Goal: Task Accomplishment & Management: Complete application form

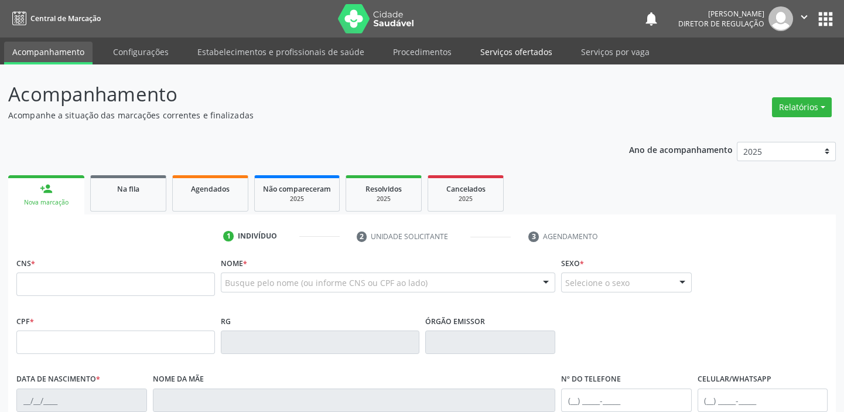
click at [512, 54] on link "Serviços ofertados" at bounding box center [516, 52] width 88 height 21
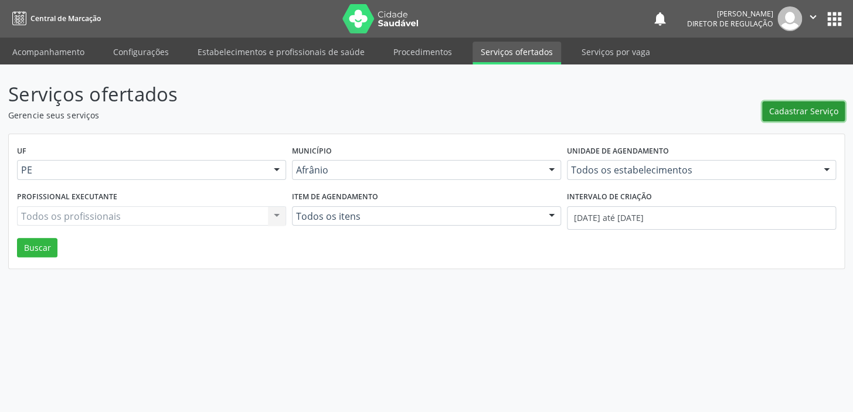
click at [788, 110] on span "Cadastrar Serviço" at bounding box center [803, 111] width 69 height 12
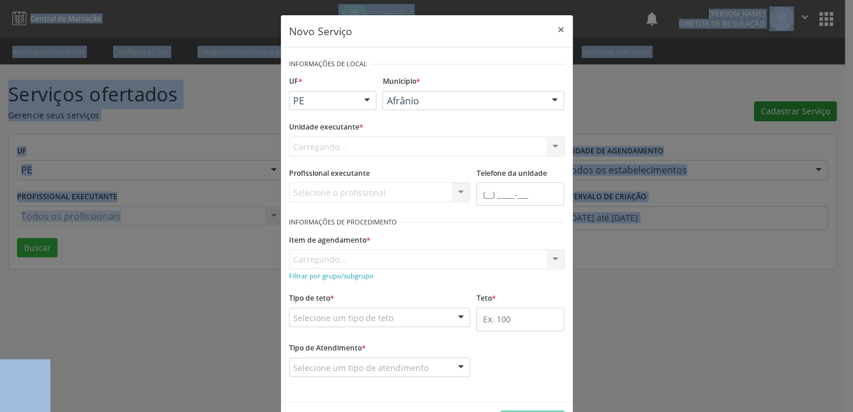
click at [788, 110] on div "Novo Serviço × Informações de Local UF * PE BA PE Nenhum resultado encontrado p…" at bounding box center [426, 206] width 853 height 412
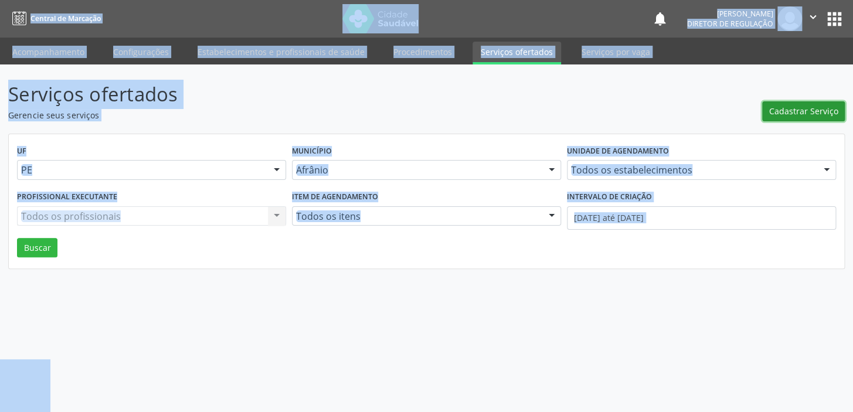
click at [796, 106] on span "Cadastrar Serviço" at bounding box center [803, 111] width 69 height 12
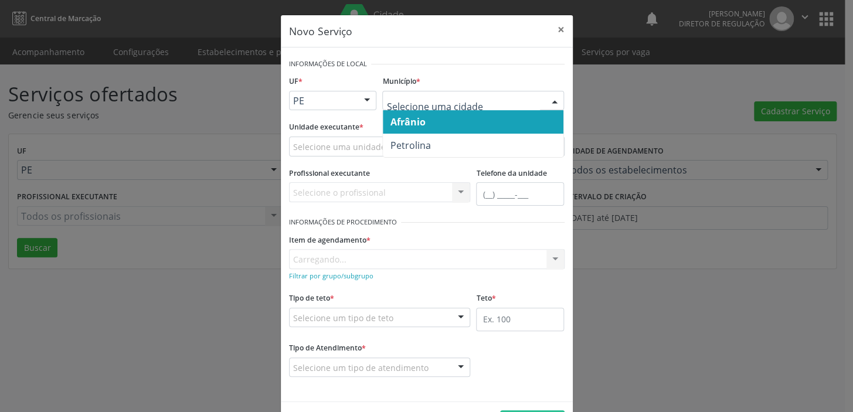
click at [427, 119] on span "Afrânio" at bounding box center [473, 121] width 180 height 23
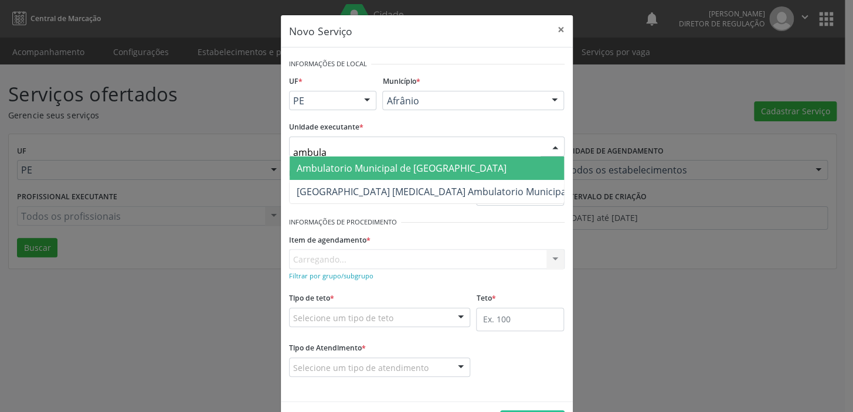
type input "ambulat"
click at [342, 169] on span "Ambulatorio Municipal de [GEOGRAPHIC_DATA]" at bounding box center [401, 168] width 210 height 13
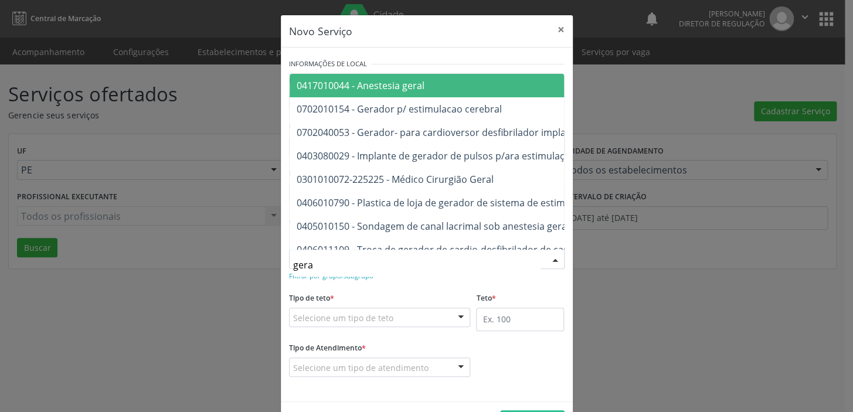
type input "geral"
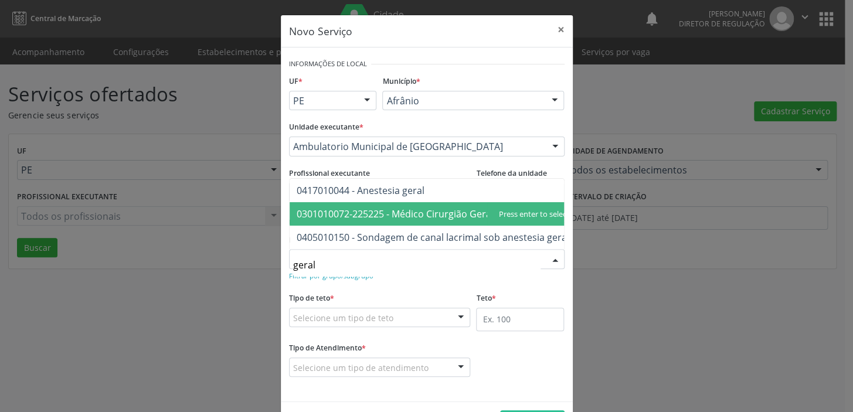
click at [357, 209] on span "0301010072-225225 - Médico Cirurgião Geral" at bounding box center [394, 213] width 197 height 13
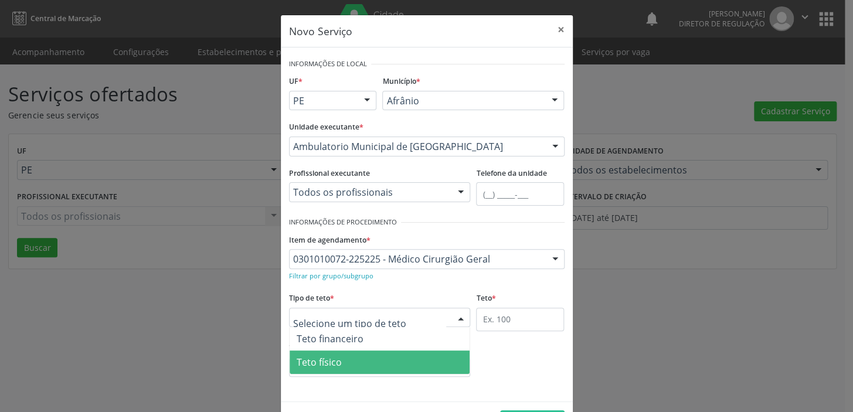
click at [334, 368] on span "Teto físico" at bounding box center [379, 361] width 180 height 23
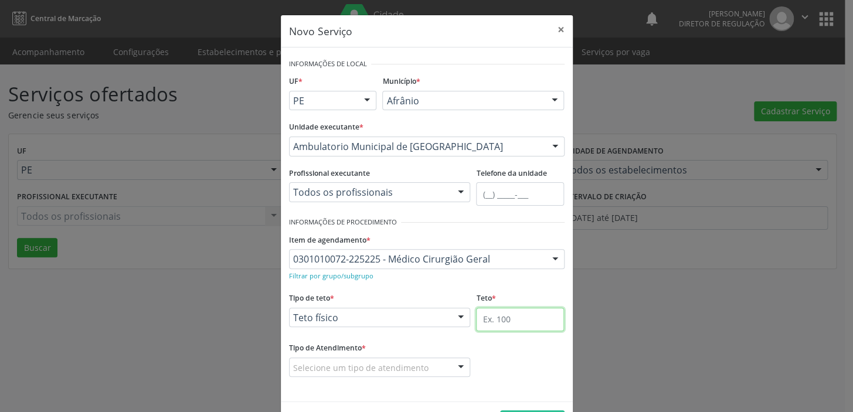
click at [485, 315] on input "text" at bounding box center [520, 319] width 88 height 23
type input "2"
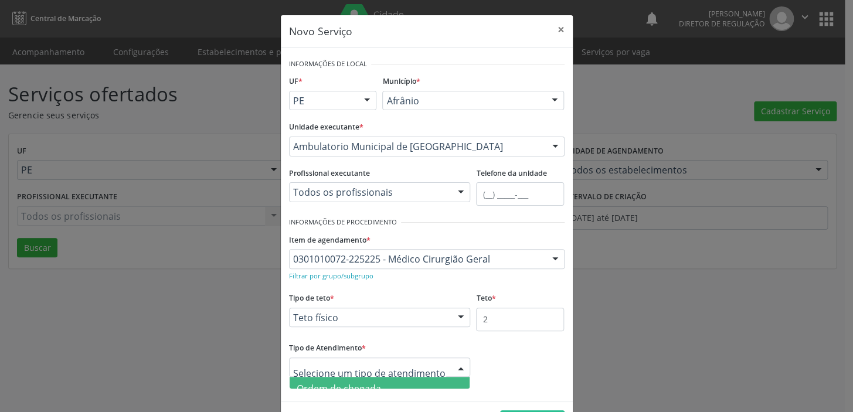
click at [346, 379] on span "Ordem de chegada" at bounding box center [379, 388] width 180 height 23
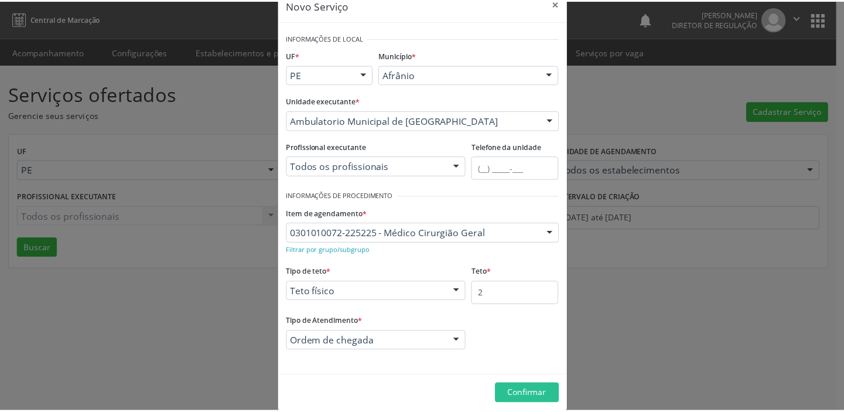
scroll to position [40, 0]
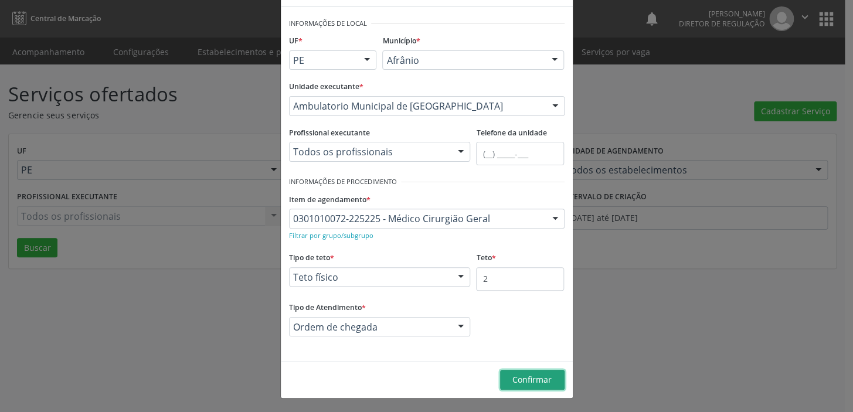
click at [529, 375] on span "Confirmar" at bounding box center [531, 379] width 39 height 11
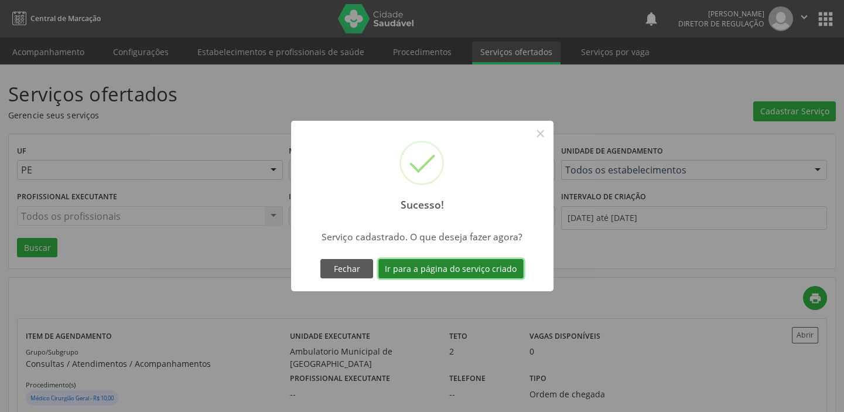
click at [456, 259] on button "Ir para a página do serviço criado" at bounding box center [451, 269] width 145 height 20
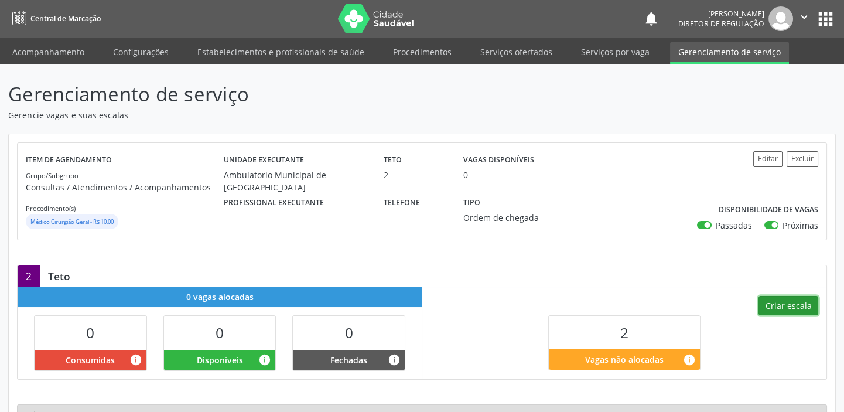
click at [779, 305] on button "Criar escala" at bounding box center [789, 306] width 60 height 20
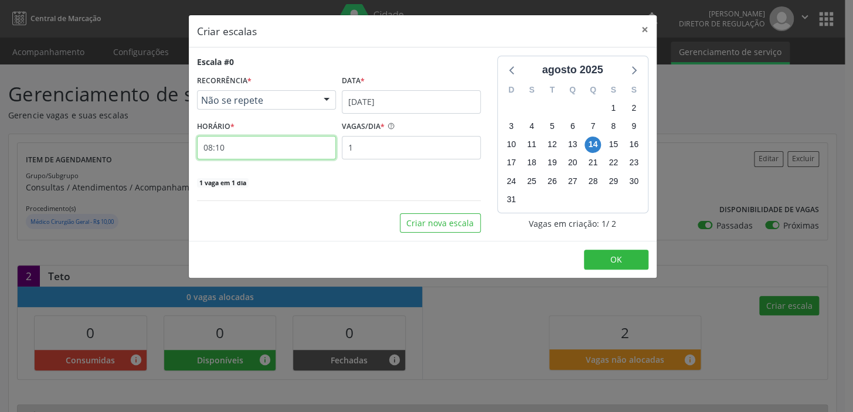
click at [242, 152] on input "08:10" at bounding box center [266, 147] width 139 height 23
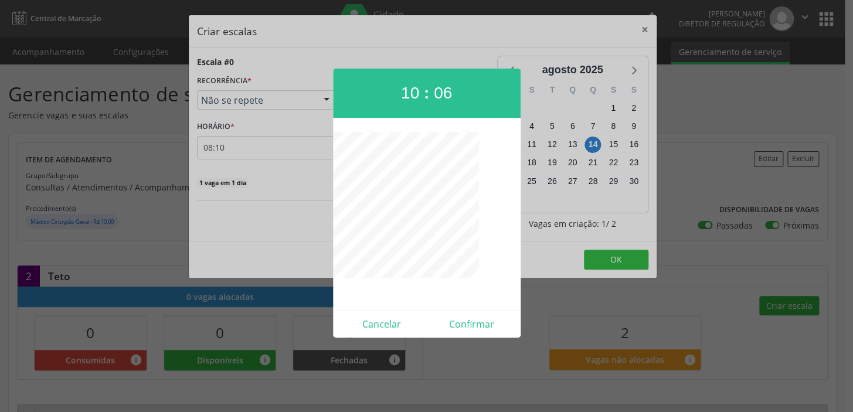
click at [400, 128] on div "10 : 06 Cancelar Confirmar" at bounding box center [427, 203] width 188 height 269
click at [466, 321] on button "Confirmar" at bounding box center [472, 324] width 90 height 19
type input "10:00"
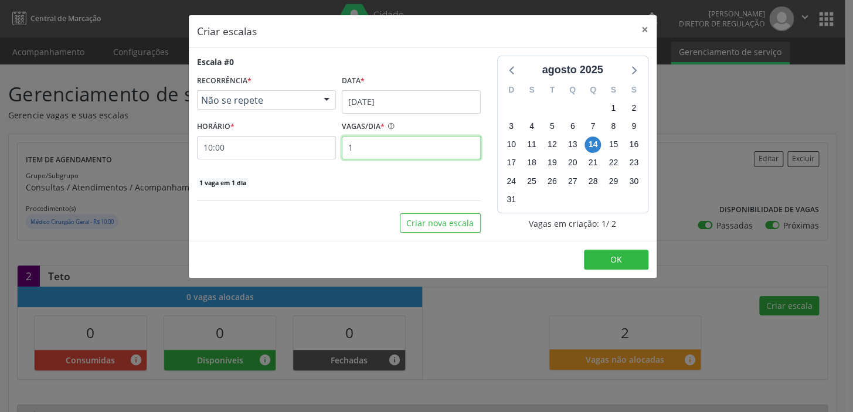
click at [366, 151] on input "1" at bounding box center [411, 147] width 139 height 23
type input "2"
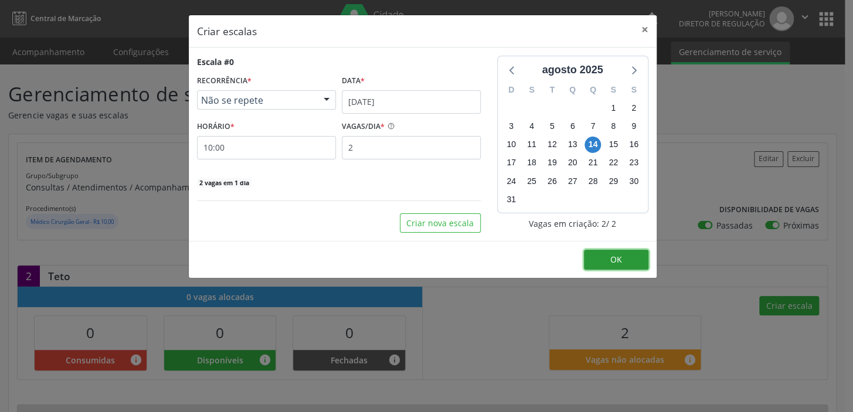
click at [598, 251] on button "OK" at bounding box center [616, 260] width 64 height 20
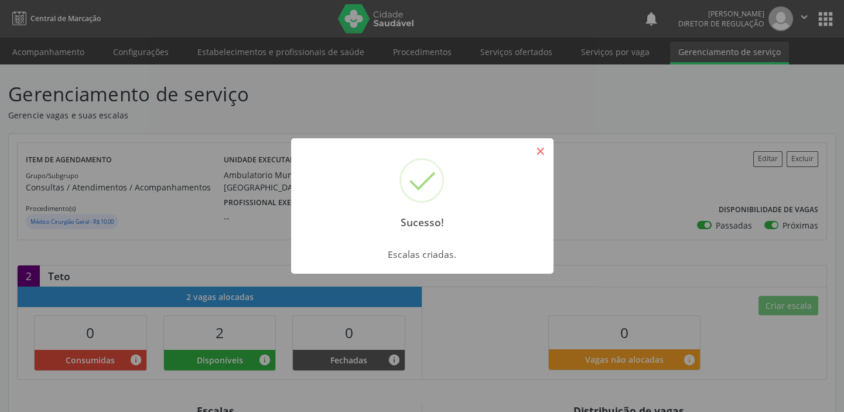
click at [542, 153] on button "×" at bounding box center [541, 151] width 20 height 20
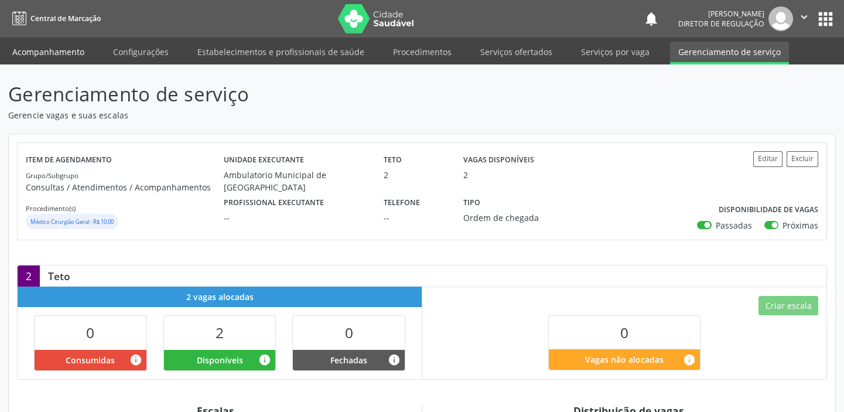
click at [29, 42] on link "Acompanhamento" at bounding box center [48, 52] width 88 height 21
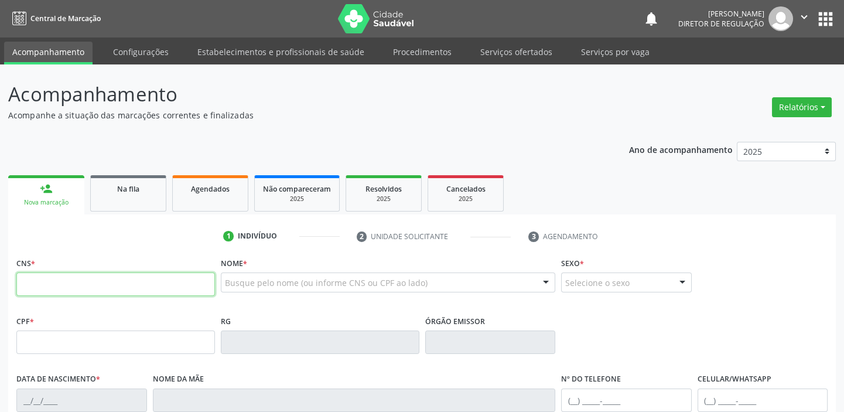
click at [79, 285] on input "text" at bounding box center [115, 283] width 199 height 23
type input "700 0019 3295 2106"
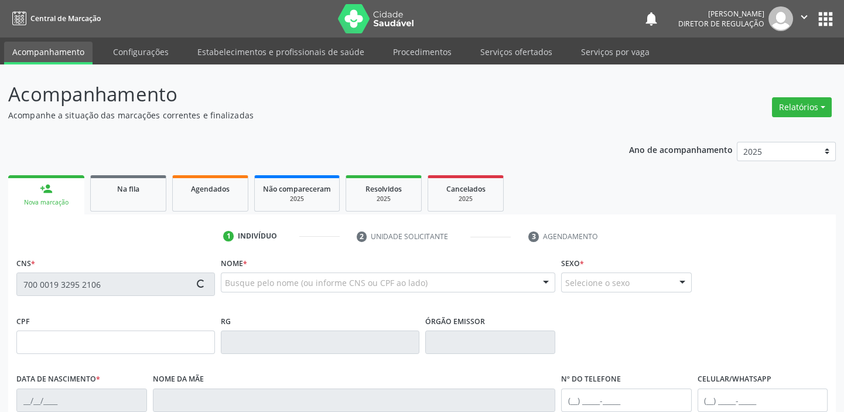
type input "107.903.534-66"
type input "[DATE]"
type input "[PERSON_NAME]"
type input "[PHONE_NUMBER]"
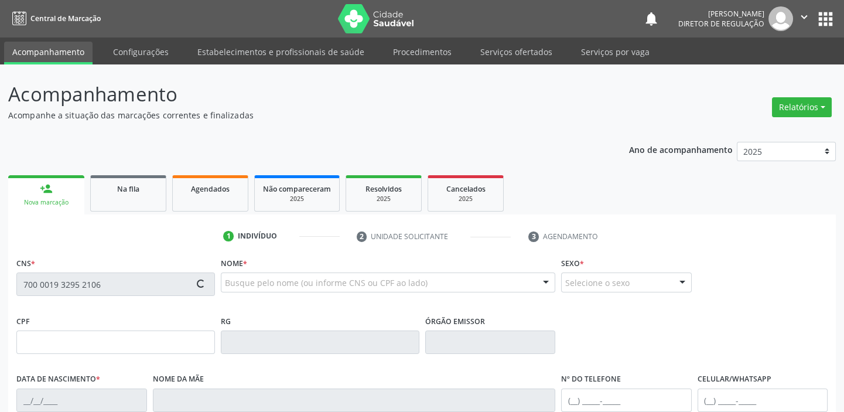
type input "S/N"
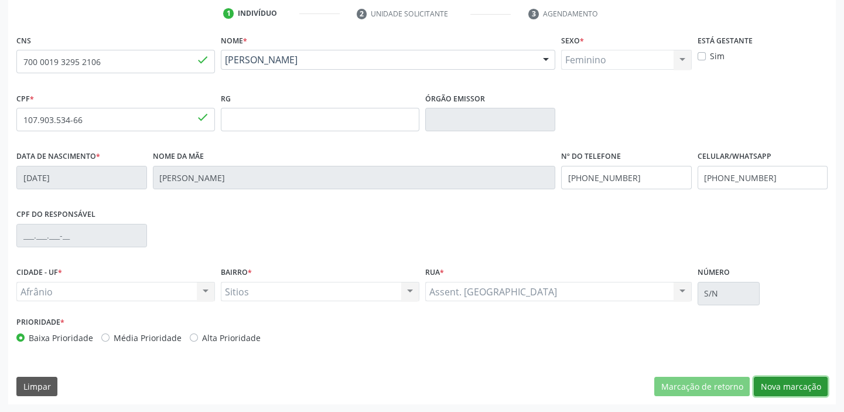
click at [773, 378] on button "Nova marcação" at bounding box center [791, 387] width 74 height 20
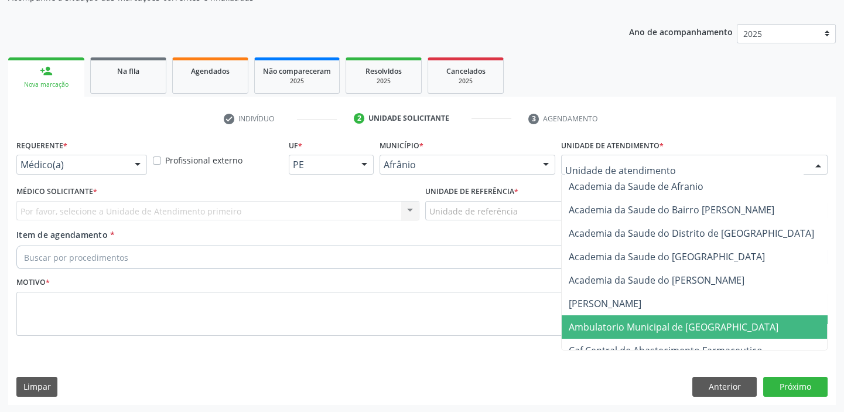
click at [591, 327] on span "Ambulatorio Municipal de [GEOGRAPHIC_DATA]" at bounding box center [674, 327] width 210 height 13
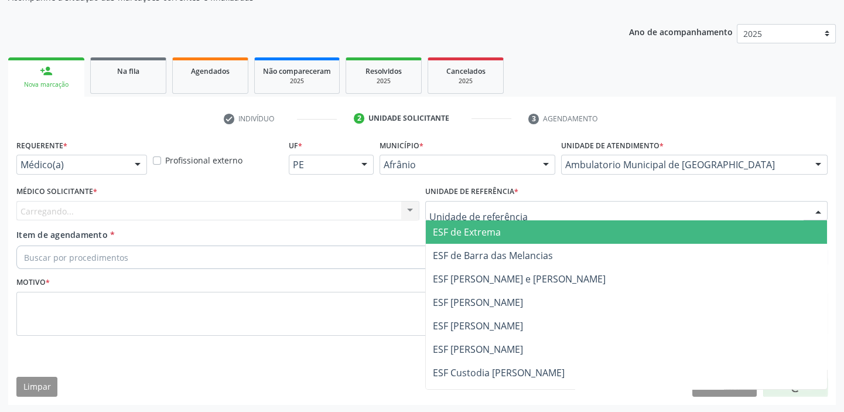
drag, startPoint x: 456, startPoint y: 214, endPoint x: 444, endPoint y: 285, distance: 72.1
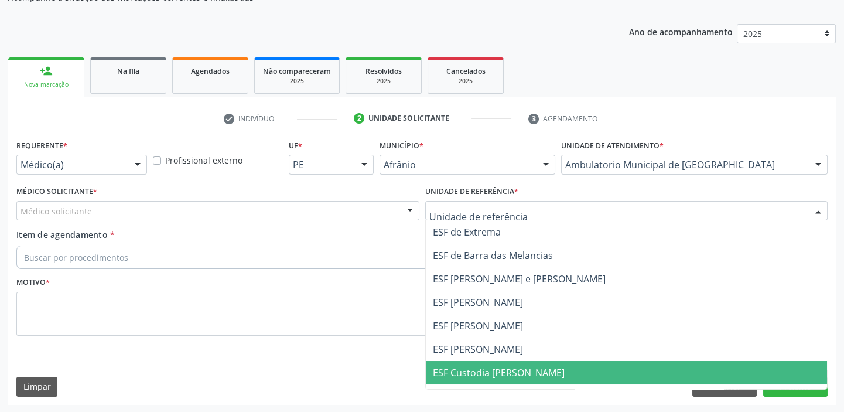
click at [447, 361] on span "ESF Custodia [PERSON_NAME]" at bounding box center [627, 372] width 402 height 23
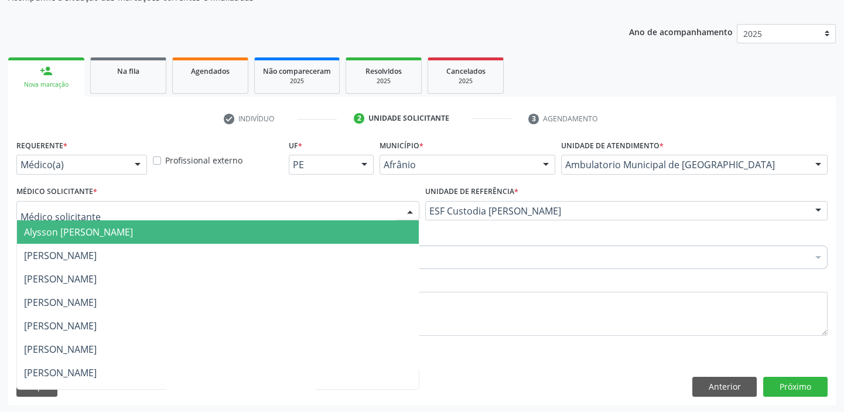
drag, startPoint x: 58, startPoint y: 216, endPoint x: 55, endPoint y: 234, distance: 18.4
click at [57, 218] on div at bounding box center [217, 211] width 403 height 20
click at [55, 234] on span "Alysson [PERSON_NAME]" at bounding box center [78, 232] width 109 height 13
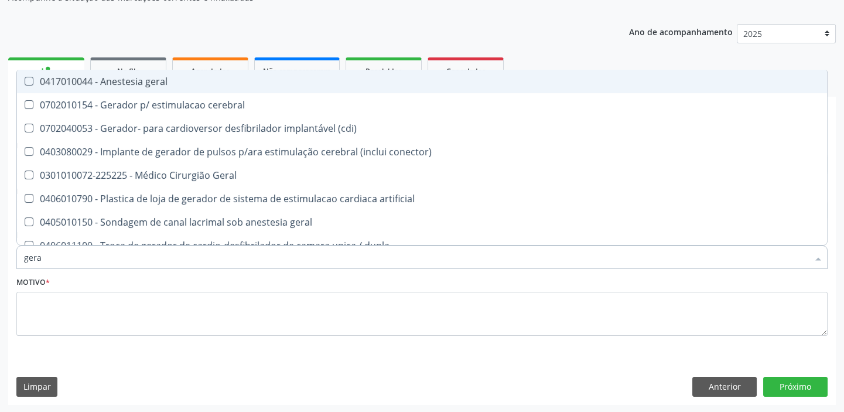
type input "geral"
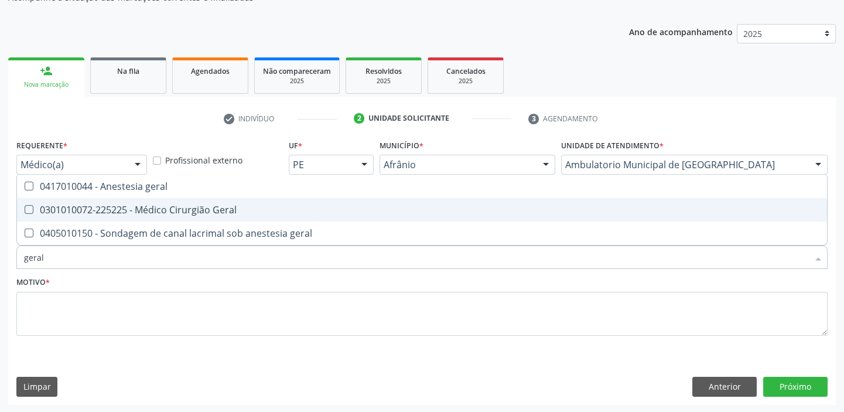
click at [140, 218] on span "0301010072-225225 - Médico Cirurgião Geral" at bounding box center [422, 209] width 810 height 23
checkbox Geral "true"
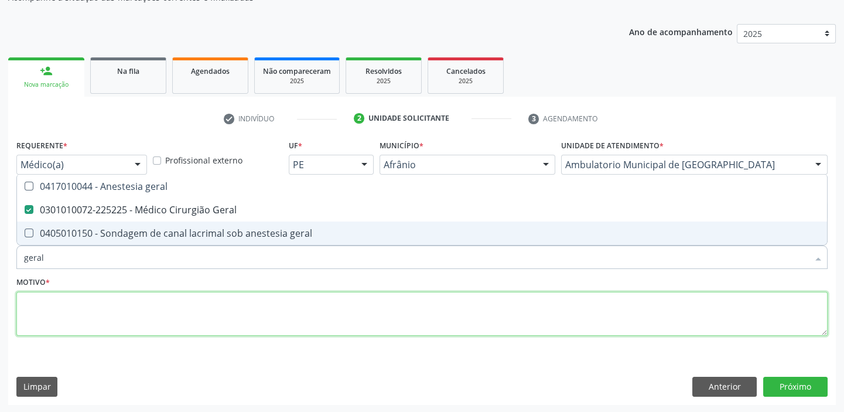
click at [74, 309] on textarea at bounding box center [422, 314] width 812 height 45
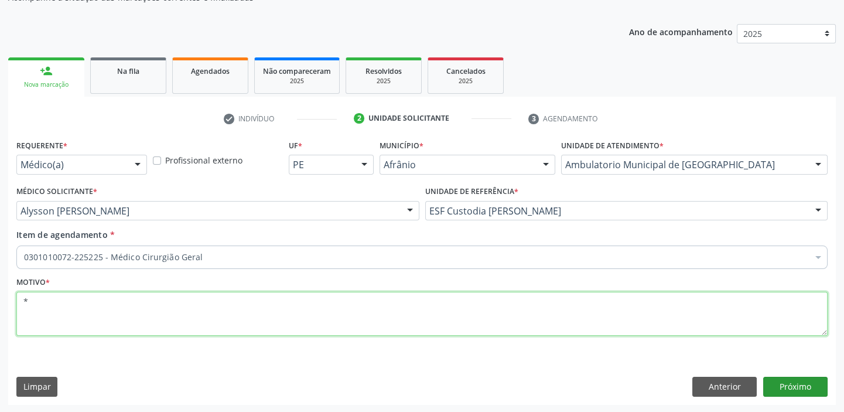
type textarea "*"
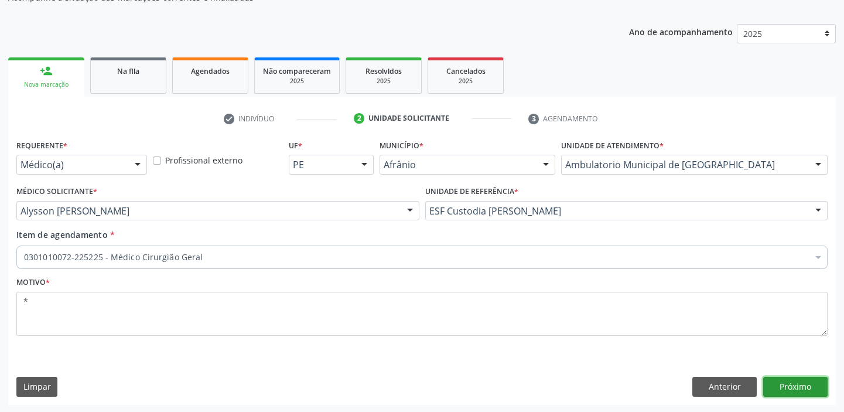
click at [775, 384] on button "Próximo" at bounding box center [795, 387] width 64 height 20
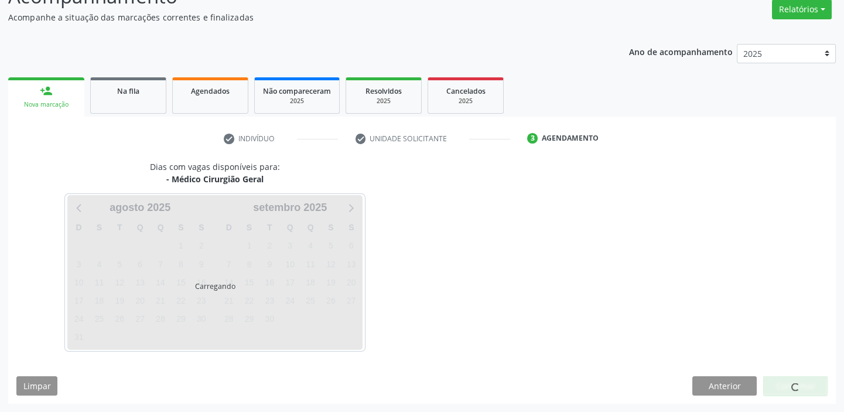
scroll to position [97, 0]
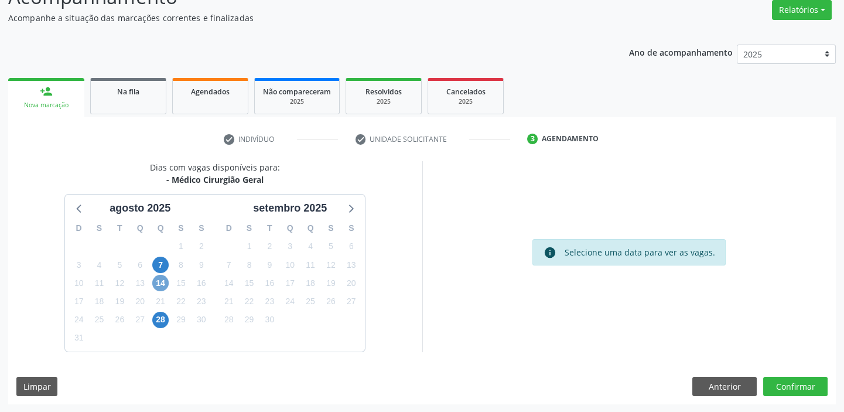
click at [158, 282] on span "14" at bounding box center [160, 283] width 16 height 16
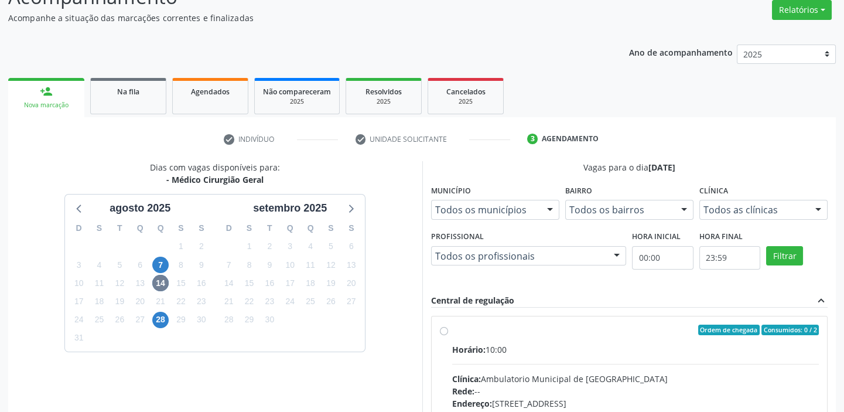
click at [643, 373] on div "Clínica: Ambulatorio Municipal de [GEOGRAPHIC_DATA]" at bounding box center [635, 379] width 367 height 12
click at [448, 335] on input "Ordem de chegada Consumidos: 0 / 2 Horário: 10:00 Clínica: Ambulatorio Municipa…" at bounding box center [444, 330] width 8 height 11
radio input "true"
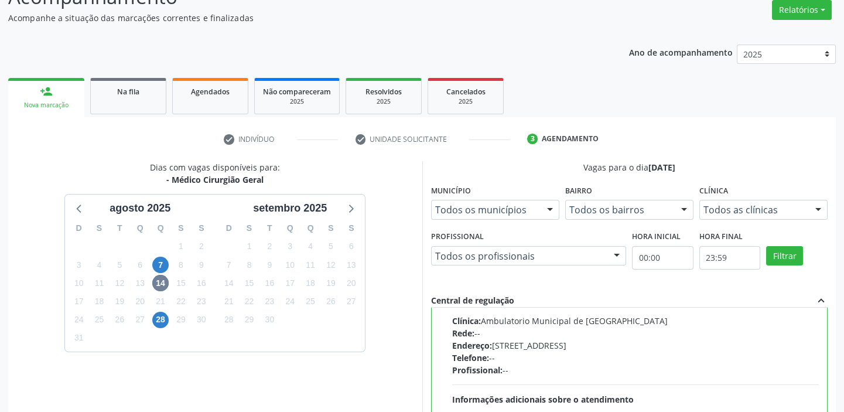
scroll to position [287, 0]
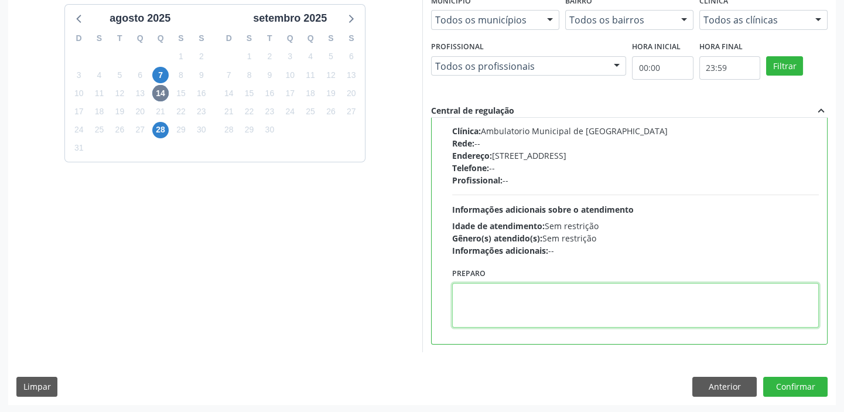
click at [514, 299] on textarea at bounding box center [635, 305] width 367 height 45
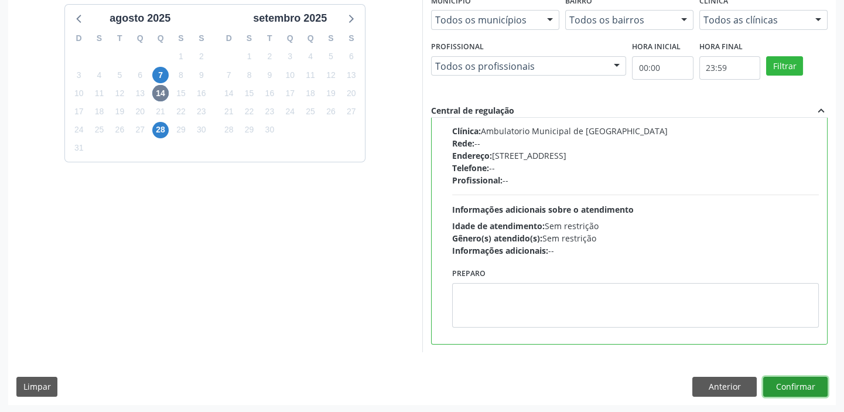
click at [770, 377] on button "Confirmar" at bounding box center [795, 387] width 64 height 20
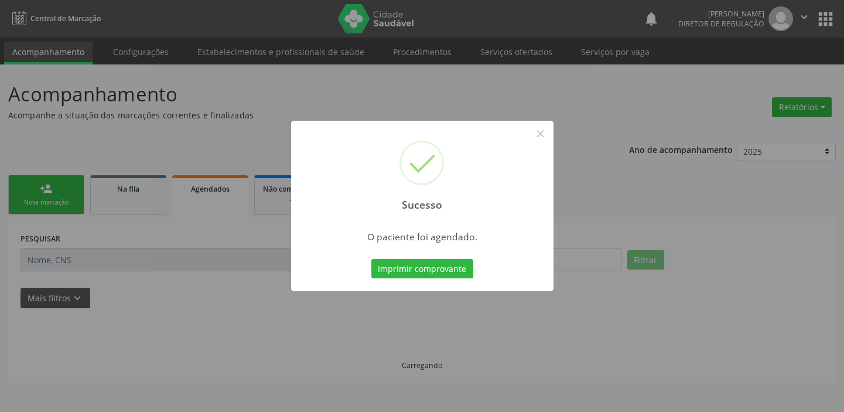
scroll to position [0, 0]
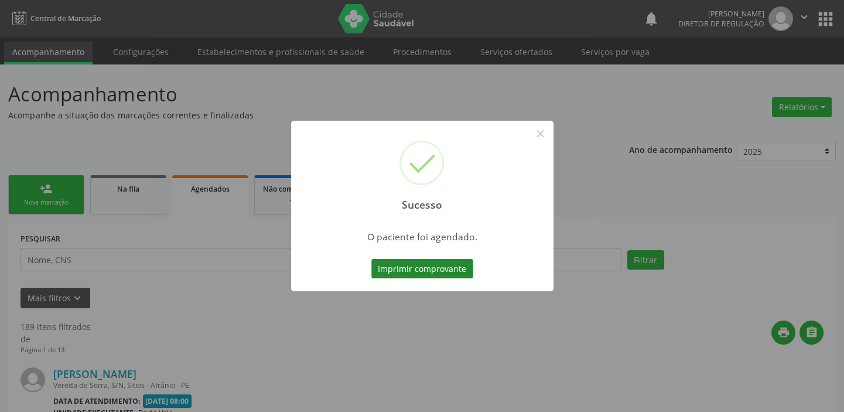
click at [407, 260] on button "Imprimir comprovante" at bounding box center [422, 269] width 102 height 20
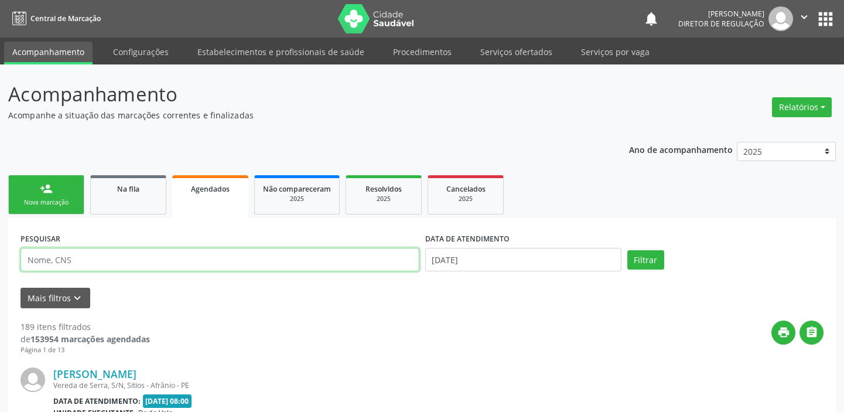
click at [92, 253] on input "text" at bounding box center [220, 259] width 399 height 23
type input "rosimaria"
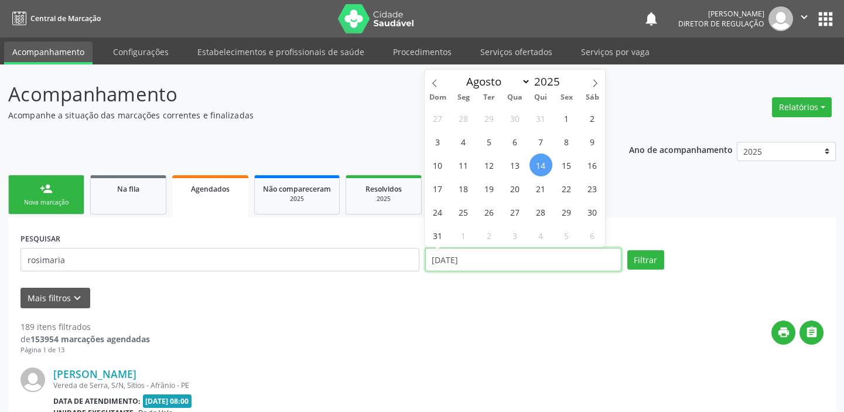
click at [433, 264] on input "[DATE]" at bounding box center [523, 259] width 196 height 23
click at [568, 118] on span "1" at bounding box center [566, 118] width 23 height 23
type input "[DATE]"
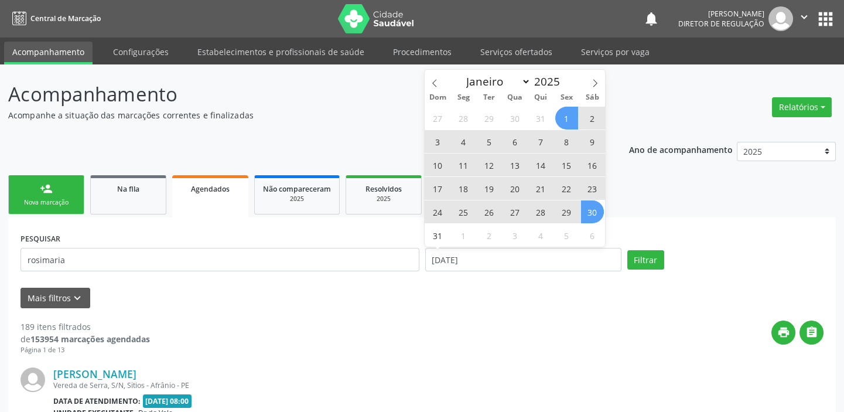
click at [591, 217] on span "30" at bounding box center [592, 211] width 23 height 23
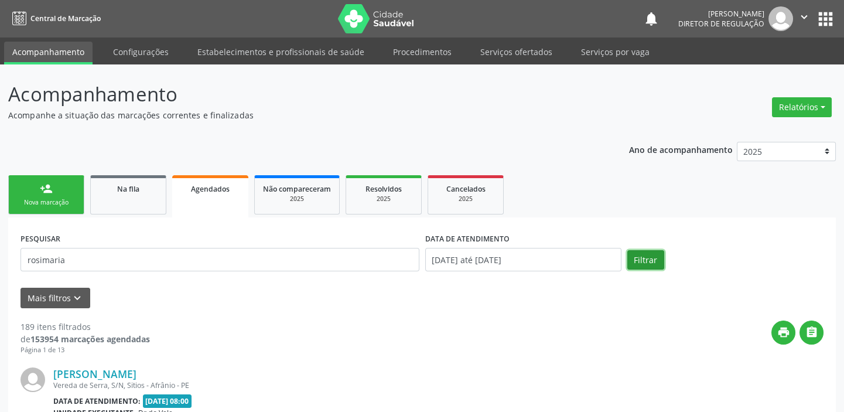
click at [649, 257] on button "Filtrar" at bounding box center [646, 260] width 37 height 20
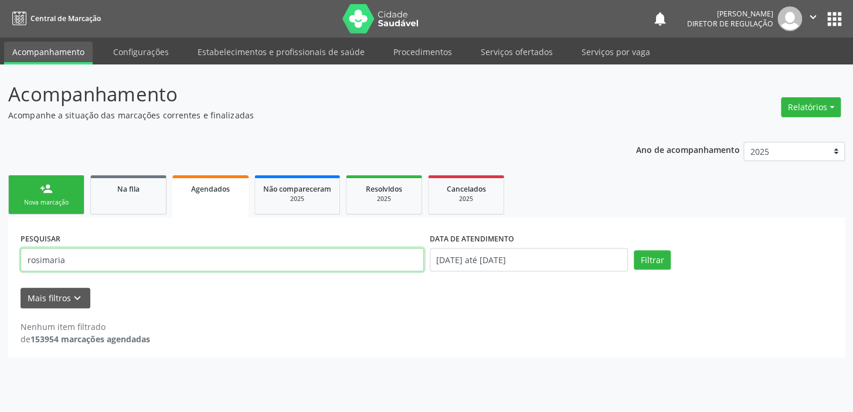
click at [68, 260] on input "rosimaria" at bounding box center [222, 259] width 403 height 23
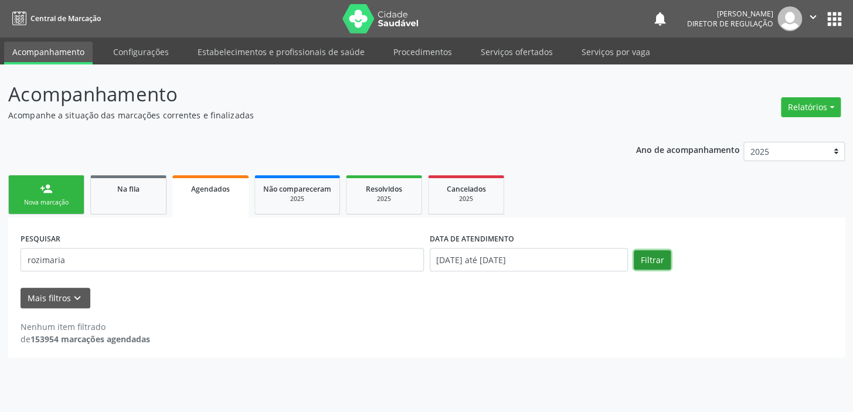
click at [642, 253] on button "Filtrar" at bounding box center [651, 260] width 37 height 20
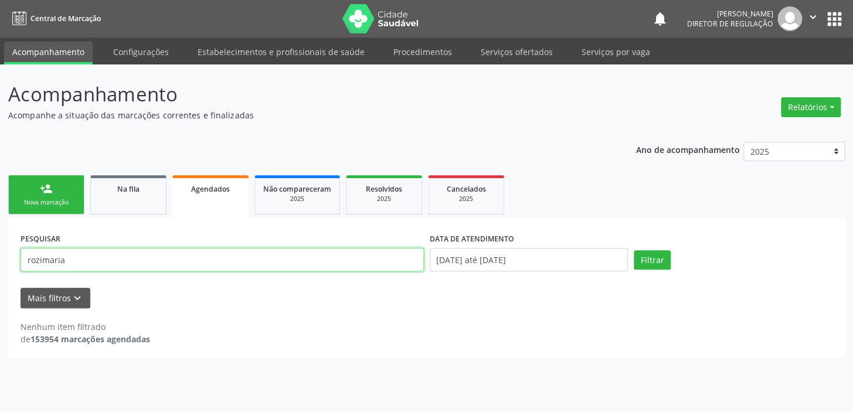
click at [80, 254] on input "rozimaria" at bounding box center [222, 259] width 403 height 23
click at [38, 258] on input "rozimaria" at bounding box center [222, 259] width 403 height 23
type input "rosimaria"
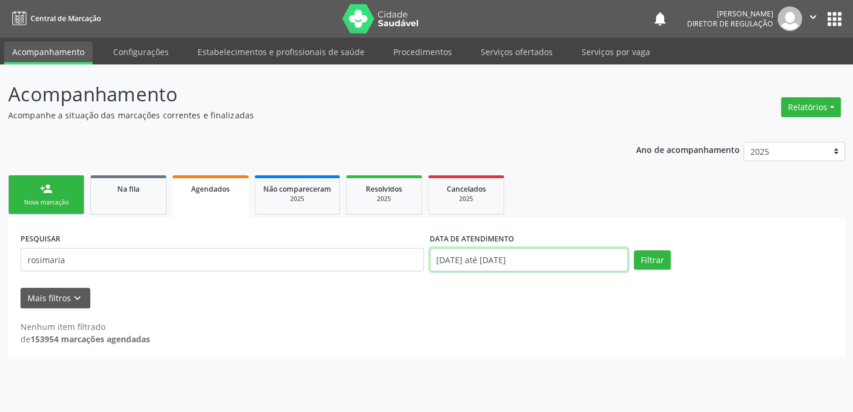
click at [531, 266] on input "[DATE] até [DATE]" at bounding box center [528, 259] width 199 height 23
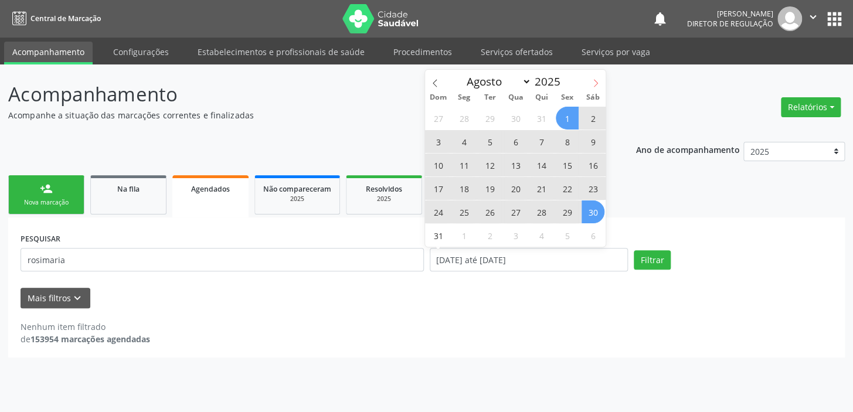
click at [595, 81] on icon at bounding box center [595, 83] width 8 height 8
select select "8"
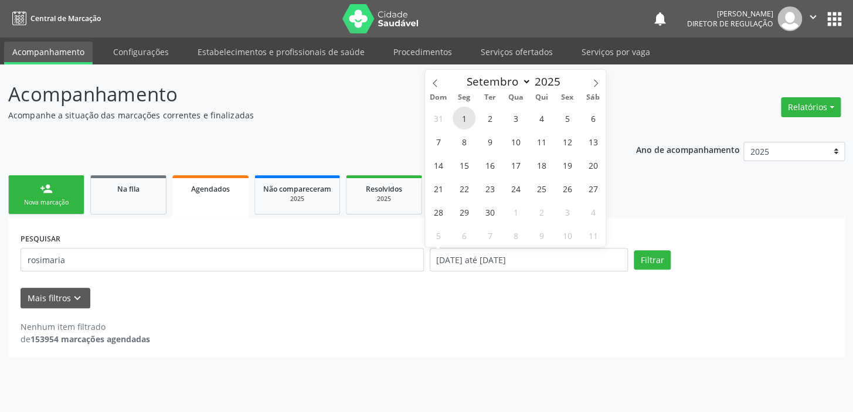
click at [468, 120] on span "1" at bounding box center [463, 118] width 23 height 23
type input "[DATE]"
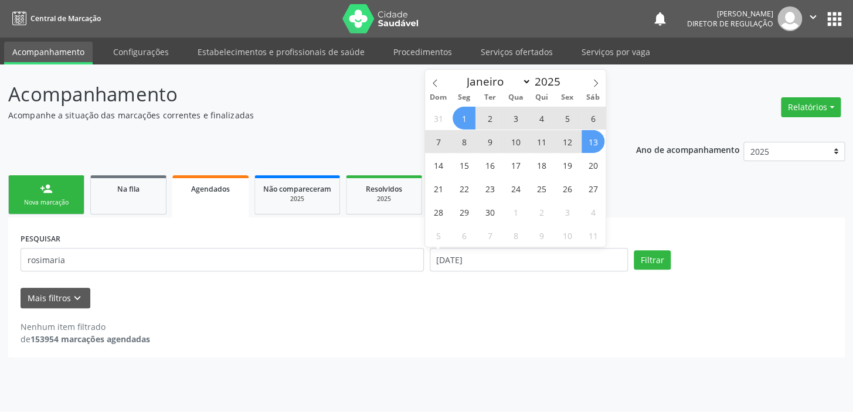
click at [591, 141] on span "13" at bounding box center [592, 141] width 23 height 23
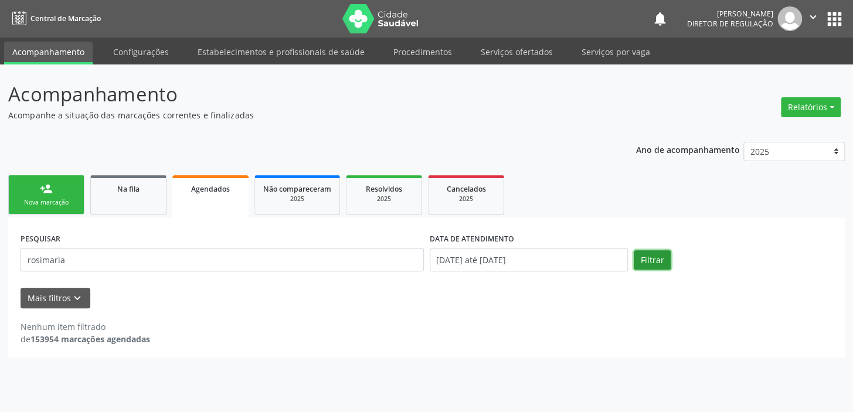
click at [640, 260] on button "Filtrar" at bounding box center [651, 260] width 37 height 20
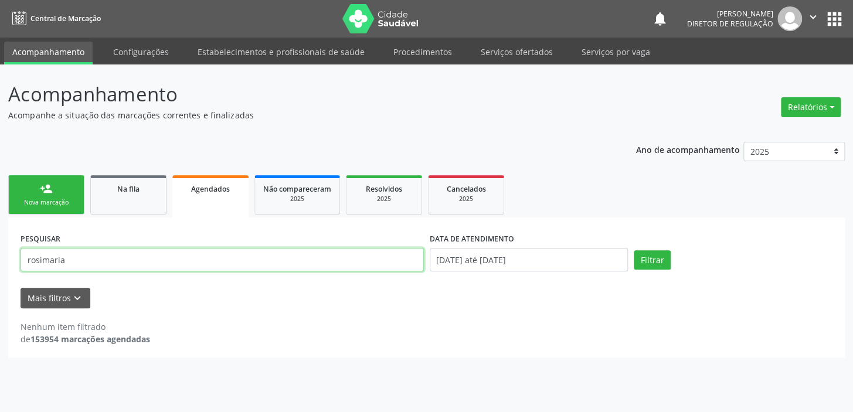
click at [38, 259] on input "rosimaria" at bounding box center [222, 259] width 403 height 23
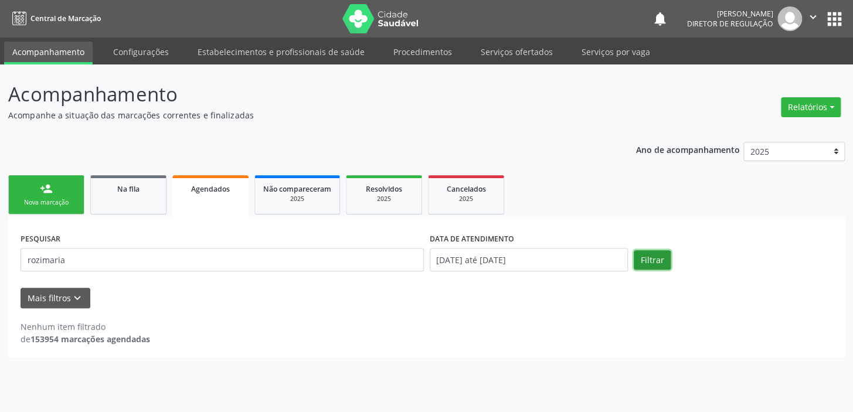
click at [639, 257] on button "Filtrar" at bounding box center [651, 260] width 37 height 20
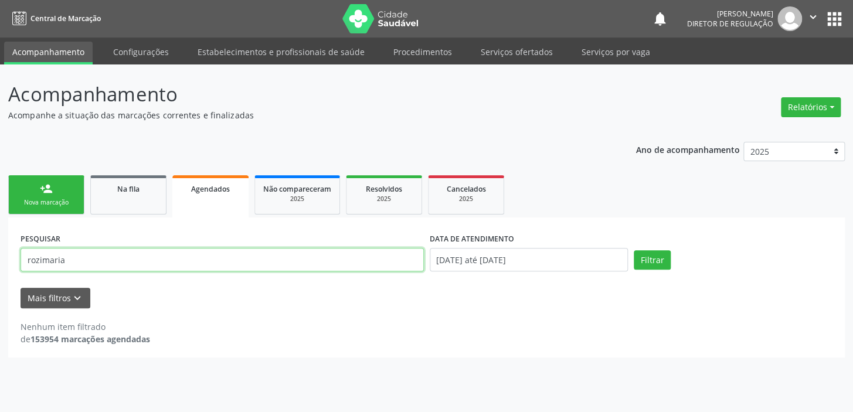
click at [67, 257] on input "rozimaria" at bounding box center [222, 259] width 403 height 23
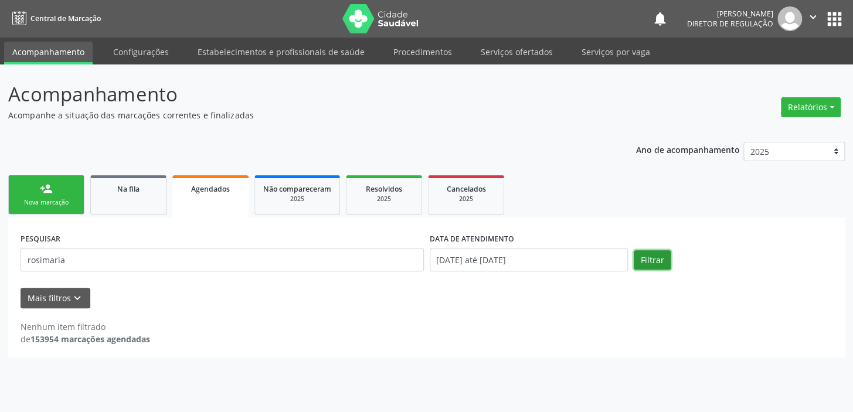
click at [652, 264] on button "Filtrar" at bounding box center [651, 260] width 37 height 20
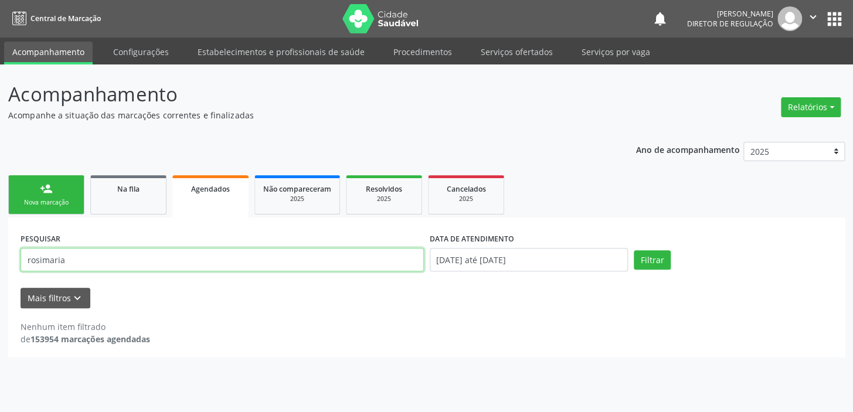
click at [80, 256] on input "rosimaria" at bounding box center [222, 259] width 403 height 23
click at [74, 261] on input "rosimaria" at bounding box center [222, 259] width 403 height 23
type input "r"
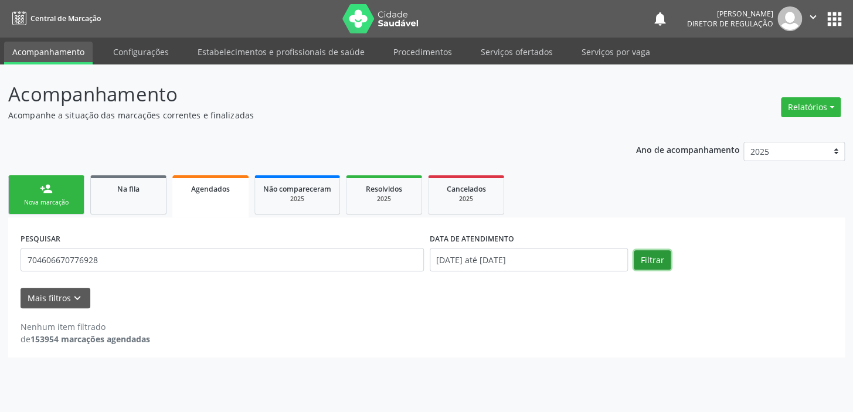
click at [645, 257] on button "Filtrar" at bounding box center [651, 260] width 37 height 20
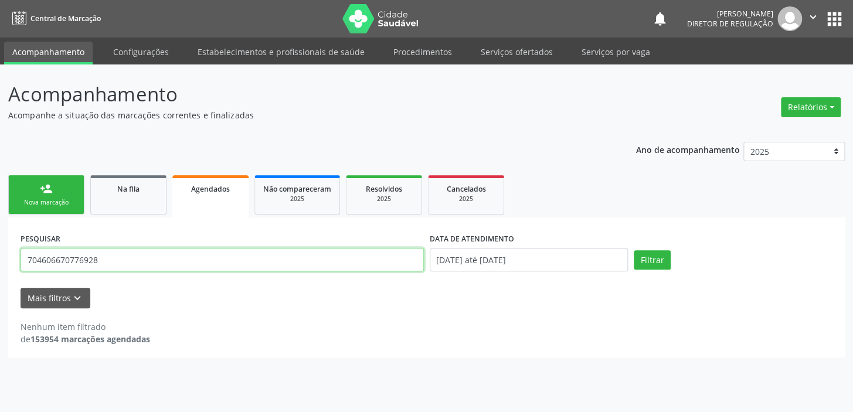
click at [122, 263] on input "704606670776928" at bounding box center [222, 259] width 403 height 23
type input "7"
type input "70460667776928"
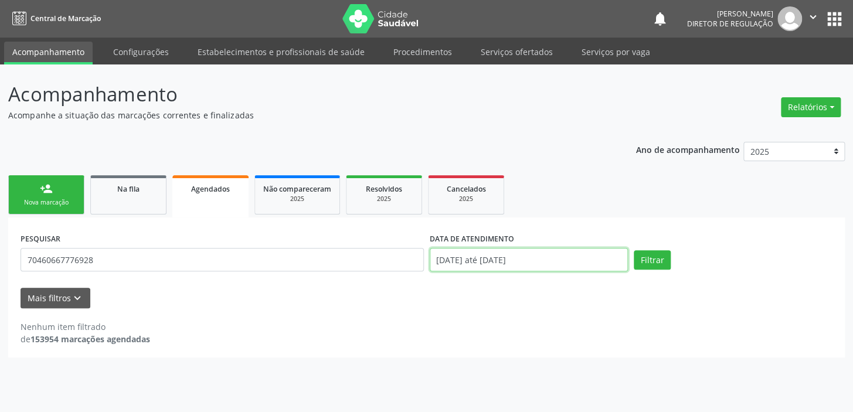
click at [482, 260] on input "[DATE] até [DATE]" at bounding box center [528, 259] width 199 height 23
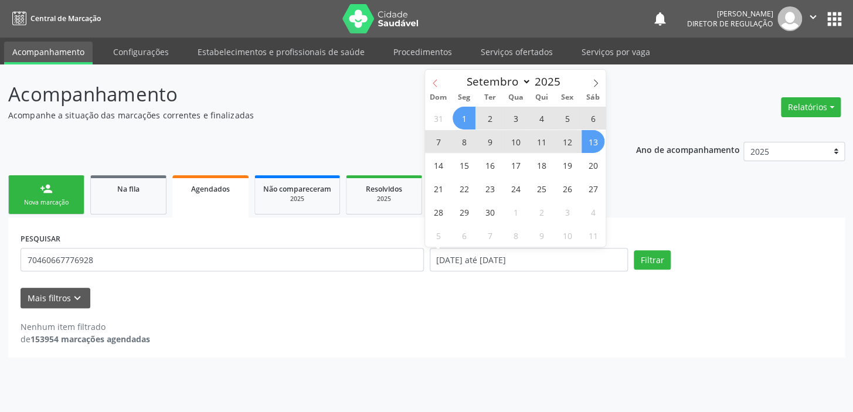
click at [434, 84] on icon at bounding box center [435, 83] width 8 height 8
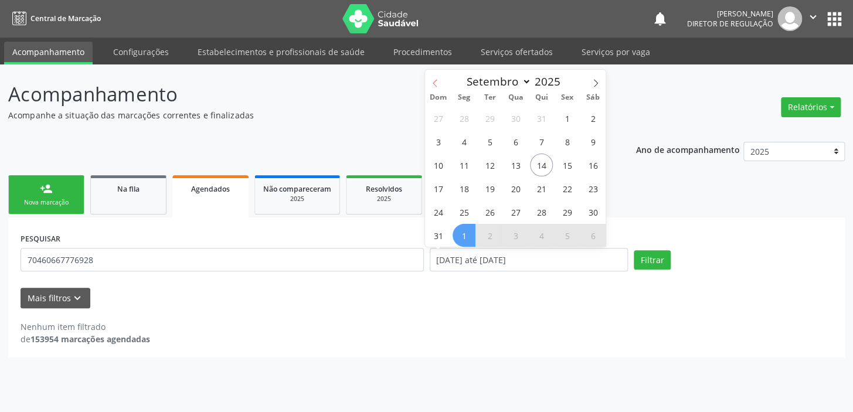
select select "7"
click at [565, 117] on span "1" at bounding box center [566, 118] width 23 height 23
type input "[DATE]"
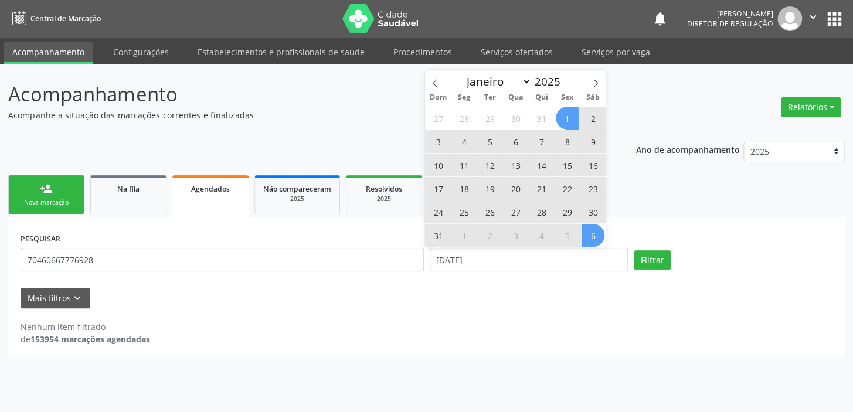
click at [590, 236] on span "6" at bounding box center [592, 235] width 23 height 23
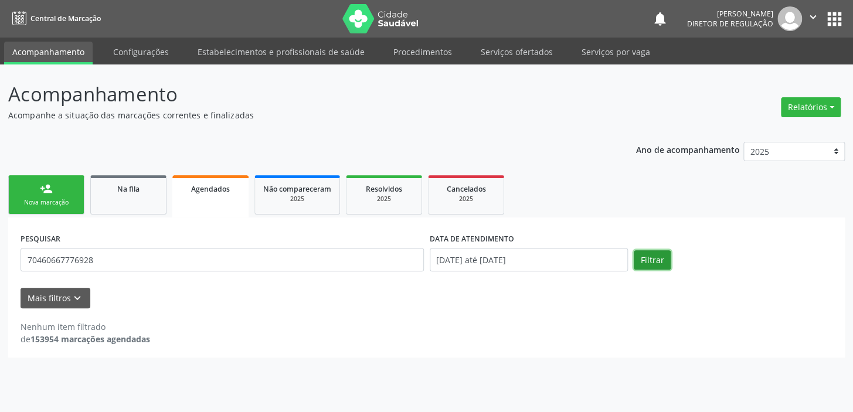
click at [660, 253] on button "Filtrar" at bounding box center [651, 260] width 37 height 20
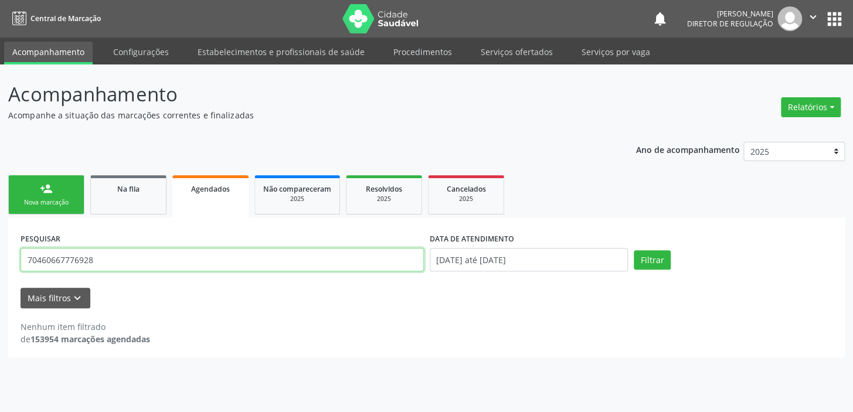
click at [111, 261] on input "70460667776928" at bounding box center [222, 259] width 403 height 23
type input "7"
type input "704606670776928"
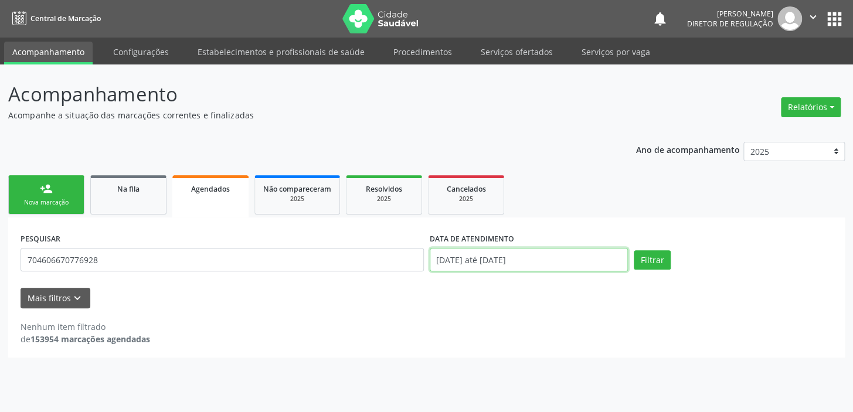
click at [517, 257] on input "[DATE] até [DATE]" at bounding box center [528, 259] width 199 height 23
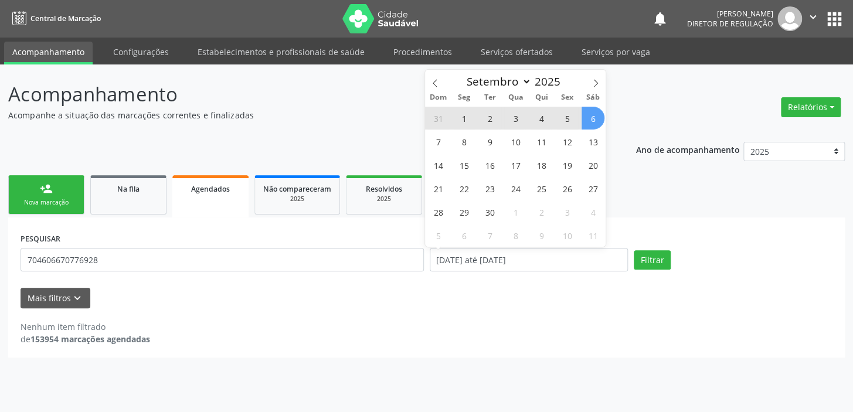
click at [594, 118] on span "6" at bounding box center [592, 118] width 23 height 23
type input "[DATE]"
click at [464, 118] on span "1" at bounding box center [463, 118] width 23 height 23
select select "8"
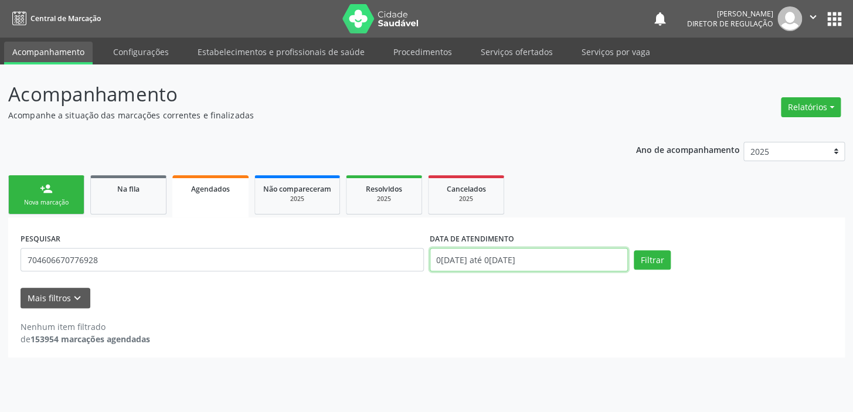
click at [473, 258] on input "0[DATE] até 0[DATE]" at bounding box center [528, 259] width 199 height 23
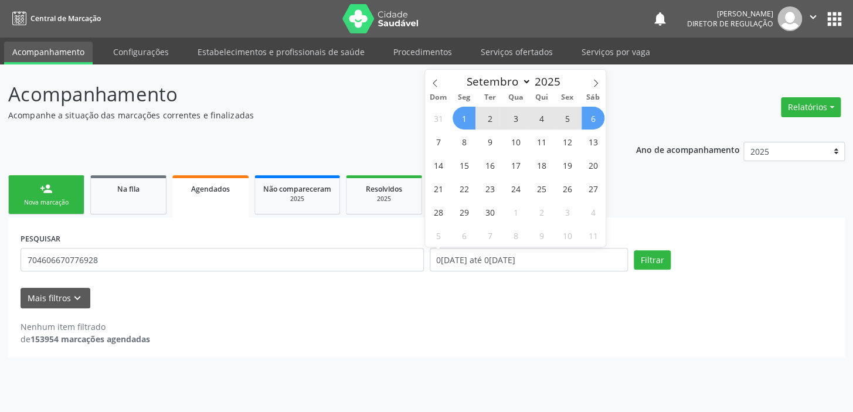
click at [465, 115] on span "1" at bounding box center [463, 118] width 23 height 23
type input "[DATE]"
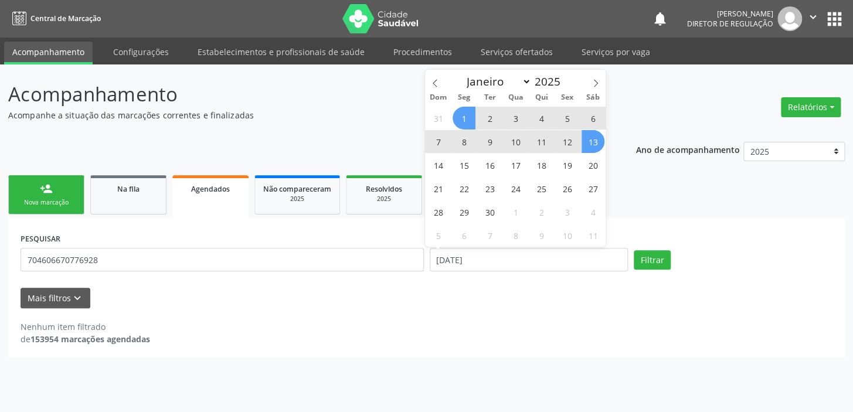
click at [594, 143] on span "13" at bounding box center [592, 141] width 23 height 23
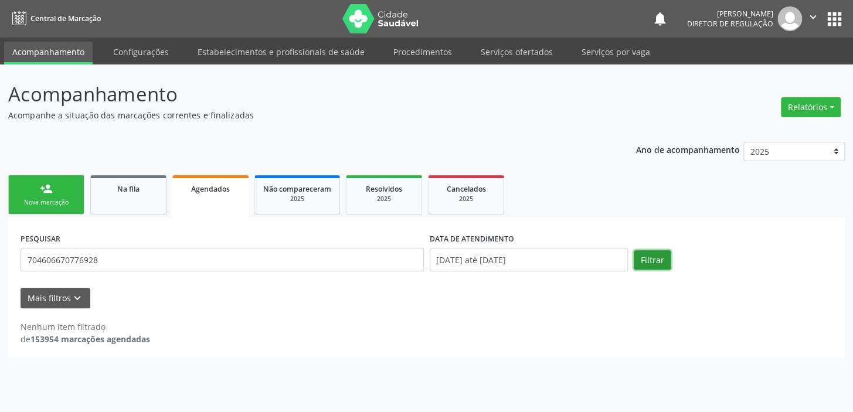
click at [650, 264] on button "Filtrar" at bounding box center [651, 260] width 37 height 20
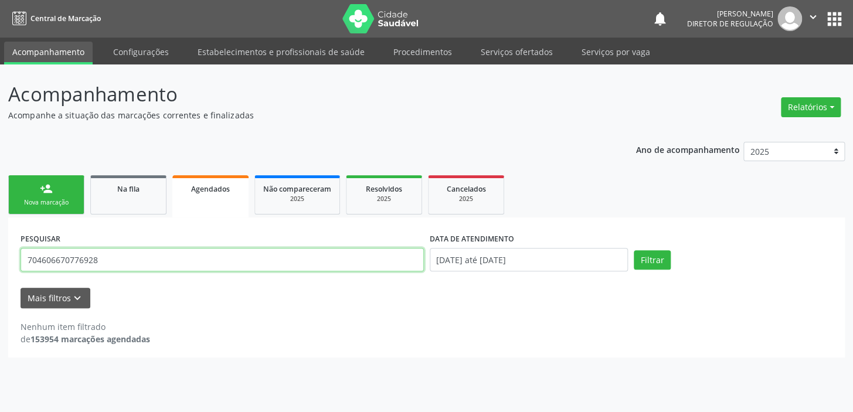
click at [154, 263] on input "704606670776928" at bounding box center [222, 259] width 403 height 23
type input "7"
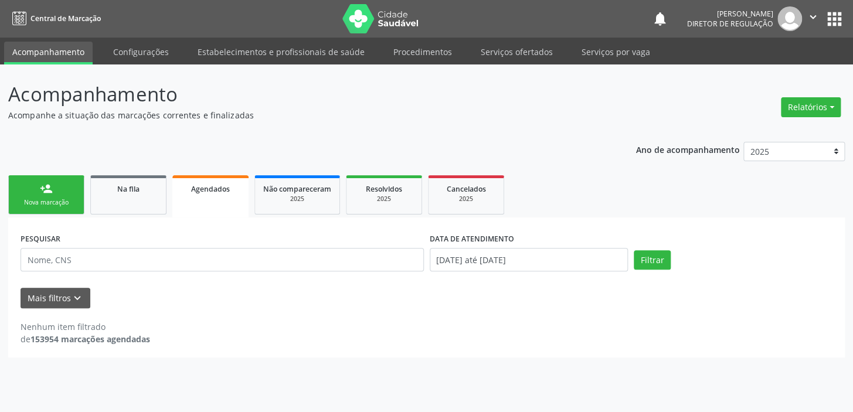
click at [48, 202] on div "Nova marcação" at bounding box center [46, 202] width 59 height 9
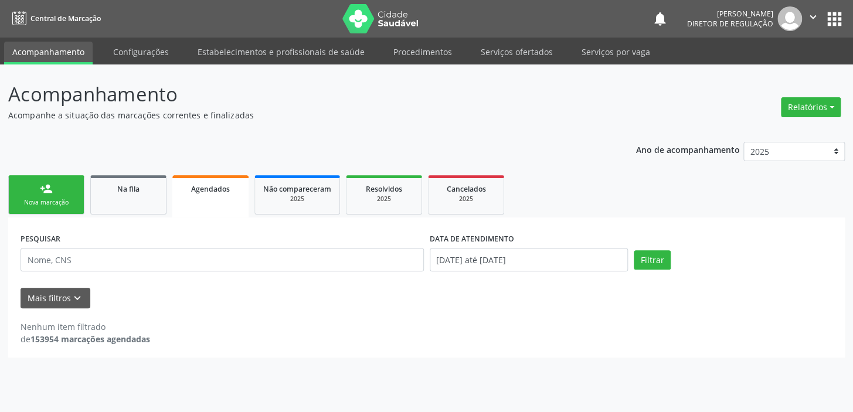
click at [48, 202] on div "Nova marcação" at bounding box center [46, 202] width 59 height 9
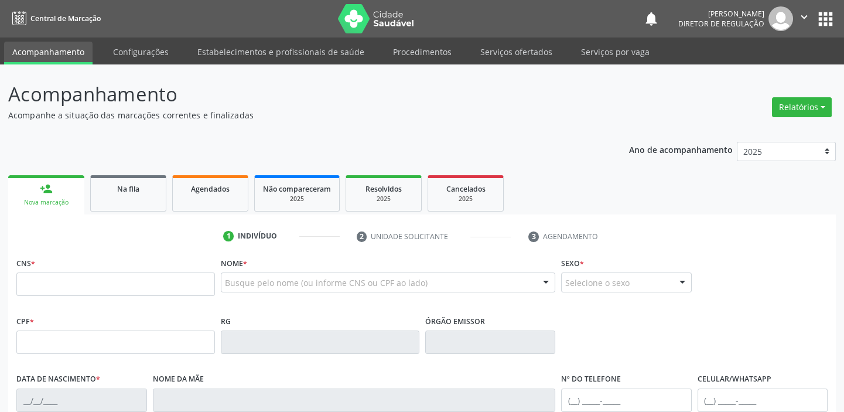
click at [231, 274] on div "Busque pelo nome (ou informe CNS ou CPF ao lado)" at bounding box center [388, 282] width 335 height 20
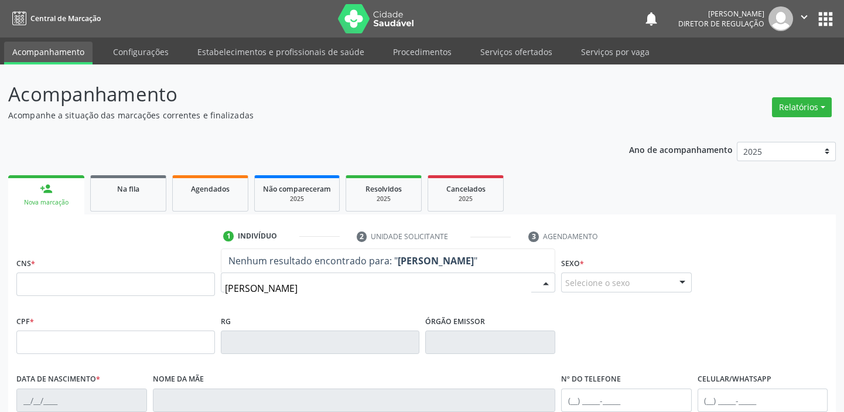
type input "[PERSON_NAME]"
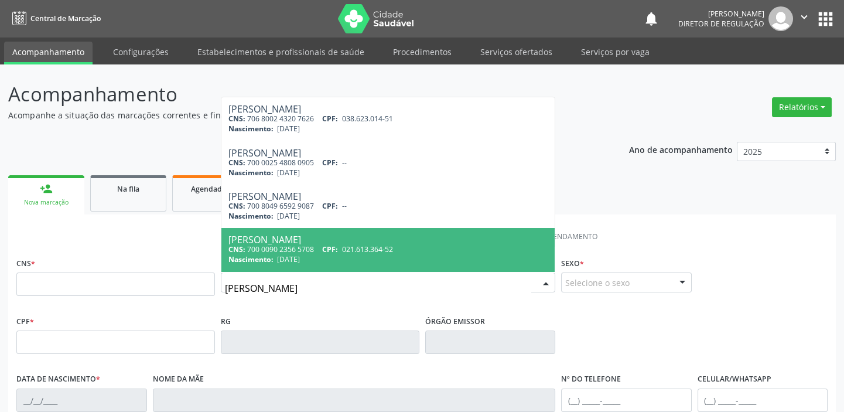
click at [275, 253] on div "CNS: 700 0090 2356 5708 CPF: 021.613.364-52" at bounding box center [388, 249] width 319 height 10
type input "700 0090 2356 5708"
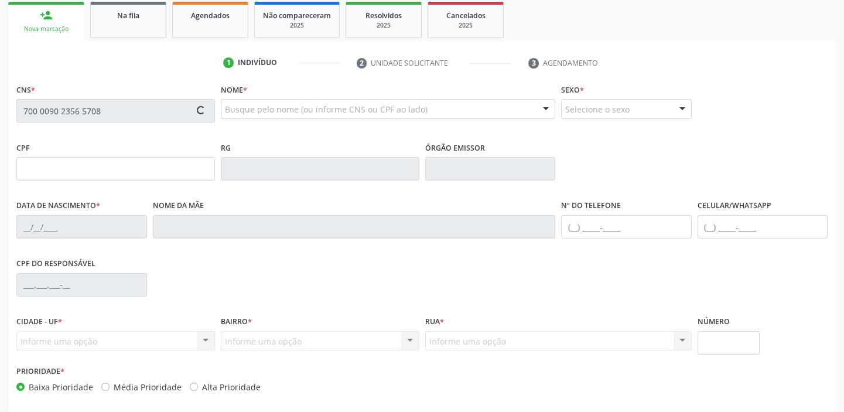
scroll to position [223, 0]
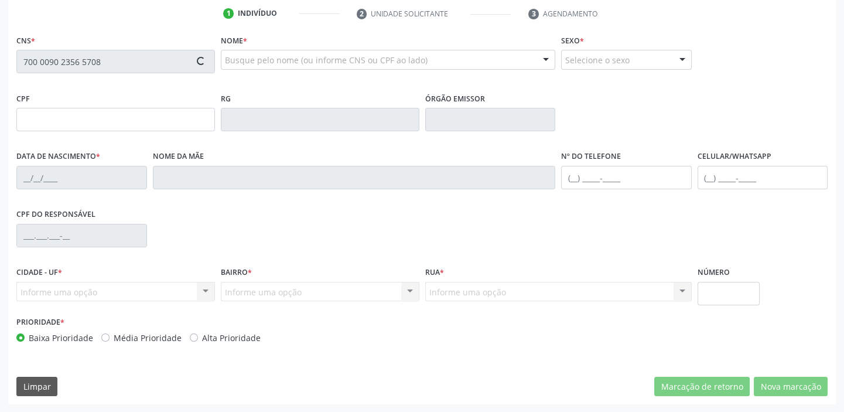
type input "021.613.364-52"
type input "[DATE]"
type input "[PERSON_NAME]"
type input "[PHONE_NUMBER]"
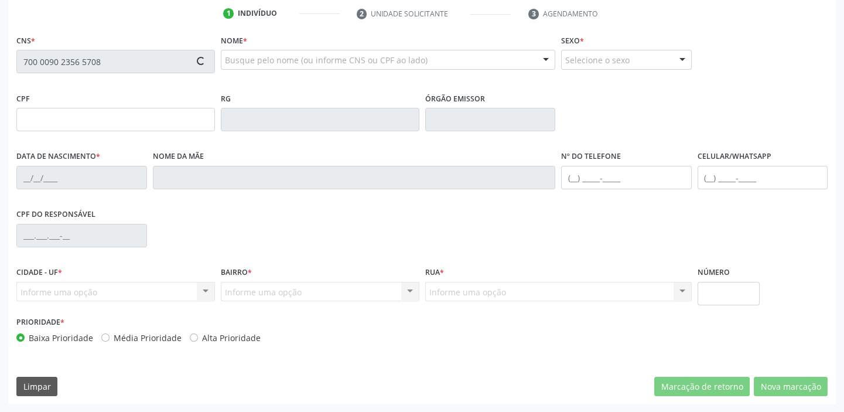
type input "160"
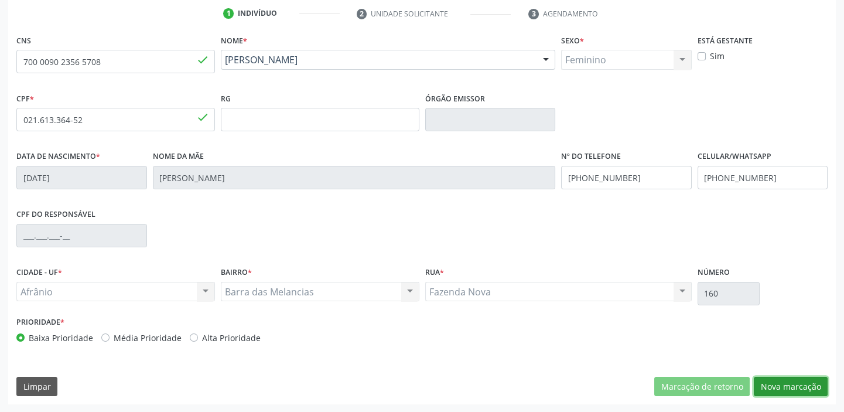
click at [795, 390] on button "Nova marcação" at bounding box center [791, 387] width 74 height 20
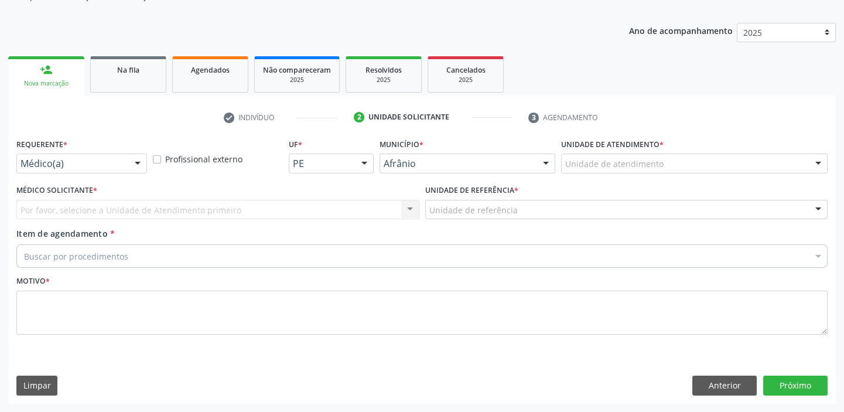
scroll to position [118, 0]
click at [576, 171] on div "Unidade de atendimento" at bounding box center [694, 165] width 267 height 20
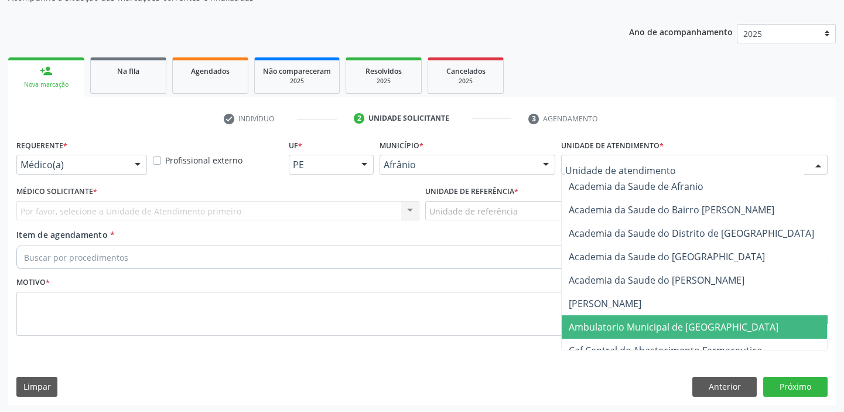
click at [614, 334] on span "Ambulatorio Municipal de [GEOGRAPHIC_DATA]" at bounding box center [705, 326] width 286 height 23
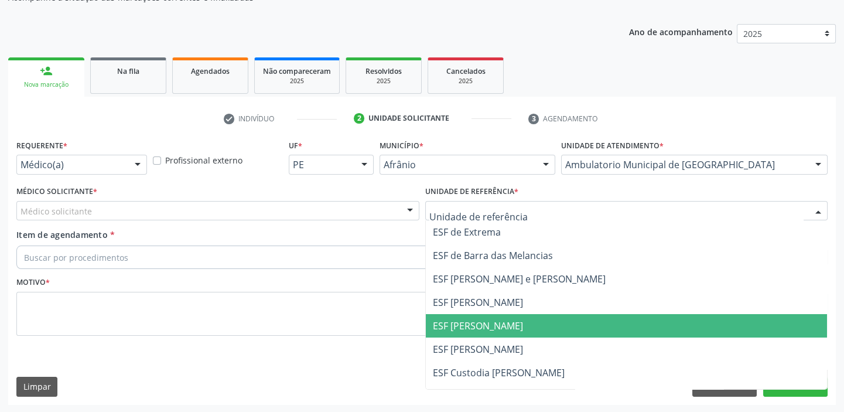
click at [451, 333] on span "ESF [PERSON_NAME]" at bounding box center [627, 325] width 402 height 23
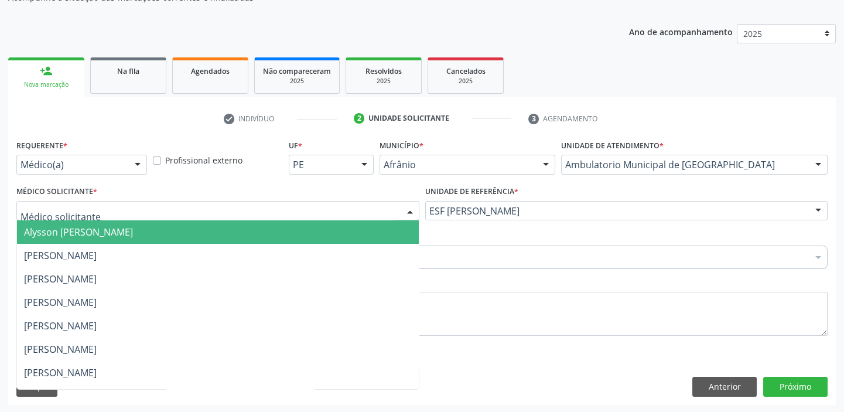
click at [72, 233] on span "Alysson [PERSON_NAME]" at bounding box center [78, 232] width 109 height 13
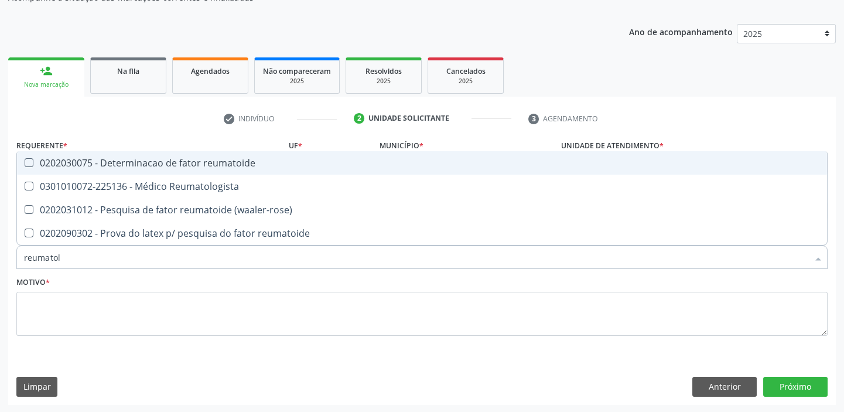
type input "reumatolo"
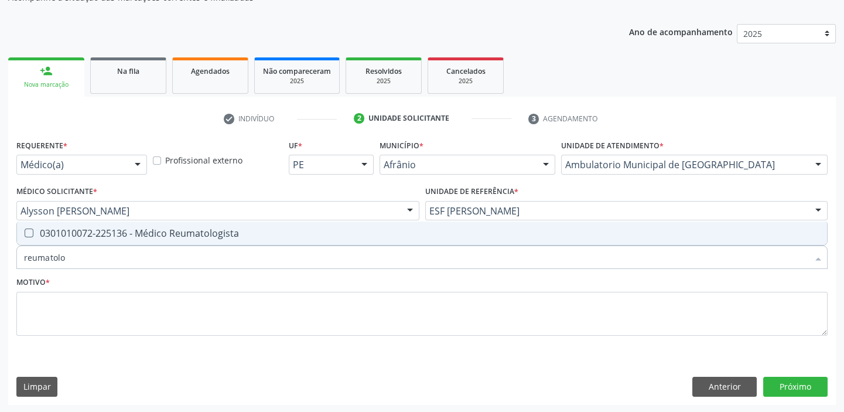
click at [86, 232] on div "0301010072-225136 - Médico Reumatologista" at bounding box center [422, 233] width 796 height 9
checkbox Reumatologista "true"
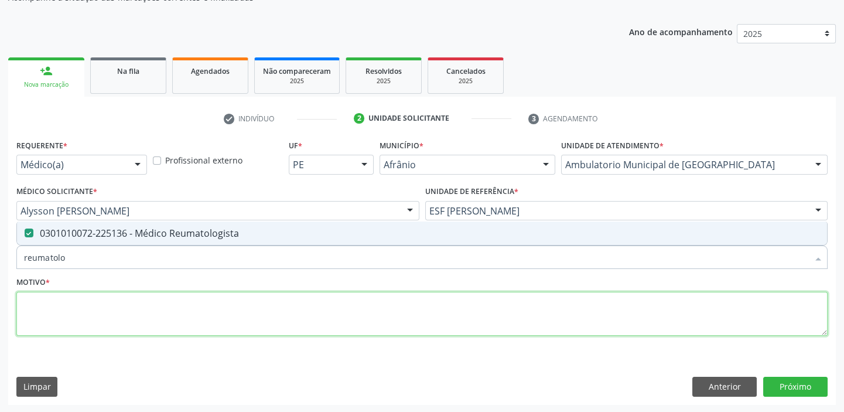
click at [76, 303] on textarea at bounding box center [422, 314] width 812 height 45
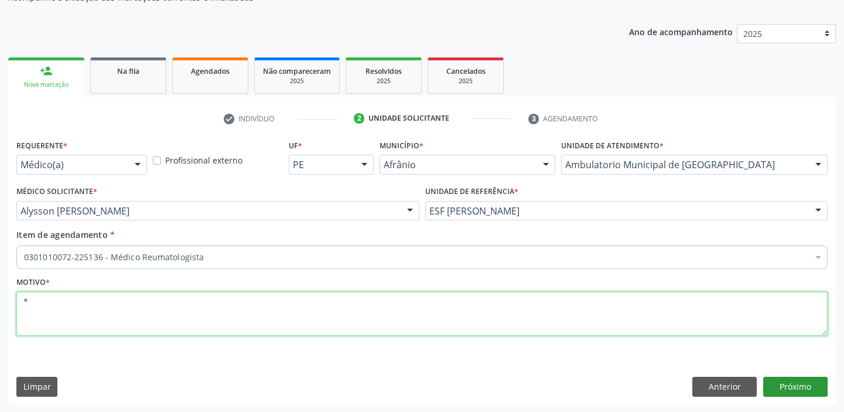
type textarea "*"
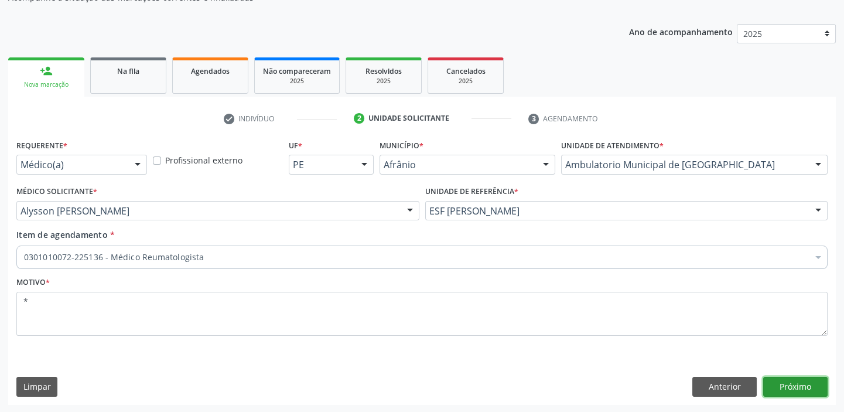
click at [778, 381] on button "Próximo" at bounding box center [795, 387] width 64 height 20
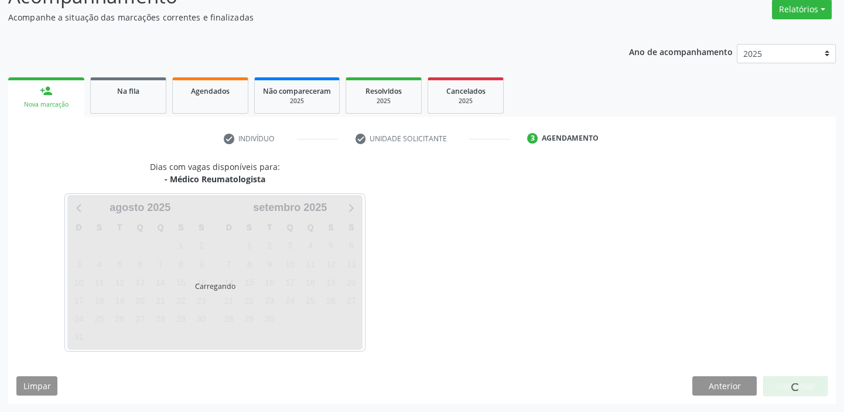
scroll to position [97, 0]
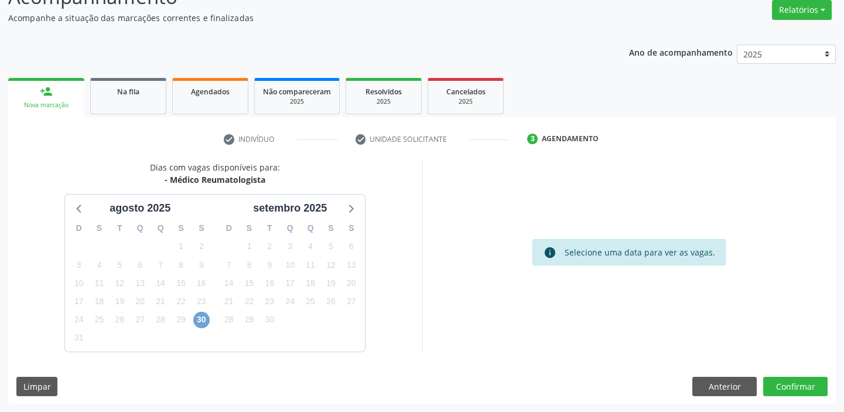
drag, startPoint x: 198, startPoint y: 321, endPoint x: 232, endPoint y: 316, distance: 34.3
click at [199, 321] on span "30" at bounding box center [201, 320] width 16 height 16
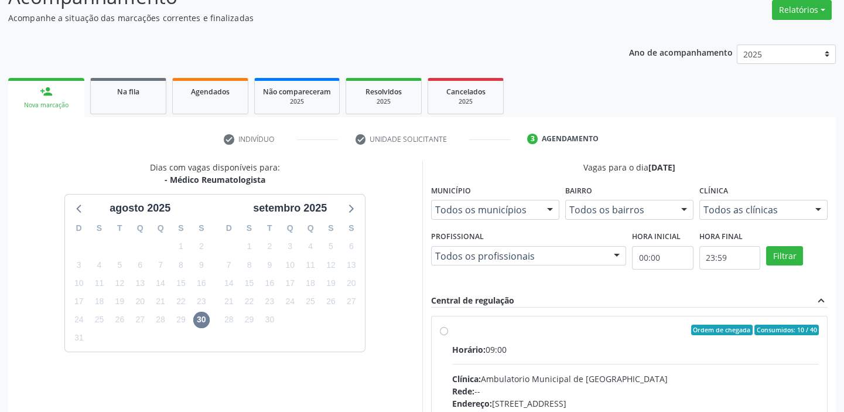
click at [448, 335] on input "Ordem de chegada Consumidos: 10 / 40 Horário: 09:00 Clínica: Ambulatorio Munici…" at bounding box center [444, 330] width 8 height 11
radio input "true"
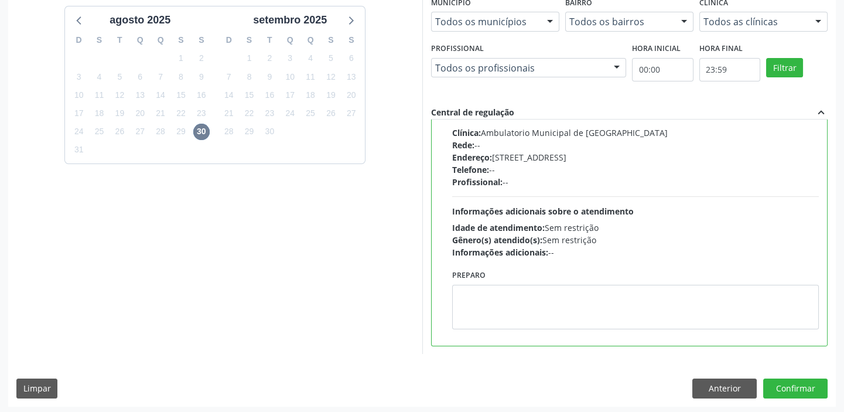
scroll to position [287, 0]
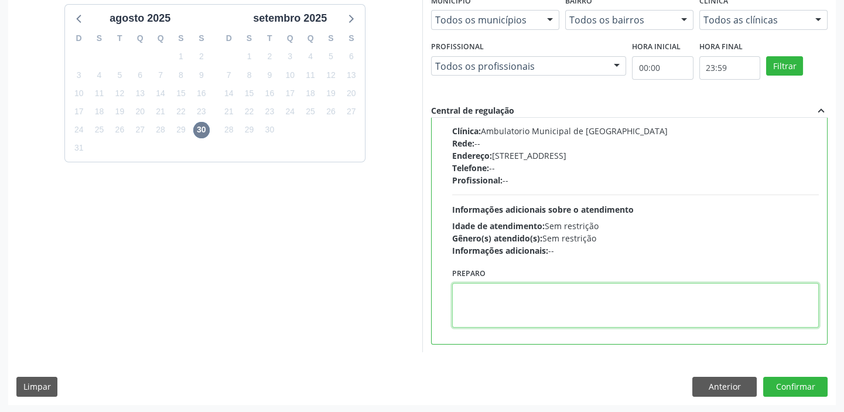
click at [550, 307] on textarea at bounding box center [635, 305] width 367 height 45
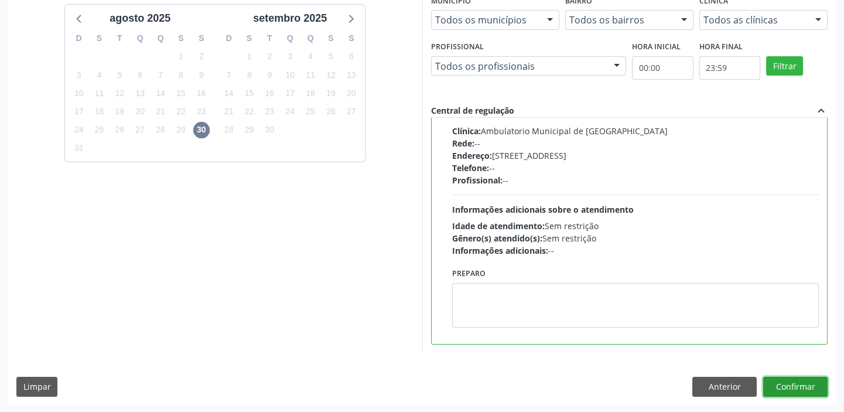
click at [769, 386] on button "Confirmar" at bounding box center [795, 387] width 64 height 20
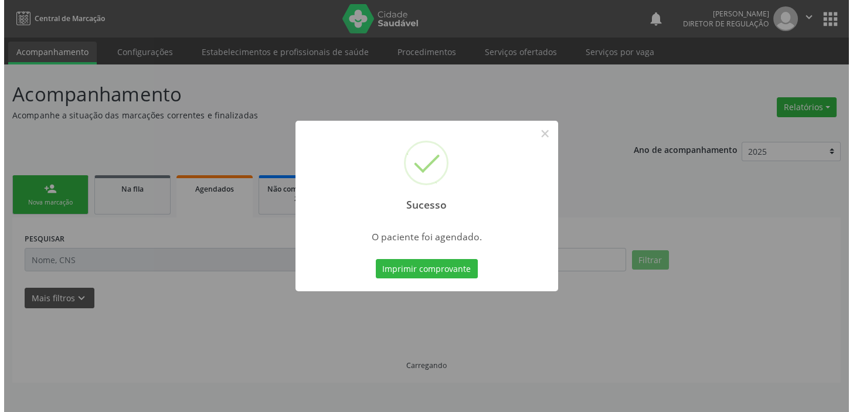
scroll to position [0, 0]
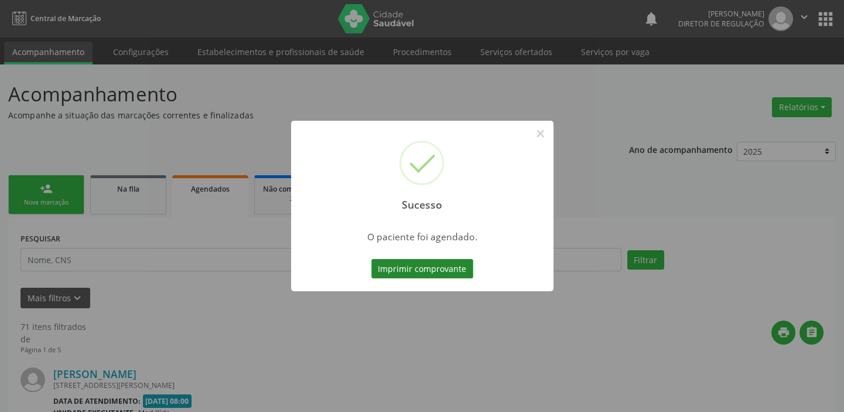
click at [421, 268] on button "Imprimir comprovante" at bounding box center [422, 269] width 102 height 20
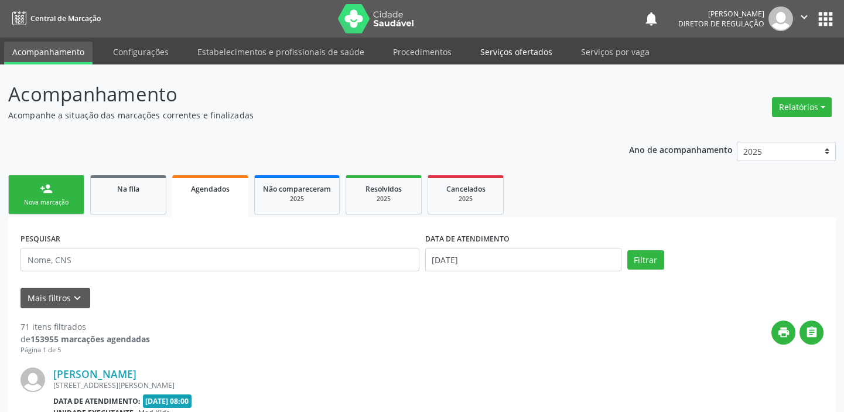
click at [503, 57] on link "Serviços ofertados" at bounding box center [516, 52] width 88 height 21
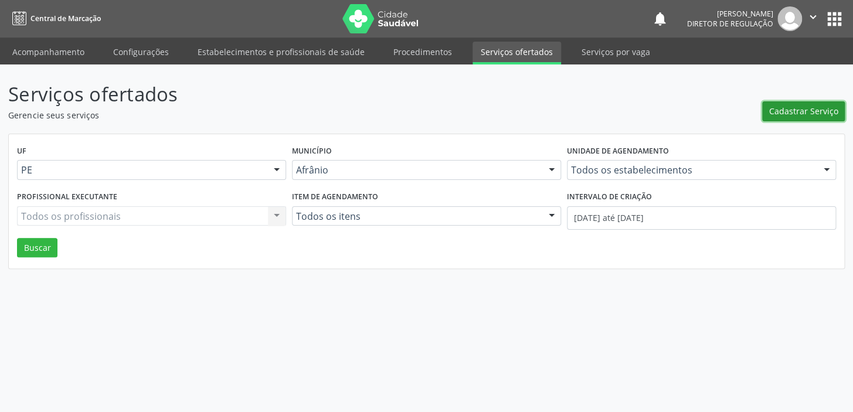
click at [778, 111] on span "Cadastrar Serviço" at bounding box center [803, 111] width 69 height 12
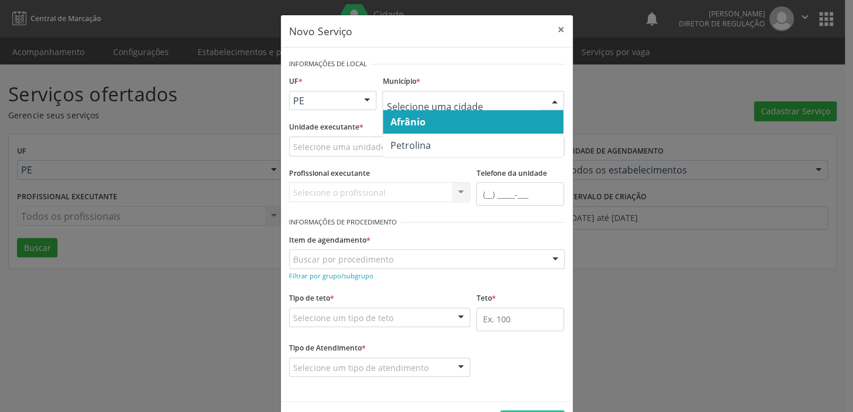
drag, startPoint x: 386, startPoint y: 106, endPoint x: 395, endPoint y: 130, distance: 25.8
click at [386, 106] on div at bounding box center [473, 101] width 182 height 20
click at [397, 128] on span "Afrânio" at bounding box center [473, 121] width 180 height 23
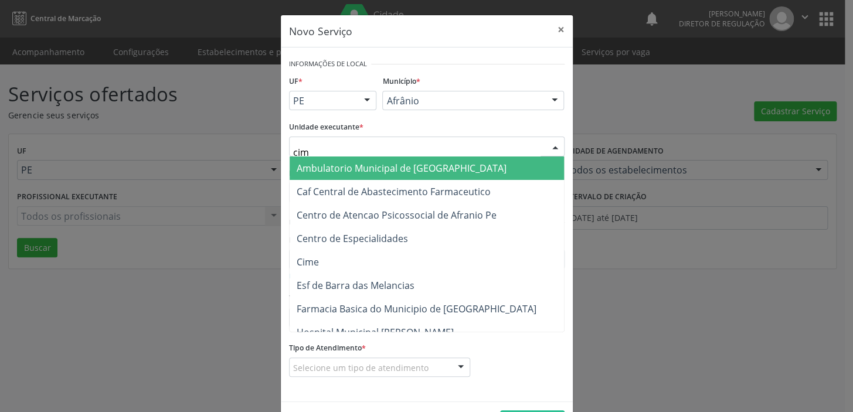
type input "cime"
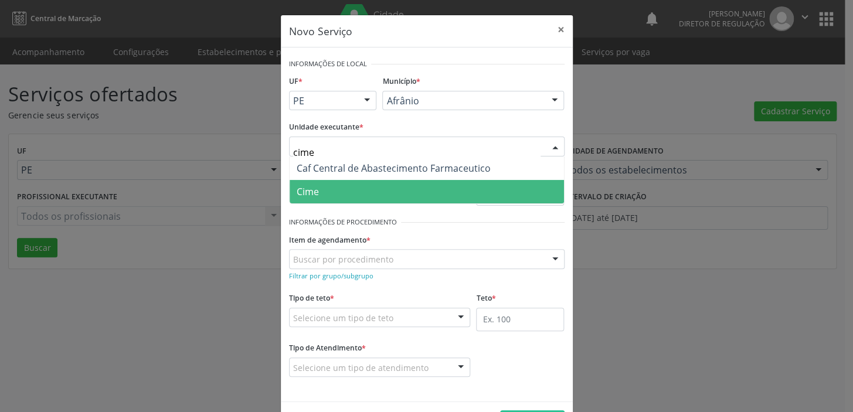
click at [323, 192] on span "Cime" at bounding box center [426, 191] width 274 height 23
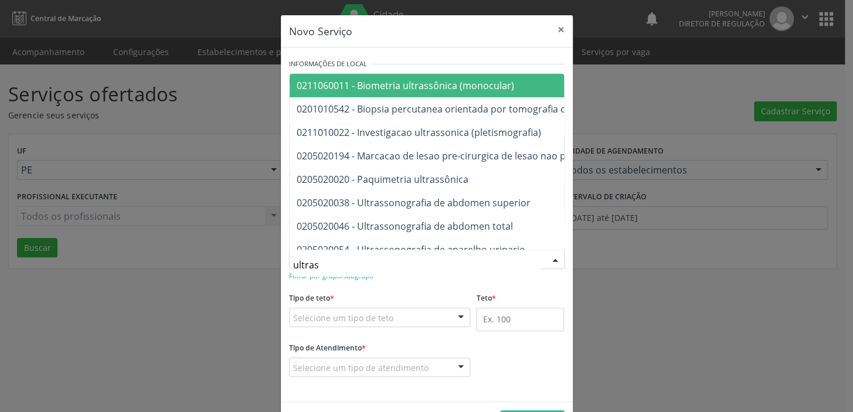
type input "ultrass"
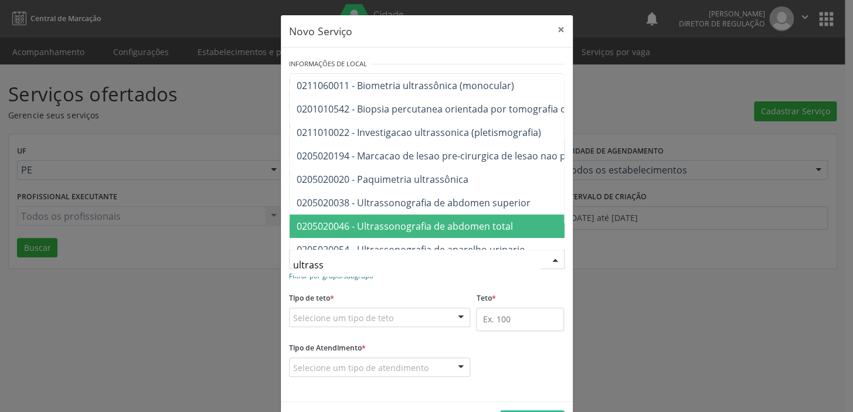
drag, startPoint x: 346, startPoint y: 221, endPoint x: 340, endPoint y: 275, distance: 53.6
click at [346, 221] on span "0205020046 - Ultrassonografia de abdomen total" at bounding box center [404, 226] width 216 height 13
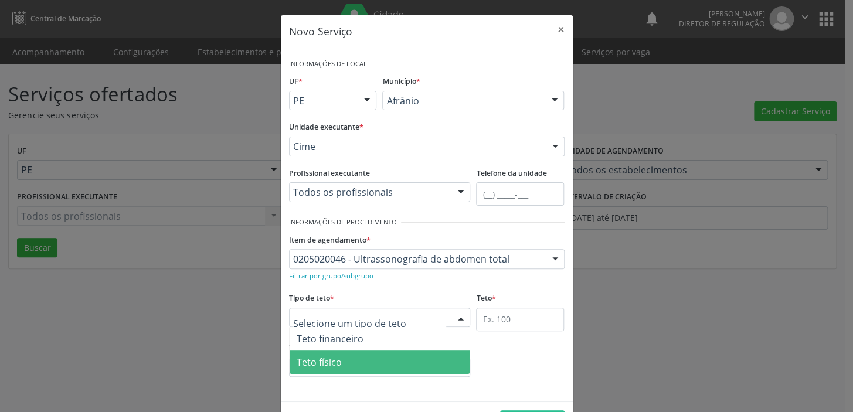
click at [318, 356] on span "Teto físico" at bounding box center [318, 362] width 45 height 13
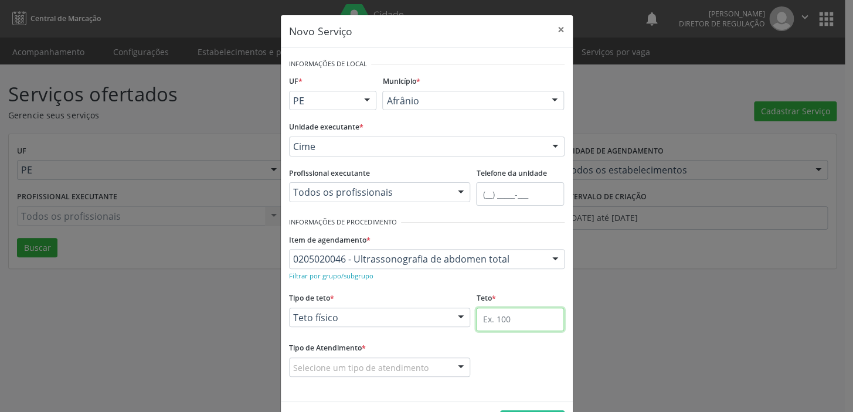
click at [485, 316] on input "text" at bounding box center [520, 319] width 88 height 23
type input "1"
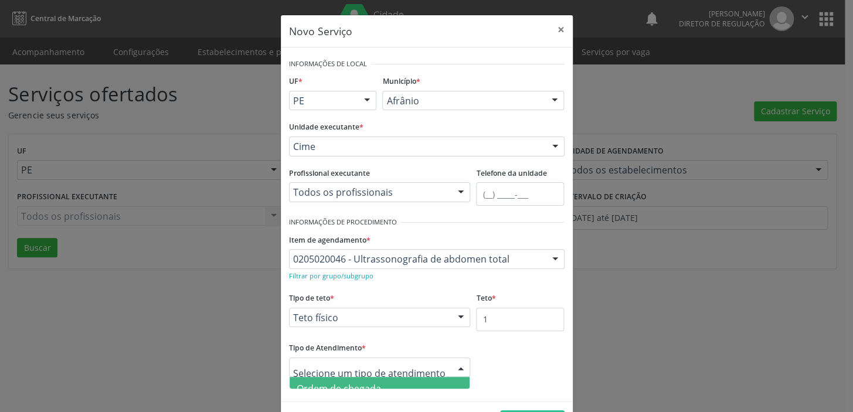
drag, startPoint x: 346, startPoint y: 364, endPoint x: 346, endPoint y: 370, distance: 6.5
click at [349, 384] on span "Ordem de chegada" at bounding box center [338, 388] width 84 height 13
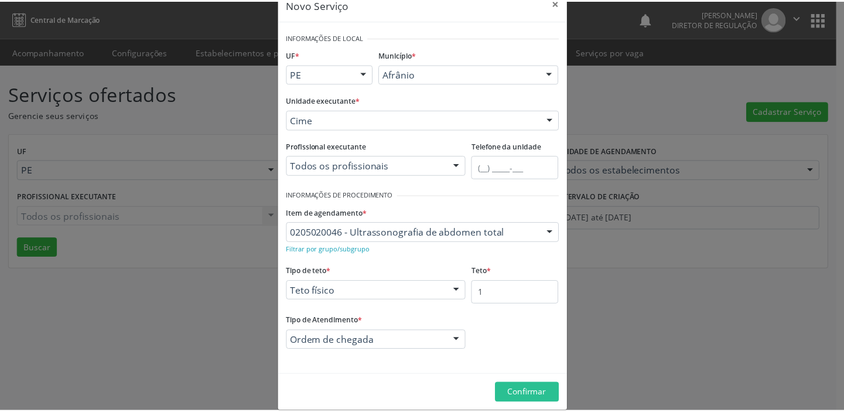
scroll to position [40, 0]
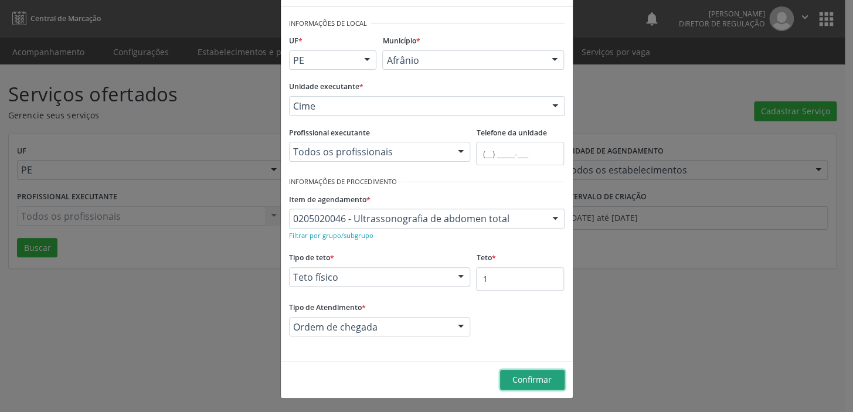
click at [527, 384] on span "Confirmar" at bounding box center [531, 379] width 39 height 11
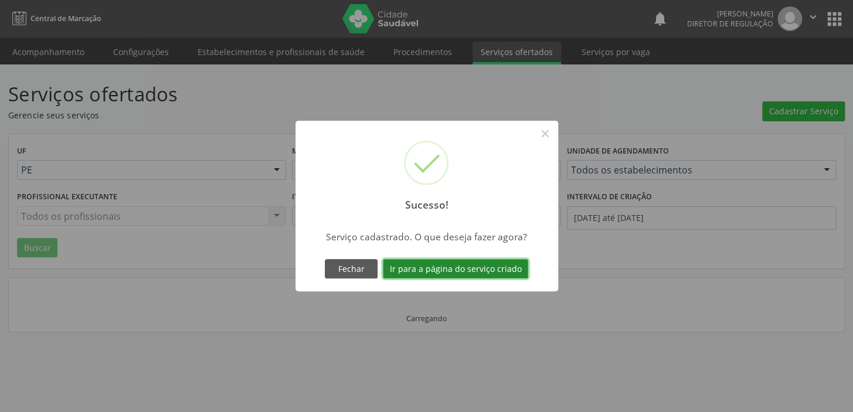
click at [477, 272] on button "Ir para a página do serviço criado" at bounding box center [455, 269] width 145 height 20
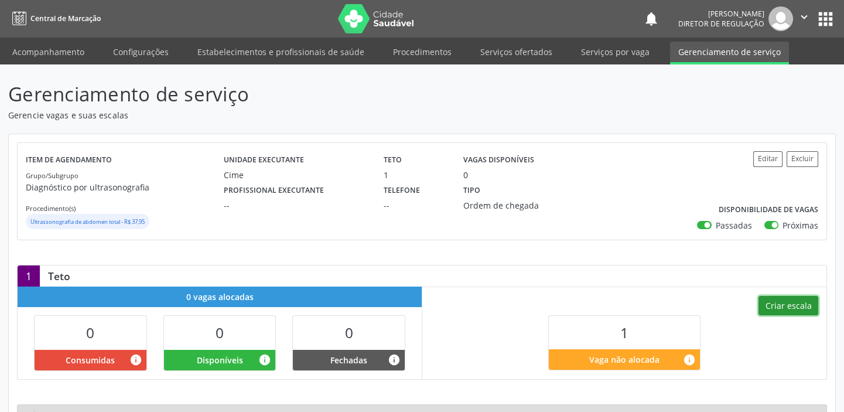
click at [782, 308] on button "Criar escala" at bounding box center [789, 306] width 60 height 20
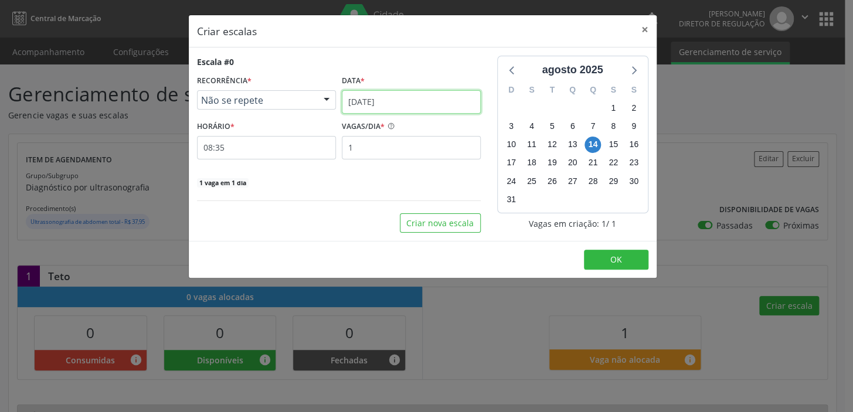
click at [374, 106] on input "[DATE]" at bounding box center [411, 101] width 139 height 23
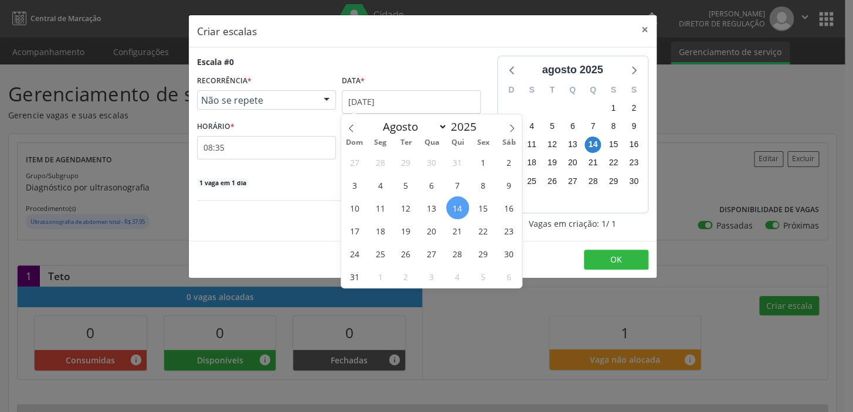
click at [461, 205] on span "14" at bounding box center [457, 207] width 23 height 23
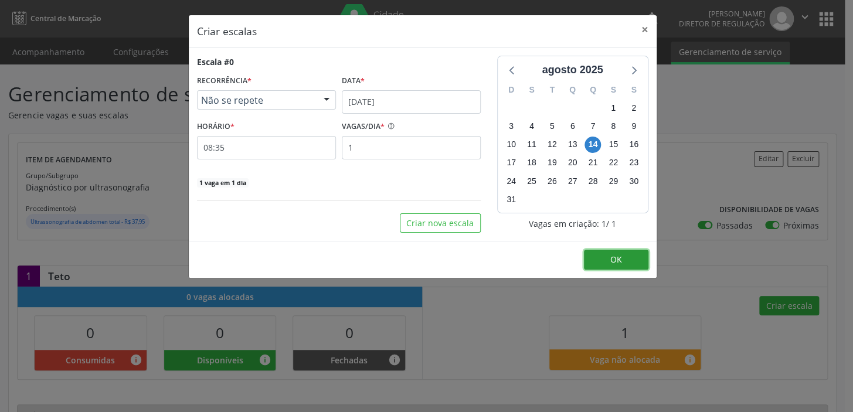
click at [611, 251] on button "OK" at bounding box center [616, 260] width 64 height 20
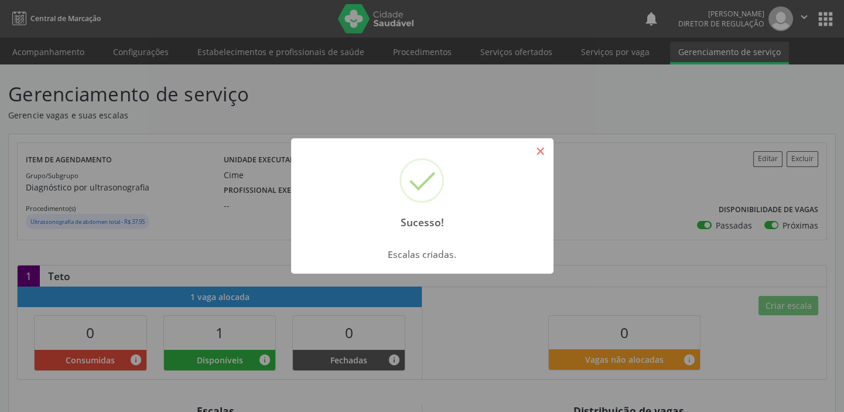
click at [541, 148] on button "×" at bounding box center [541, 151] width 20 height 20
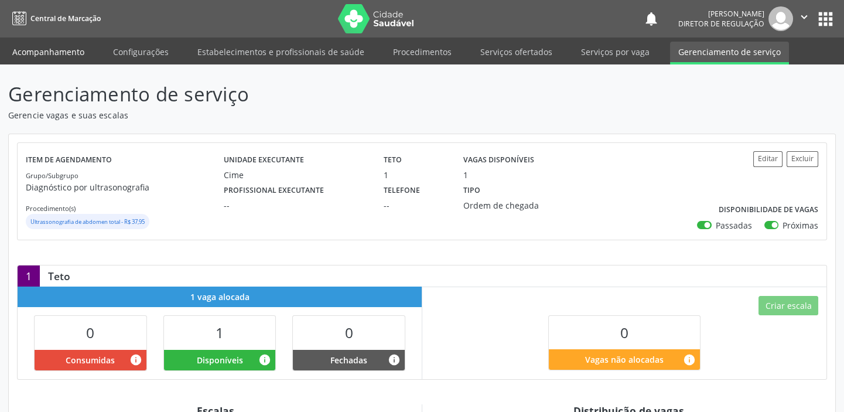
click at [47, 47] on link "Acompanhamento" at bounding box center [48, 52] width 88 height 21
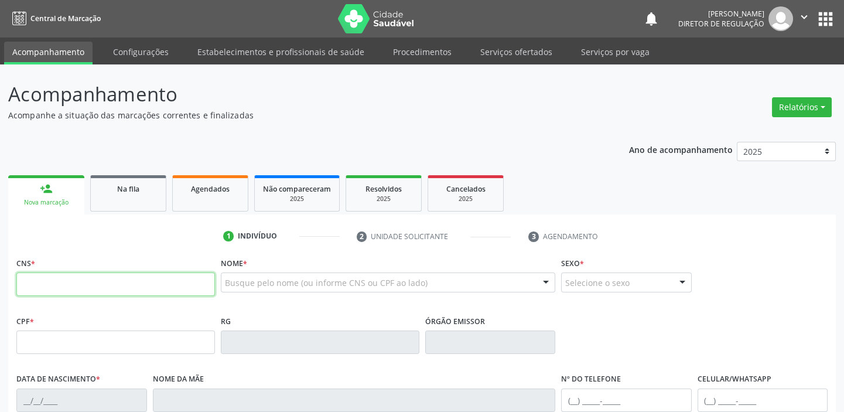
click at [69, 274] on input "text" at bounding box center [115, 283] width 199 height 23
type input "704 6066 7077 6928"
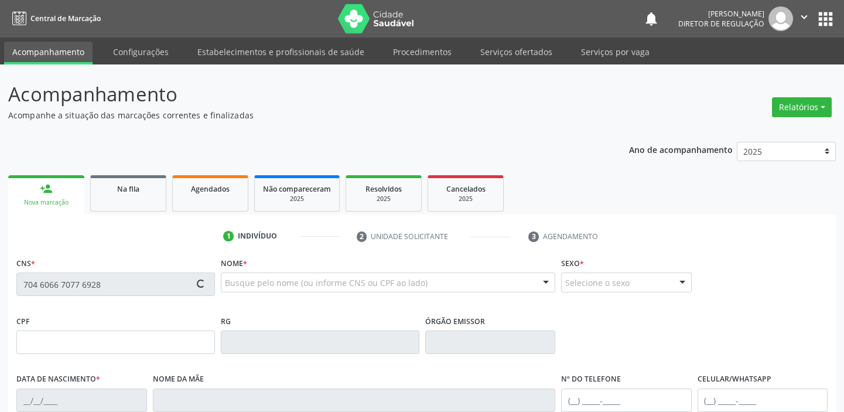
type input "711.715.514-01"
type input "[DATE]"
type input "[PERSON_NAME]"
type input "[PHONE_NUMBER]"
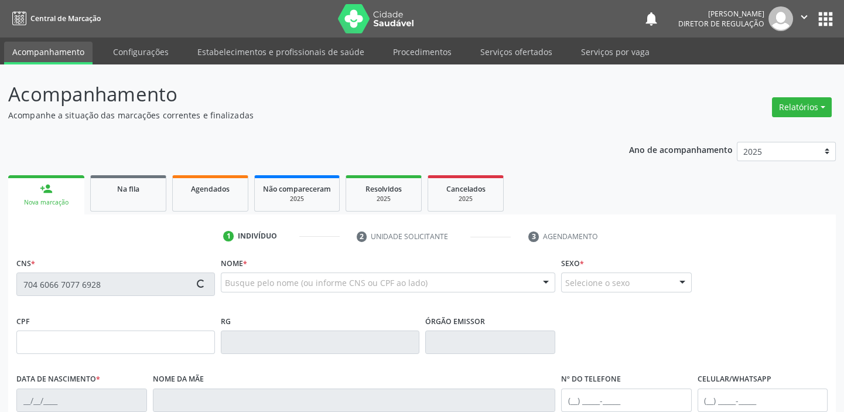
type input "S/N"
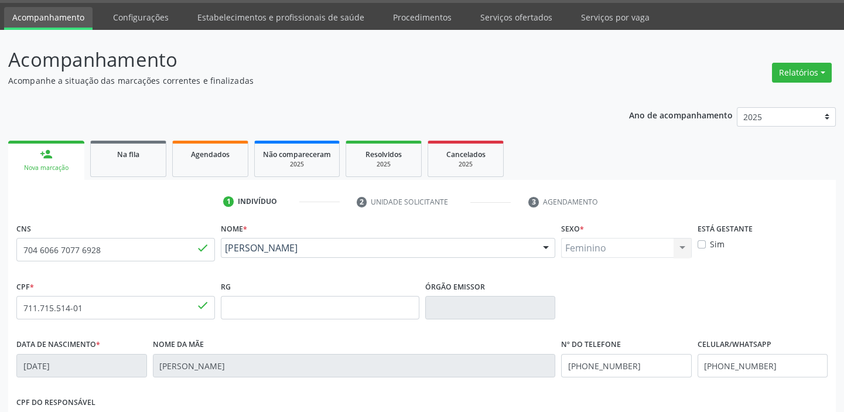
scroll to position [223, 0]
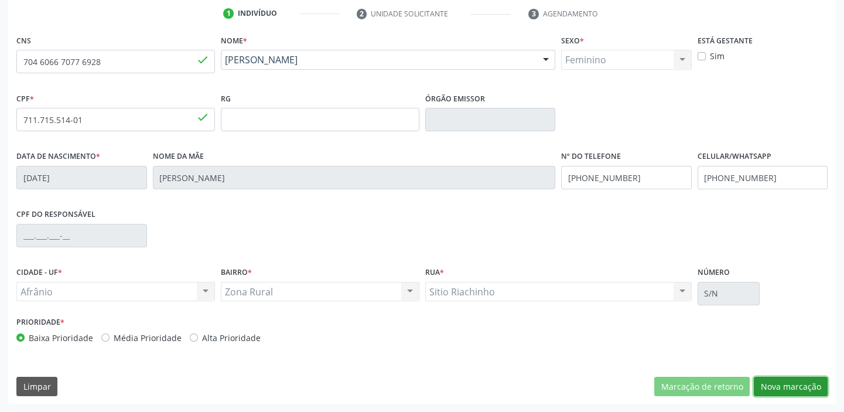
click at [780, 381] on button "Nova marcação" at bounding box center [791, 387] width 74 height 20
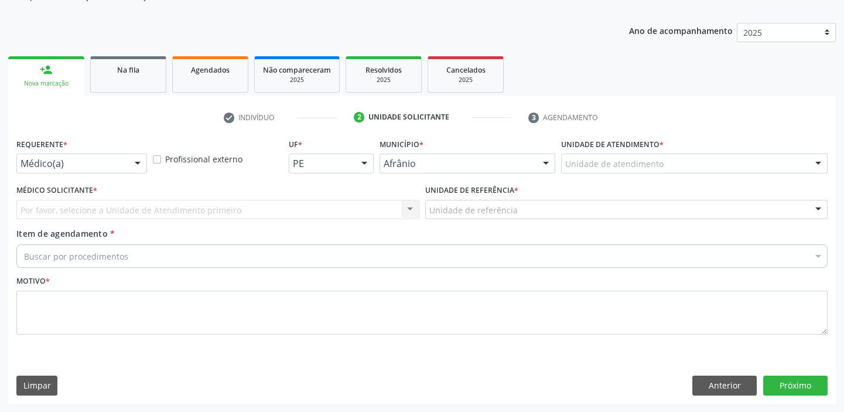
scroll to position [118, 0]
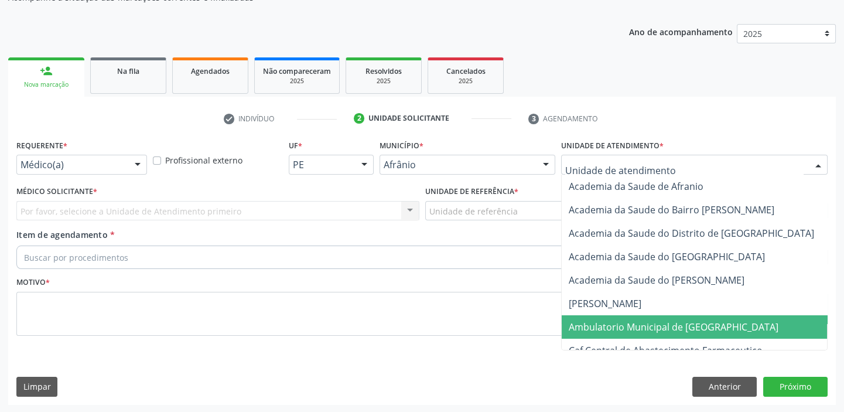
click at [587, 321] on span "Ambulatorio Municipal de [GEOGRAPHIC_DATA]" at bounding box center [674, 327] width 210 height 13
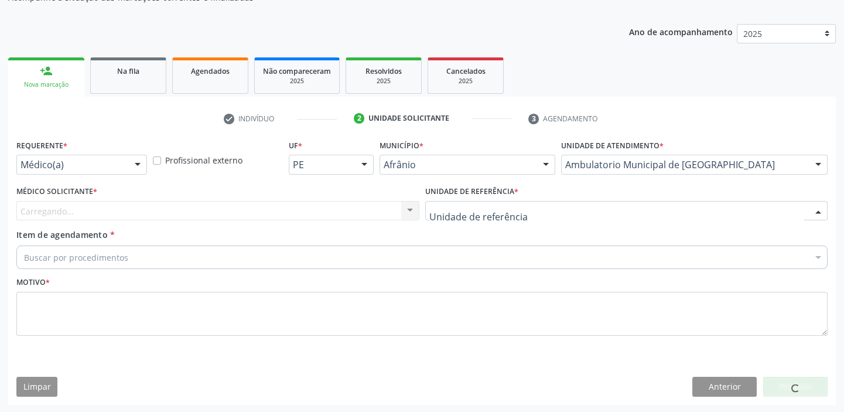
drag, startPoint x: 444, startPoint y: 200, endPoint x: 459, endPoint y: 253, distance: 55.6
click at [444, 204] on div at bounding box center [626, 211] width 403 height 20
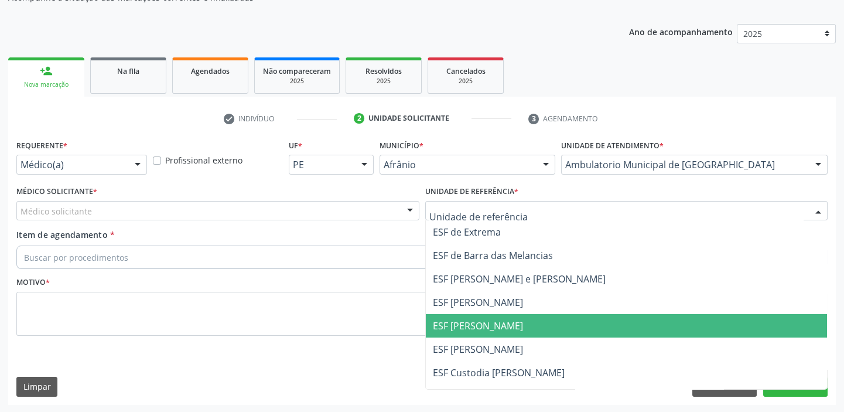
click at [466, 321] on span "ESF [PERSON_NAME]" at bounding box center [478, 325] width 90 height 13
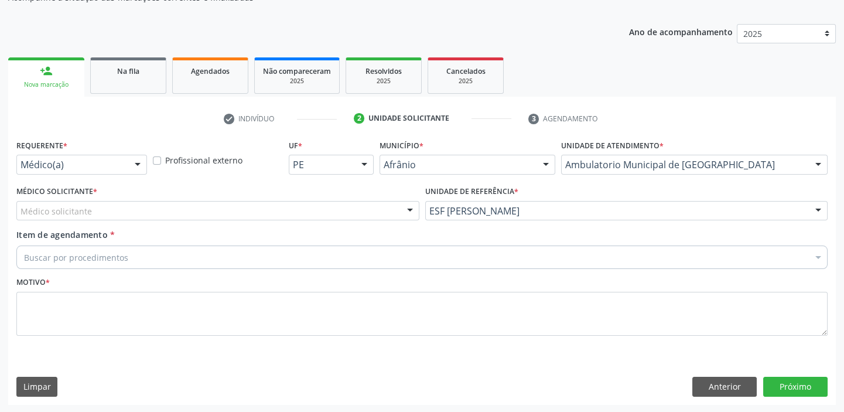
drag, startPoint x: 93, startPoint y: 200, endPoint x: 87, endPoint y: 214, distance: 15.2
click at [93, 202] on div "Médico solicitante" at bounding box center [217, 211] width 403 height 20
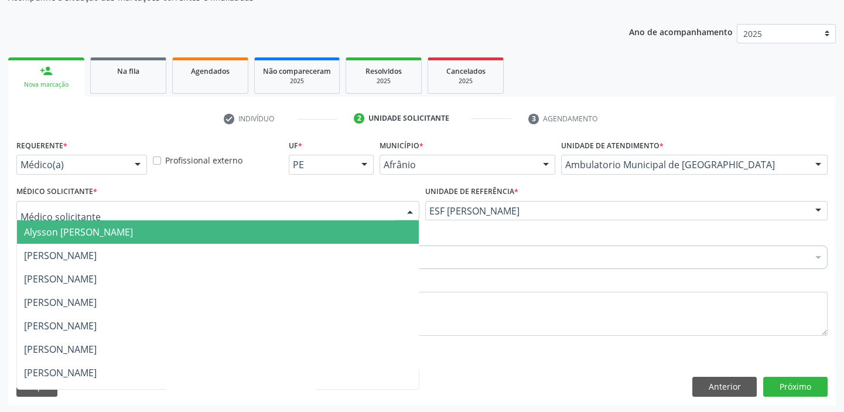
drag, startPoint x: 82, startPoint y: 237, endPoint x: 77, endPoint y: 250, distance: 13.9
click at [82, 237] on span "Alysson [PERSON_NAME]" at bounding box center [218, 231] width 402 height 23
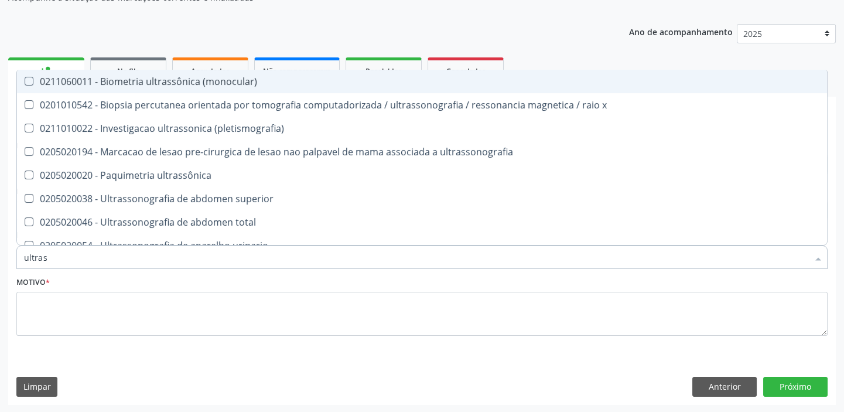
type input "ultrass"
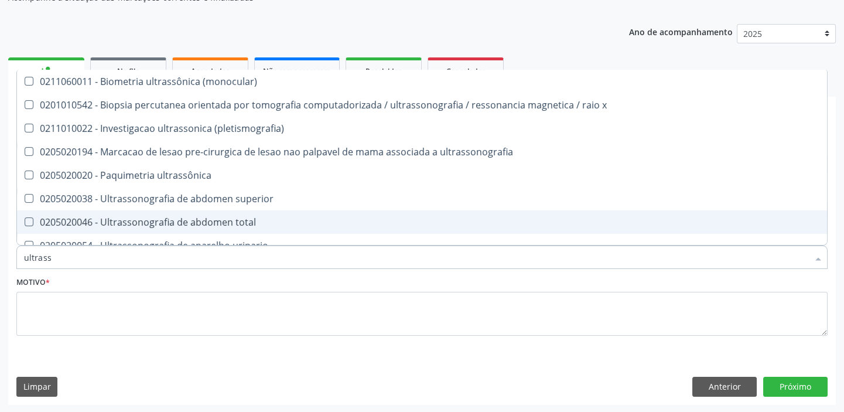
click at [108, 217] on div "0205020046 - Ultrassonografia de abdomen total" at bounding box center [422, 221] width 796 height 9
checkbox total "true"
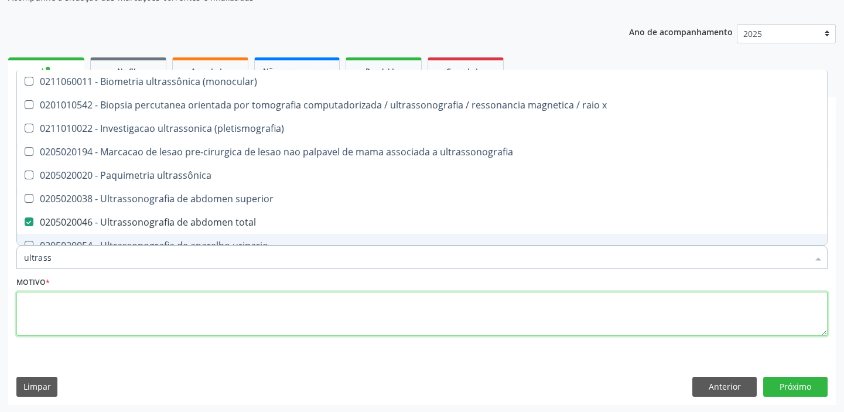
click at [80, 315] on textarea at bounding box center [422, 314] width 812 height 45
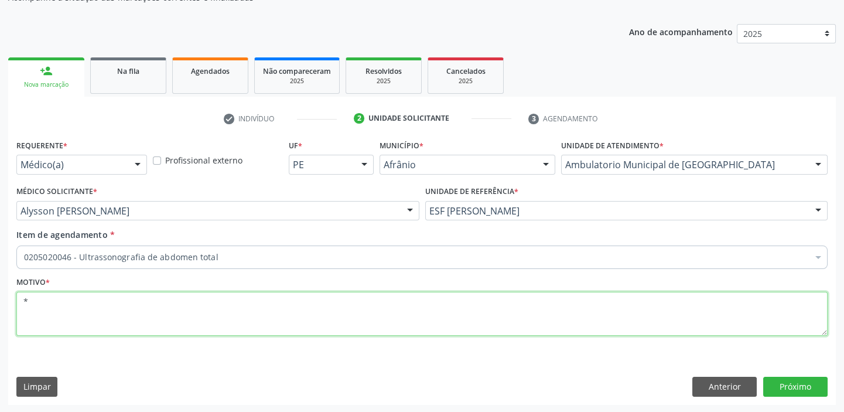
type textarea "*"
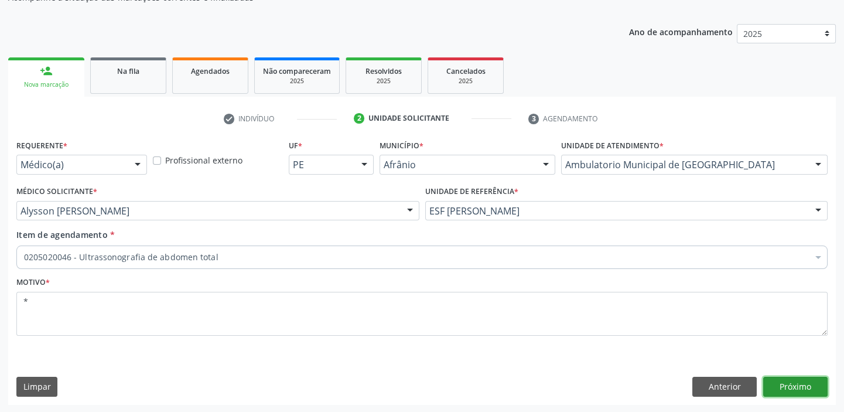
click at [790, 380] on button "Próximo" at bounding box center [795, 387] width 64 height 20
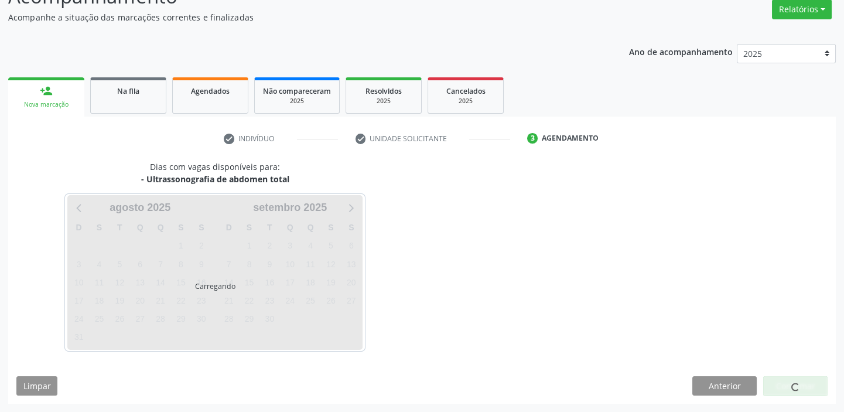
scroll to position [97, 0]
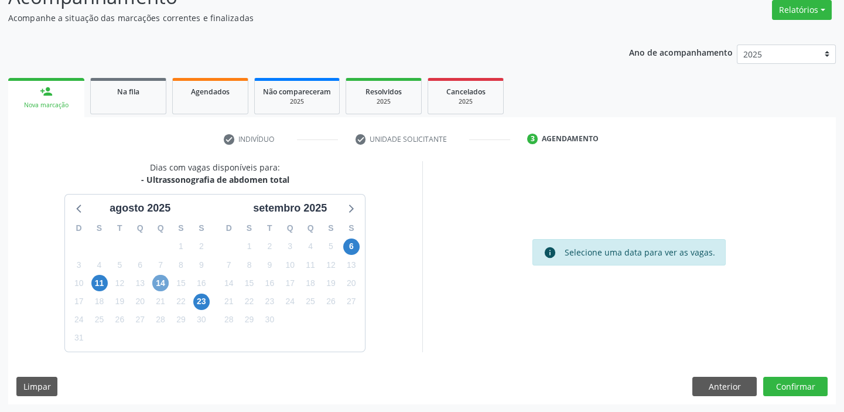
click at [161, 281] on span "14" at bounding box center [160, 283] width 16 height 16
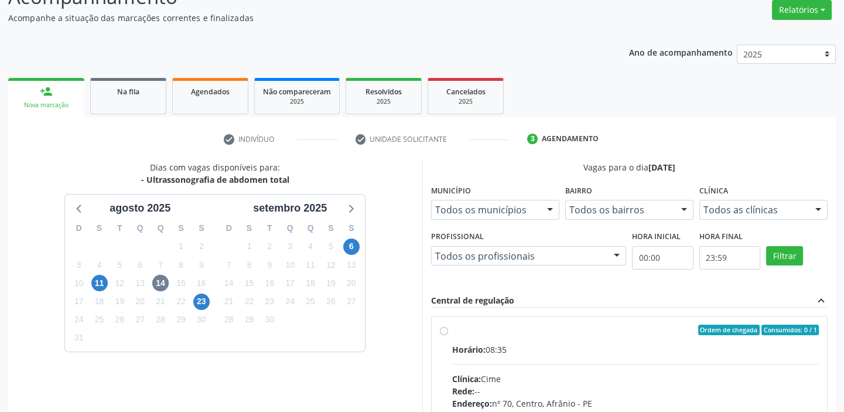
click at [448, 335] on input "Ordem de chegada Consumidos: 0 / 1 Horário: 08:35 Clínica: Cime Rede: -- Endere…" at bounding box center [444, 330] width 8 height 11
radio input "true"
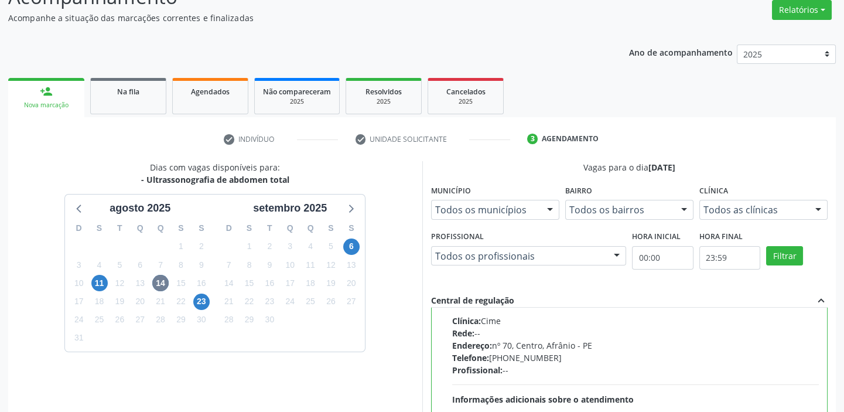
scroll to position [287, 0]
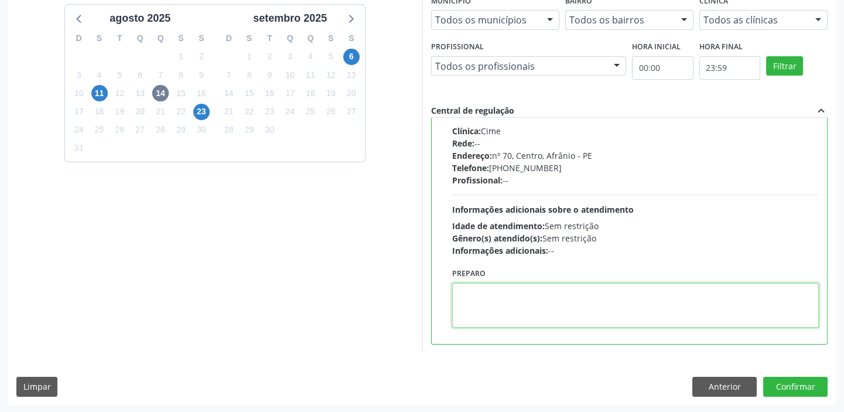
click at [483, 291] on textarea at bounding box center [635, 305] width 367 height 45
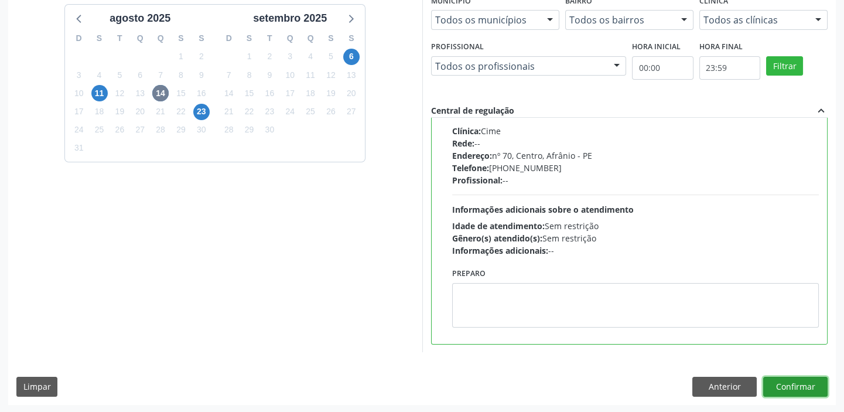
click at [779, 387] on button "Confirmar" at bounding box center [795, 387] width 64 height 20
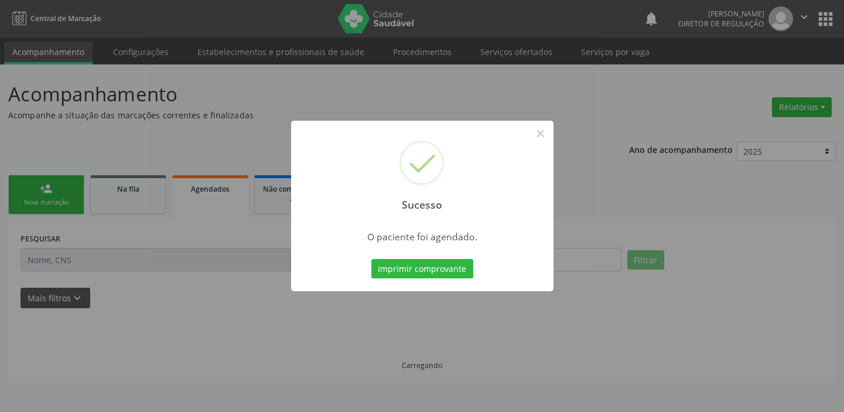
scroll to position [0, 0]
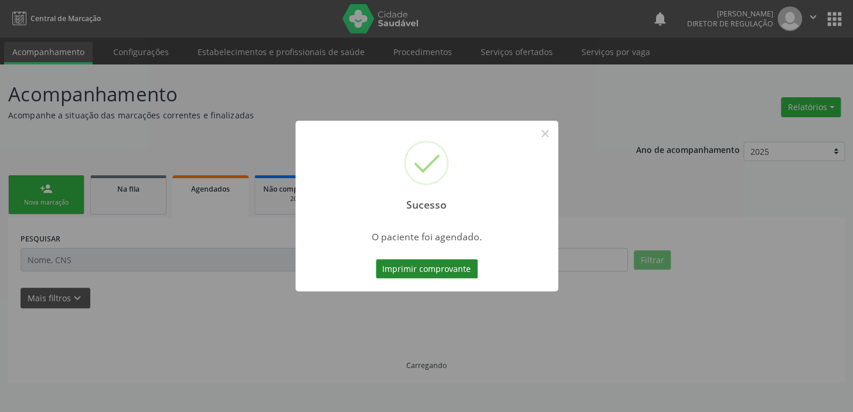
click at [403, 269] on button "Imprimir comprovante" at bounding box center [427, 269] width 102 height 20
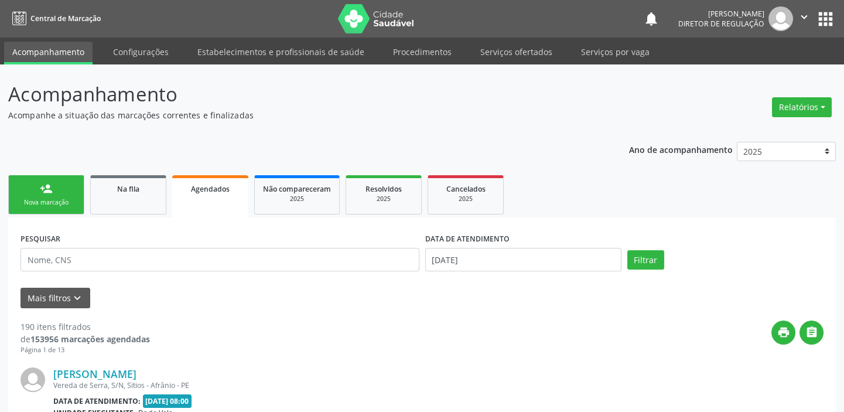
click at [57, 202] on div "Nova marcação" at bounding box center [46, 202] width 59 height 9
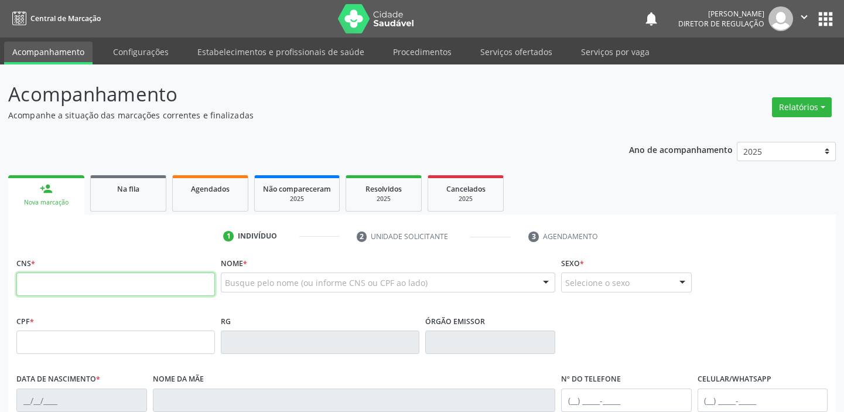
click at [43, 294] on input "text" at bounding box center [115, 283] width 199 height 23
click at [205, 199] on link "Agendados" at bounding box center [210, 193] width 76 height 36
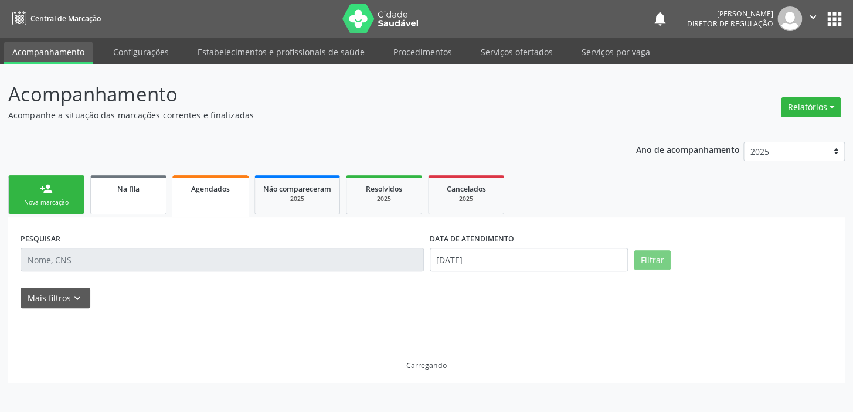
click at [118, 193] on span "Na fila" at bounding box center [128, 189] width 22 height 10
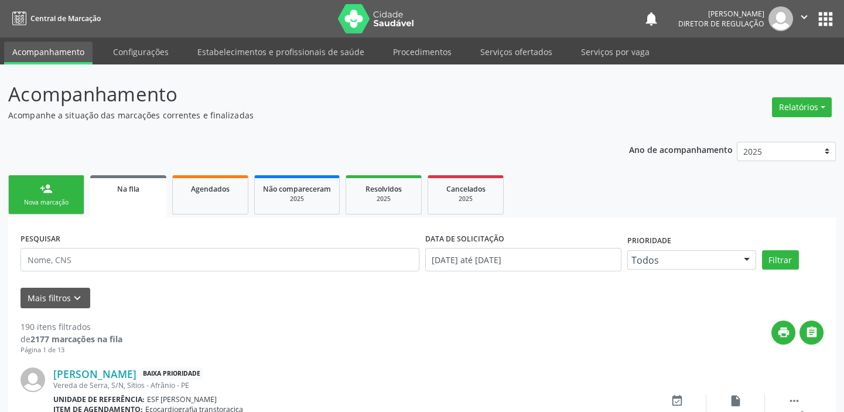
click at [123, 193] on div "Na fila" at bounding box center [128, 188] width 60 height 12
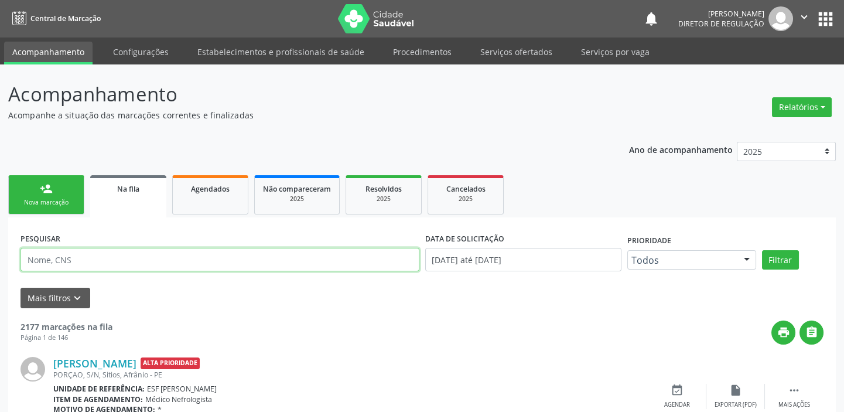
click at [76, 259] on input "text" at bounding box center [220, 259] width 399 height 23
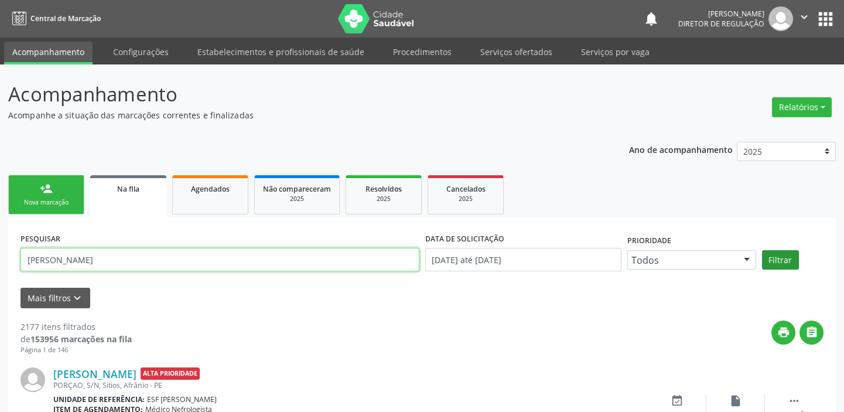
type input "[PERSON_NAME]"
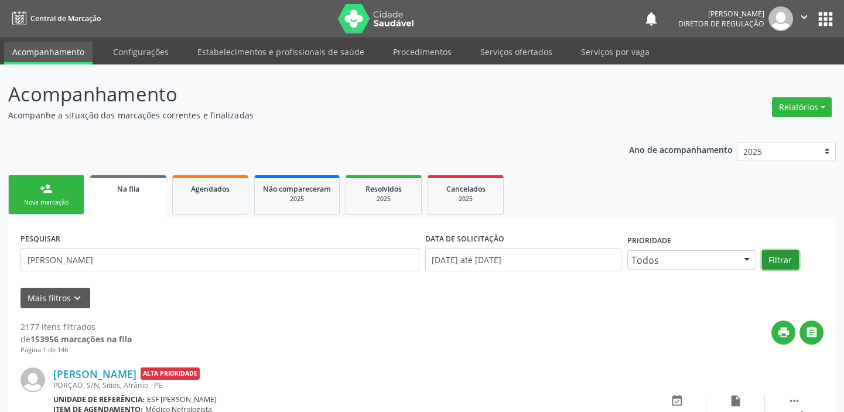
click at [778, 254] on button "Filtrar" at bounding box center [780, 260] width 37 height 20
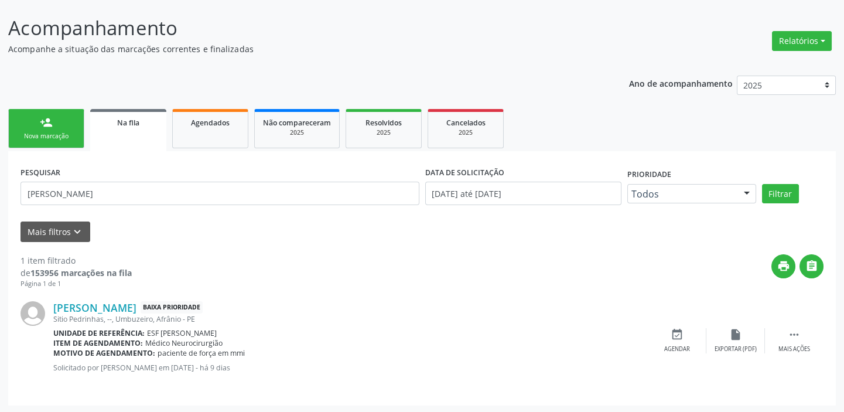
scroll to position [67, 0]
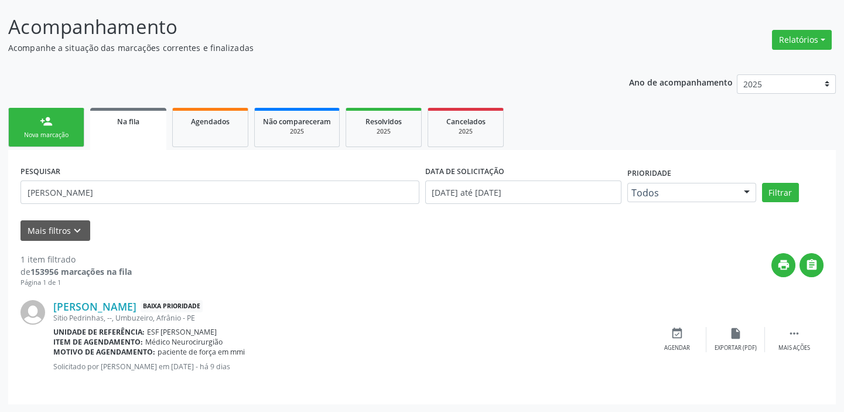
click at [472, 321] on div "Sitio Pedrinhas, --, Umbuzeiro, Afrânio - PE" at bounding box center [350, 318] width 595 height 10
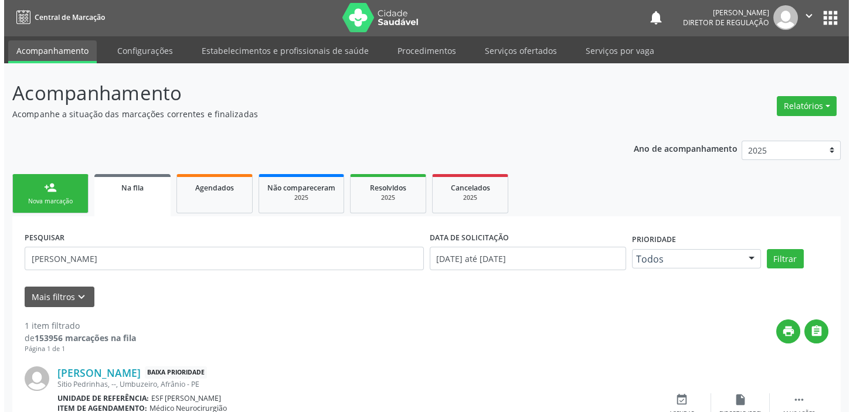
scroll to position [0, 0]
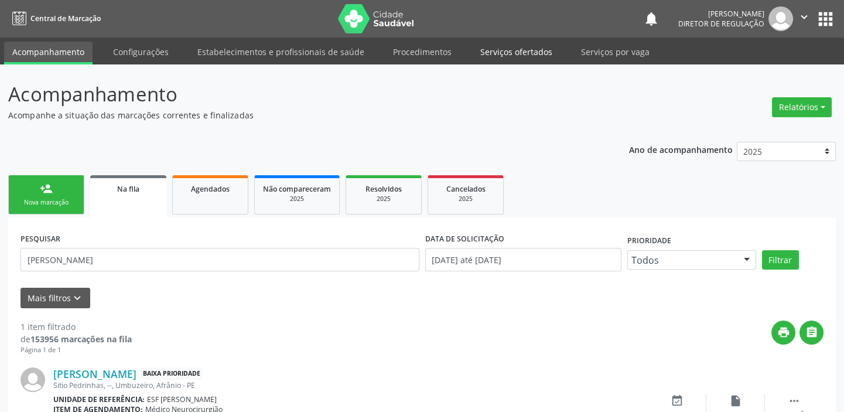
click at [510, 54] on link "Serviços ofertados" at bounding box center [516, 52] width 88 height 21
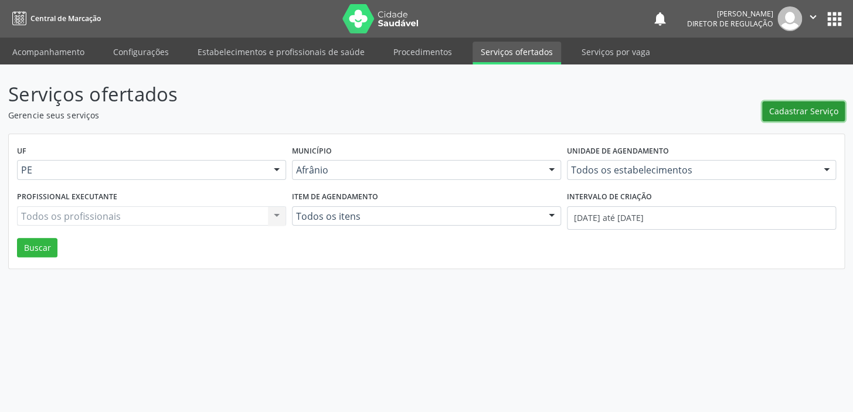
click at [808, 111] on span "Cadastrar Serviço" at bounding box center [803, 111] width 69 height 12
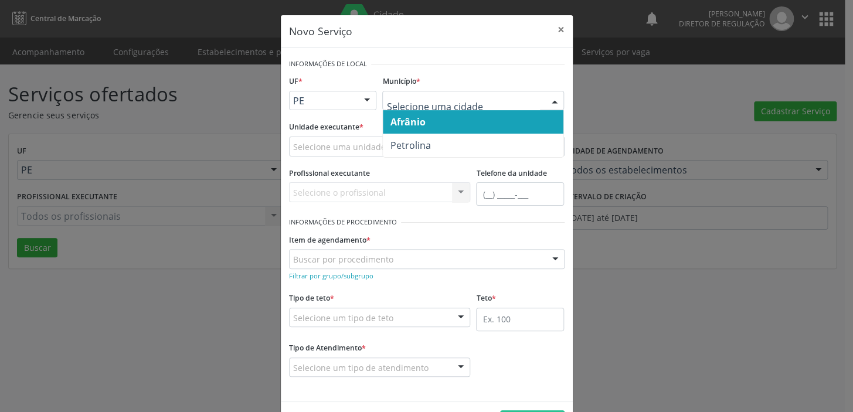
click at [390, 108] on div at bounding box center [473, 101] width 182 height 20
click at [408, 119] on span "Afrânio" at bounding box center [407, 121] width 35 height 13
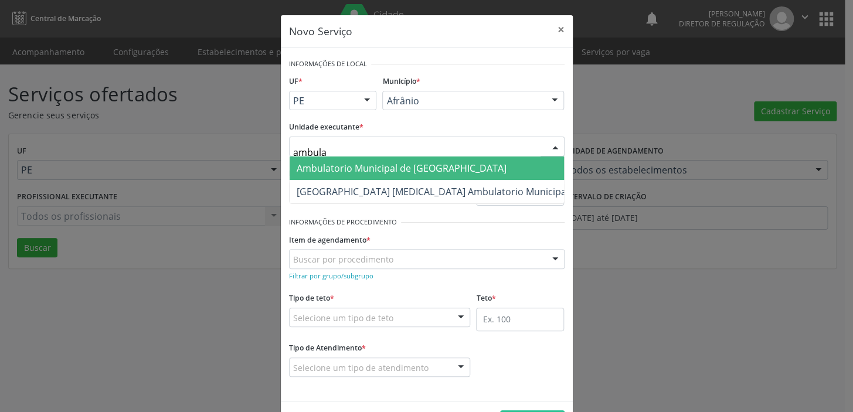
type input "ambulat"
click at [342, 168] on span "Ambulatorio Municipal de [GEOGRAPHIC_DATA]" at bounding box center [401, 168] width 210 height 13
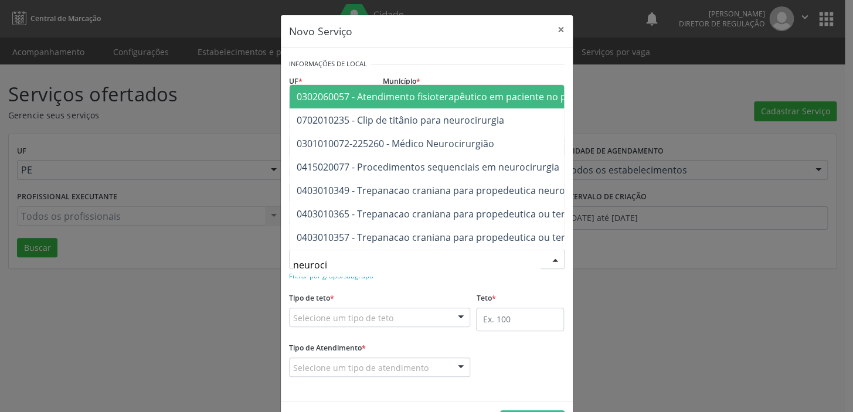
type input "neurocir"
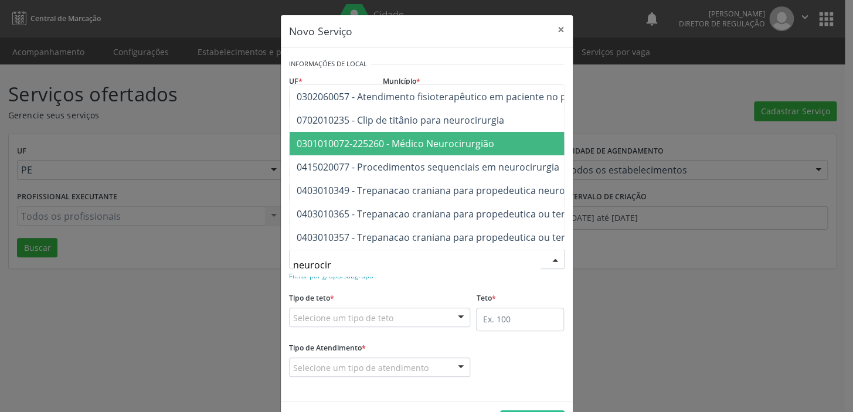
click at [328, 137] on span "0301010072-225260 - Médico Neurocirurgião" at bounding box center [394, 143] width 197 height 13
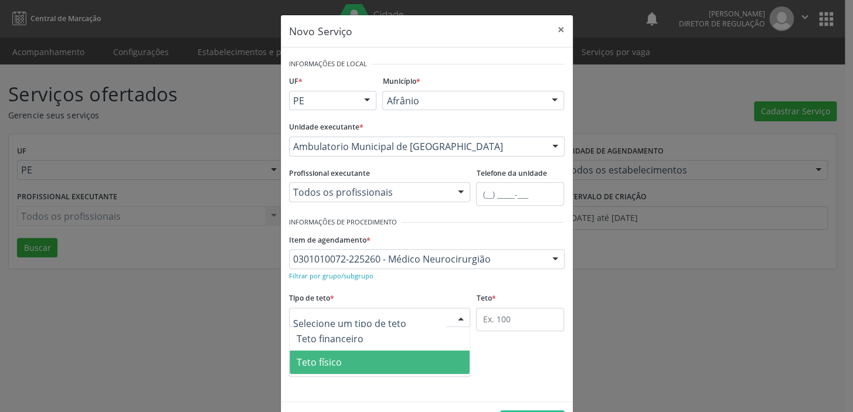
click at [316, 366] on span "Teto físico" at bounding box center [318, 362] width 45 height 13
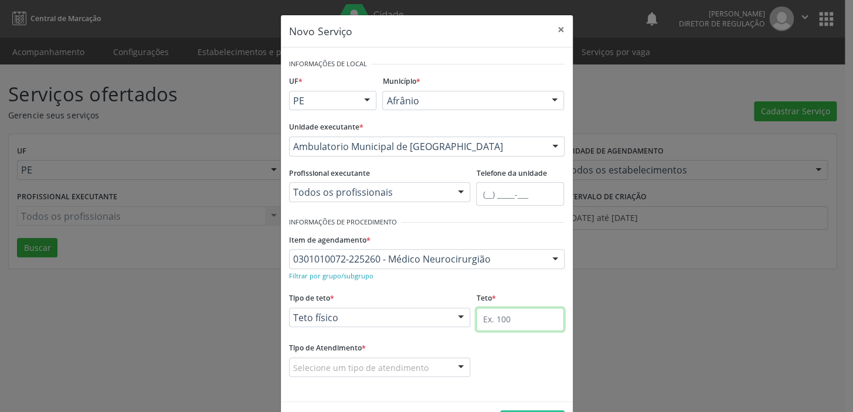
click at [488, 321] on input "text" at bounding box center [520, 319] width 88 height 23
type input "1"
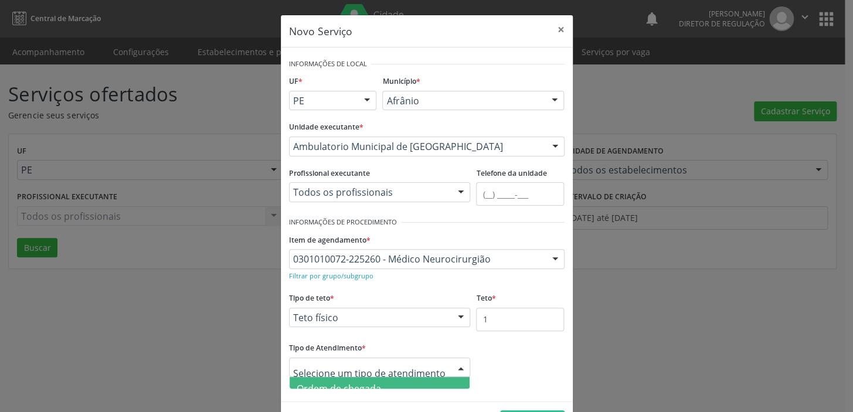
click at [374, 384] on span "Ordem de chegada" at bounding box center [338, 388] width 84 height 13
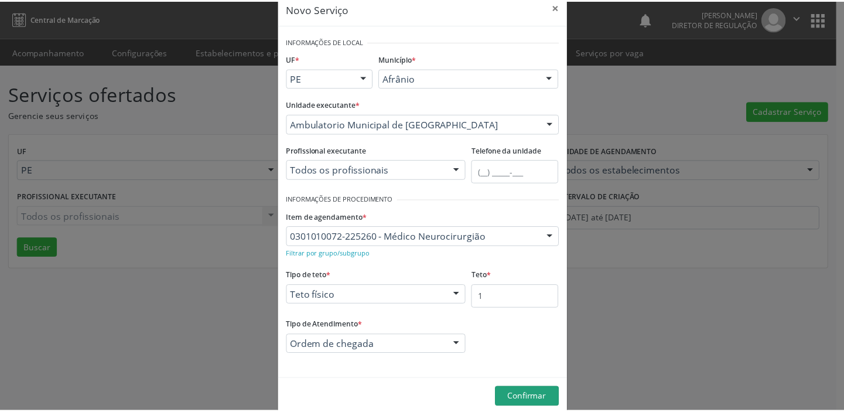
scroll to position [40, 0]
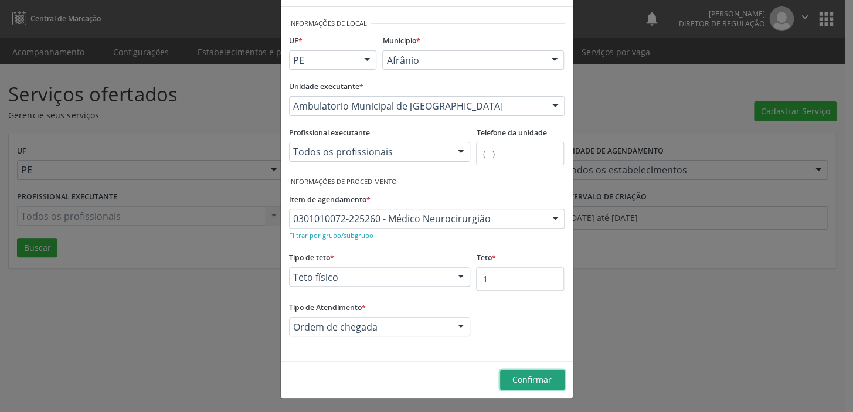
click at [516, 382] on span "Confirmar" at bounding box center [531, 379] width 39 height 11
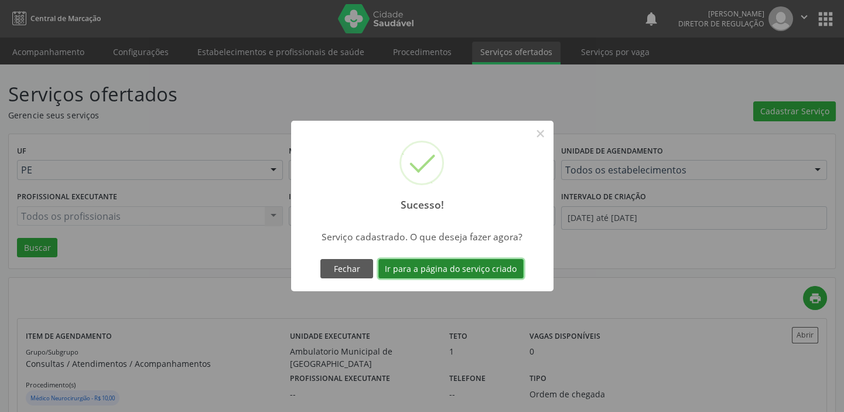
click at [408, 263] on button "Ir para a página do serviço criado" at bounding box center [451, 269] width 145 height 20
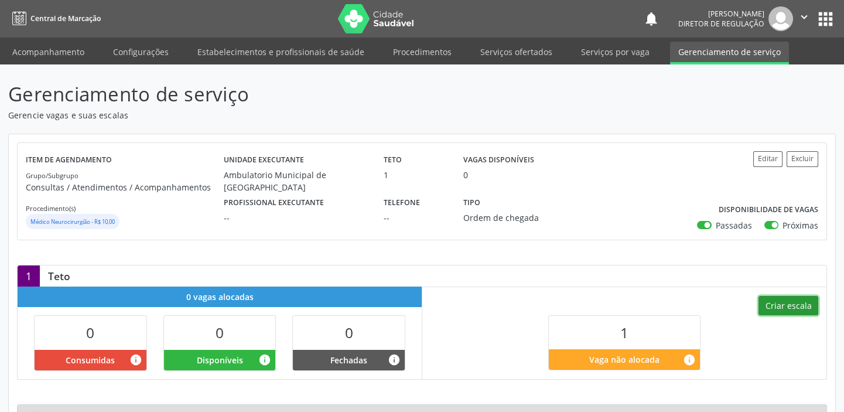
click at [785, 299] on button "Criar escala" at bounding box center [789, 306] width 60 height 20
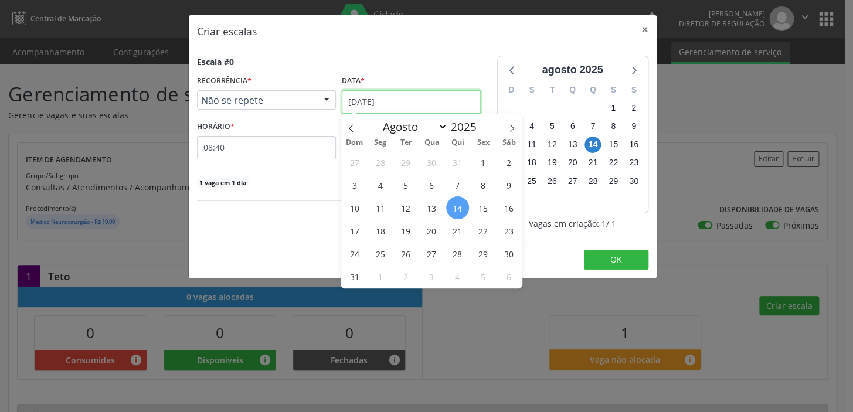
click at [366, 98] on input "[DATE]" at bounding box center [411, 101] width 139 height 23
click at [480, 208] on span "15" at bounding box center [483, 207] width 23 height 23
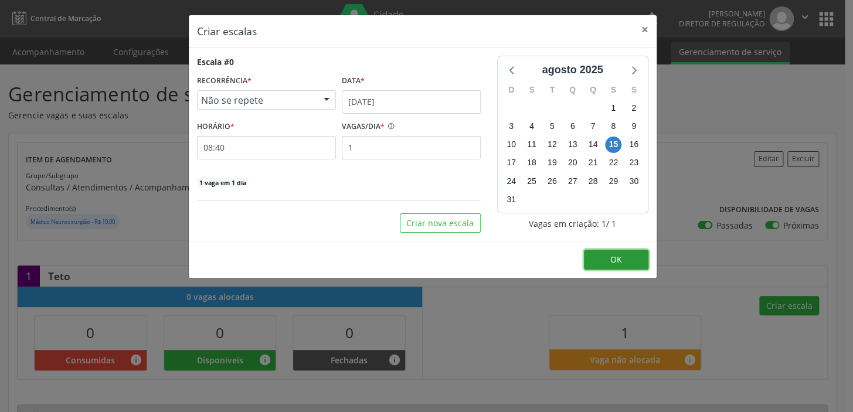
click at [620, 257] on span "OK" at bounding box center [616, 259] width 12 height 11
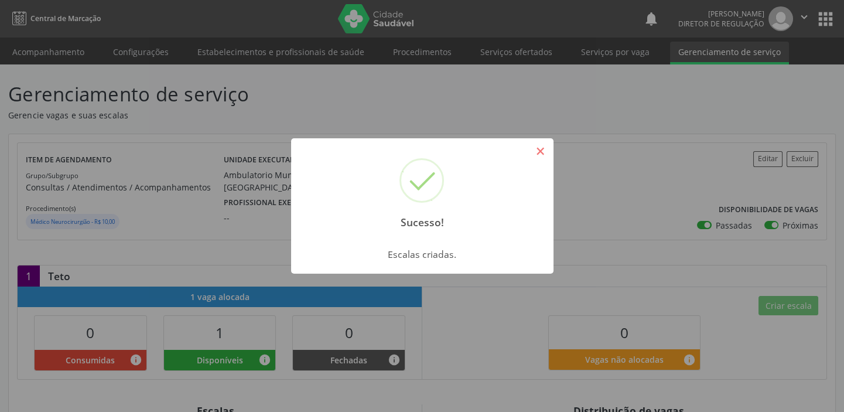
click at [537, 154] on button "×" at bounding box center [541, 151] width 20 height 20
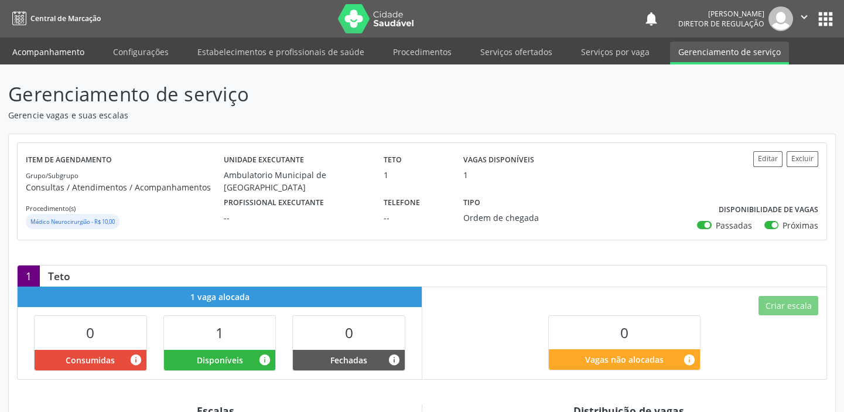
click at [49, 53] on link "Acompanhamento" at bounding box center [48, 52] width 88 height 21
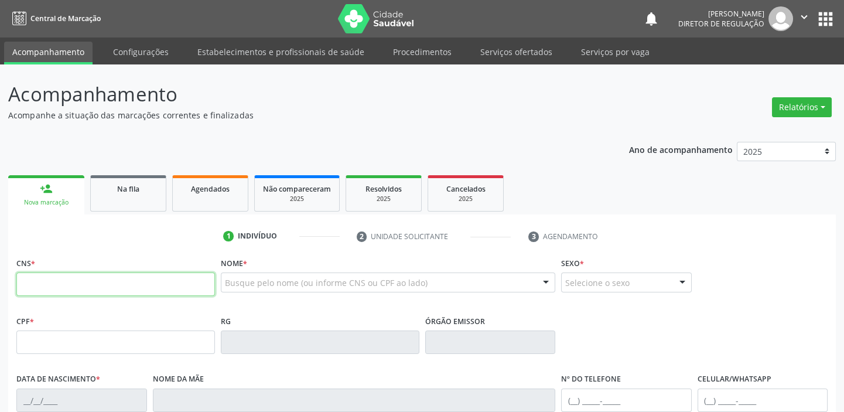
click at [73, 287] on input "text" at bounding box center [115, 283] width 199 height 23
type input "706 9071 7741 5632"
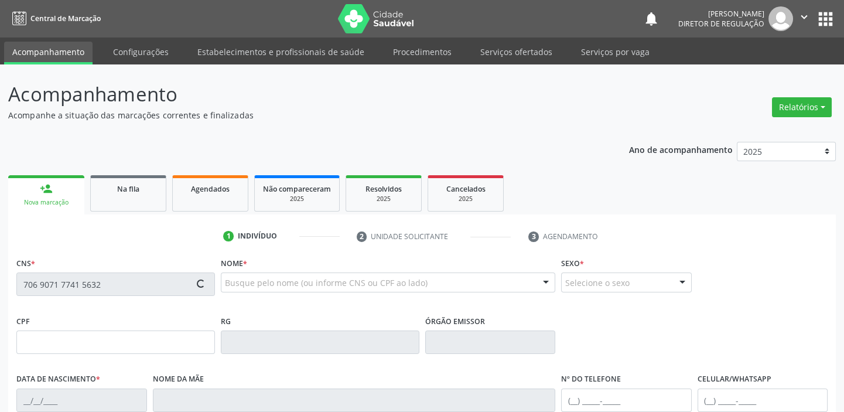
type input "[DATE]"
type input "[PERSON_NAME] da Conceição"
type input "[PHONE_NUMBER]"
type input "--"
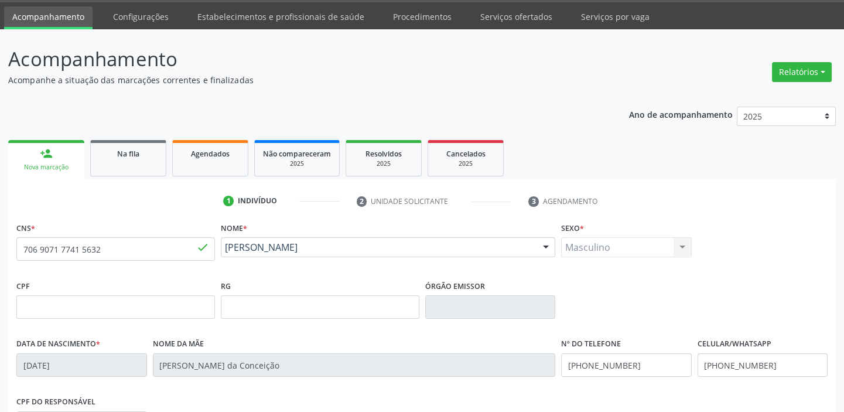
scroll to position [53, 0]
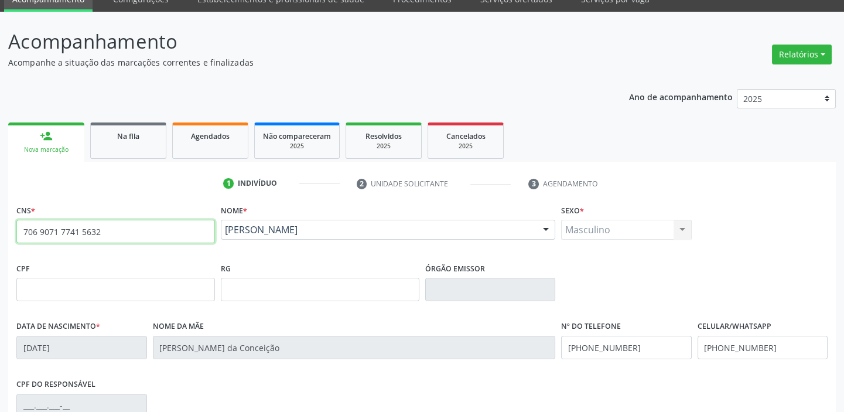
drag, startPoint x: 103, startPoint y: 231, endPoint x: 4, endPoint y: 235, distance: 99.7
click at [4, 235] on div "Acompanhamento Acompanhe a situação das marcações correntes e finalizadas Relat…" at bounding box center [422, 297] width 844 height 571
click at [119, 133] on span "Na fila" at bounding box center [128, 136] width 22 height 10
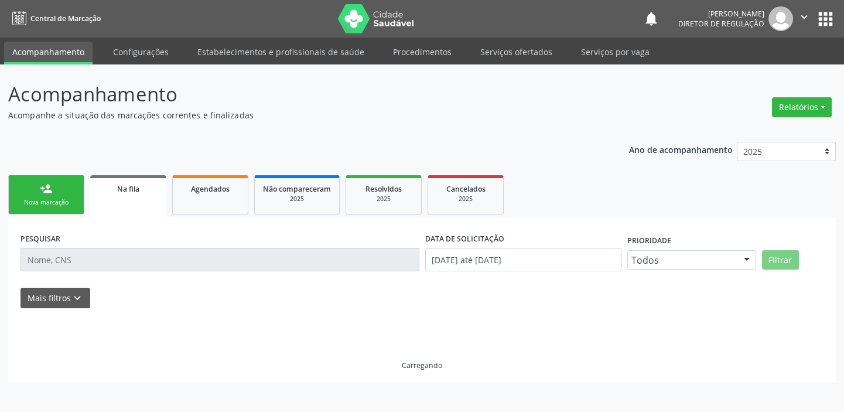
scroll to position [0, 0]
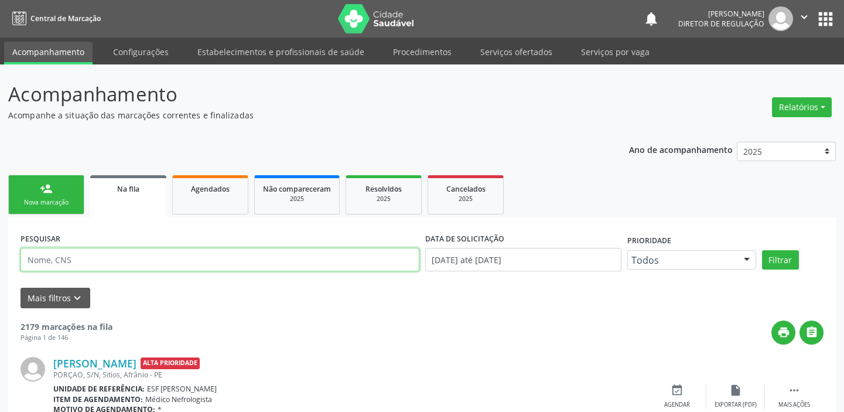
click at [69, 261] on input "text" at bounding box center [220, 259] width 399 height 23
paste input "706 9071 7741 5632"
type input "706 9071 7741 5632"
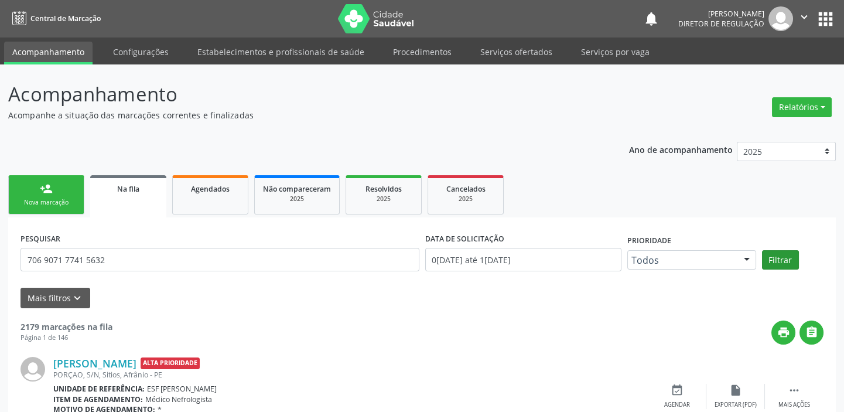
type input "706 9071 7741 5632"
click at [787, 255] on button "Filtrar" at bounding box center [780, 260] width 37 height 20
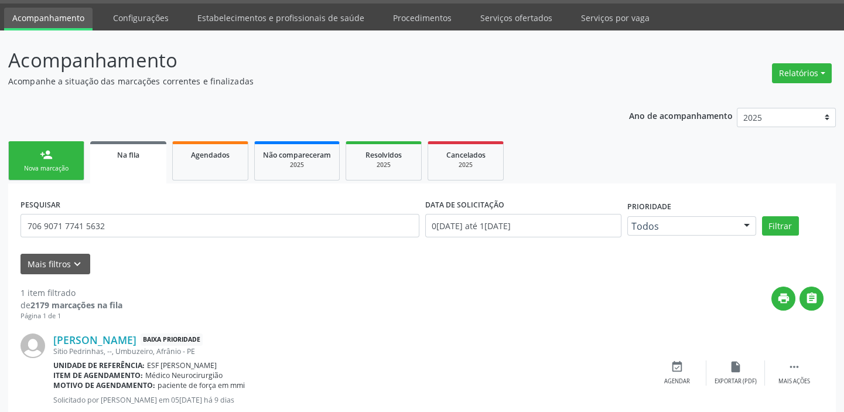
scroll to position [67, 0]
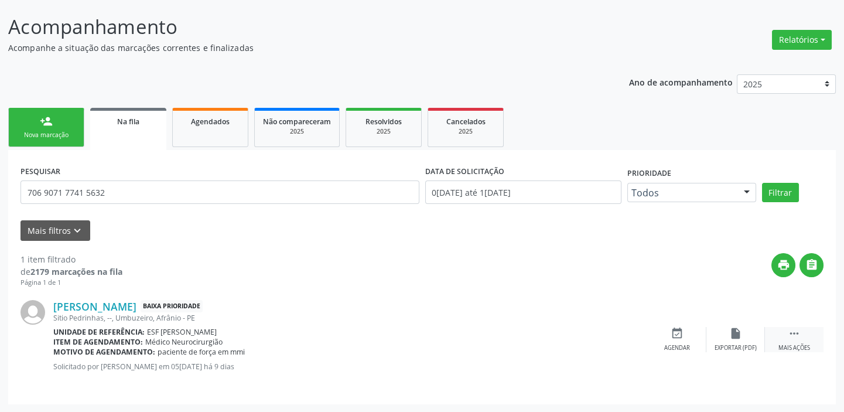
click at [787, 329] on div " Mais ações" at bounding box center [794, 339] width 59 height 25
click at [510, 338] on div "event_available Agendar" at bounding box center [501, 339] width 59 height 25
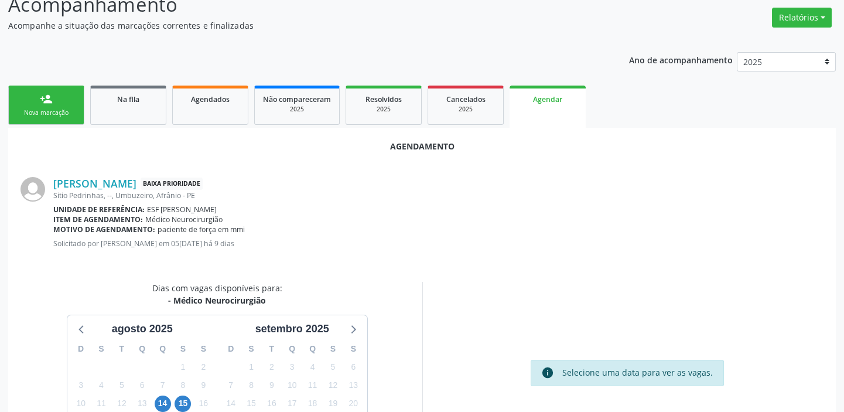
scroll to position [197, 0]
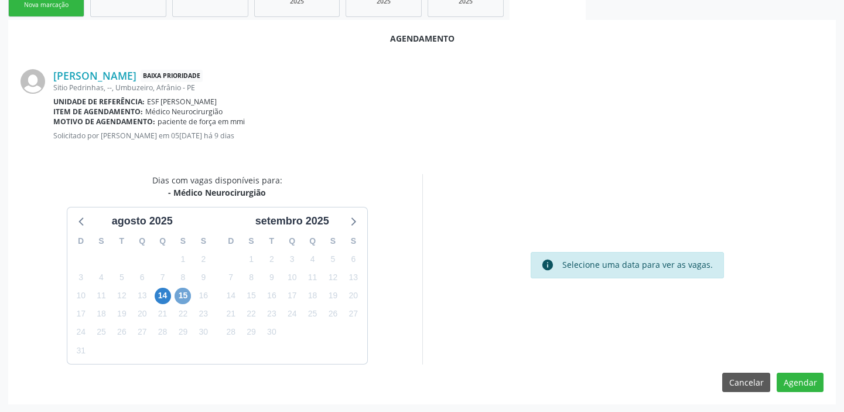
click at [181, 296] on span "15" at bounding box center [183, 296] width 16 height 16
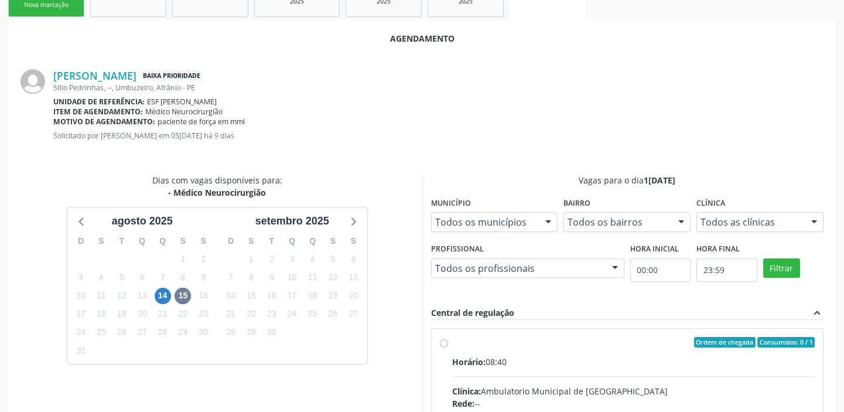
click at [448, 346] on input "Ordem de chegada Consumidos: 0 / 1 Horário: 08:40 Clínica: Ambulatorio Municipa…" at bounding box center [444, 342] width 8 height 11
radio input "true"
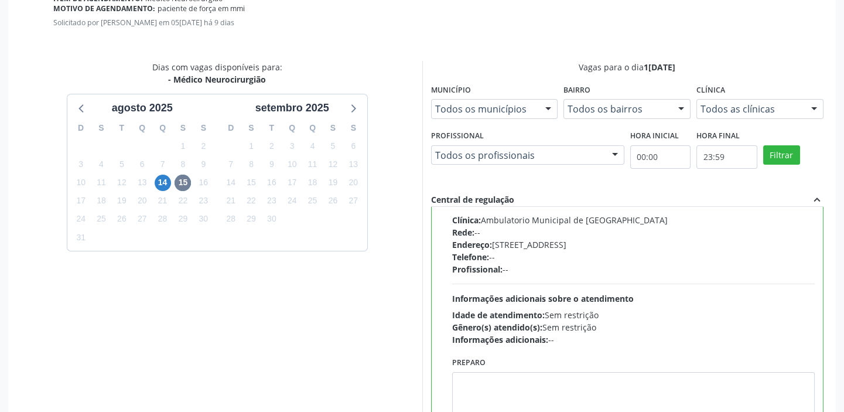
scroll to position [387, 0]
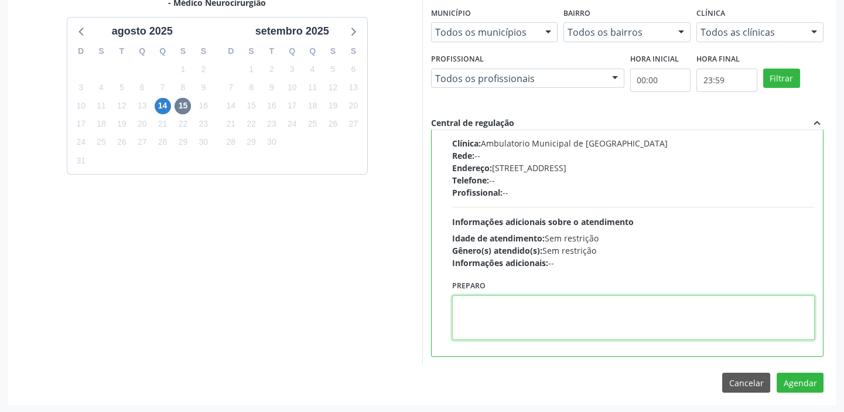
click at [540, 319] on textarea at bounding box center [633, 317] width 363 height 45
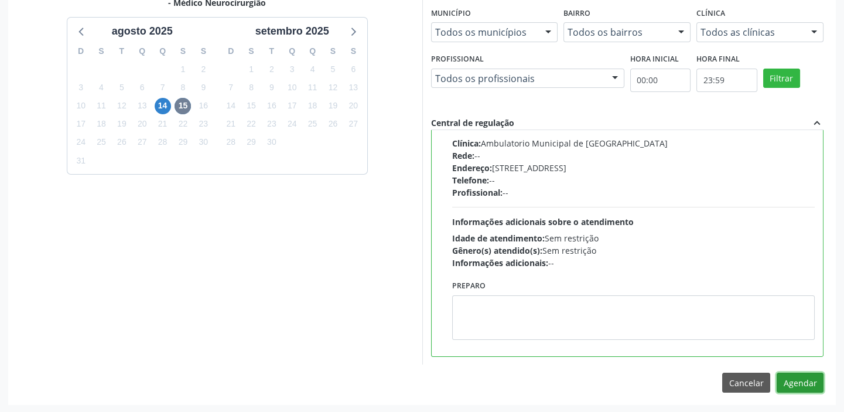
click at [791, 381] on button "Agendar" at bounding box center [800, 383] width 47 height 20
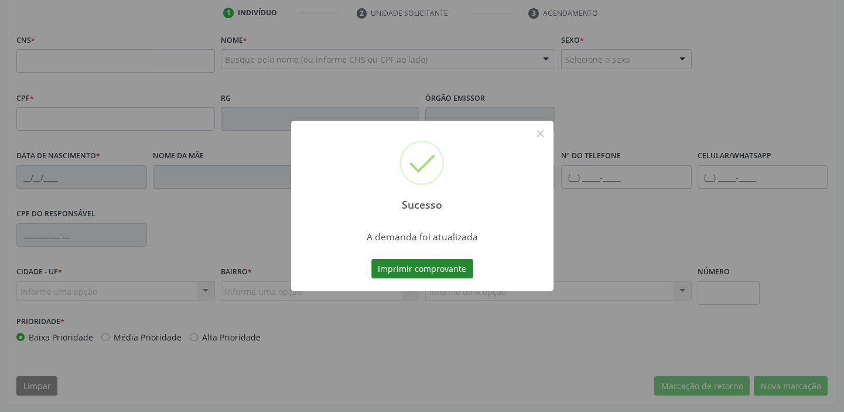
scroll to position [223, 0]
click at [412, 269] on button "Imprimir comprovante" at bounding box center [422, 269] width 102 height 20
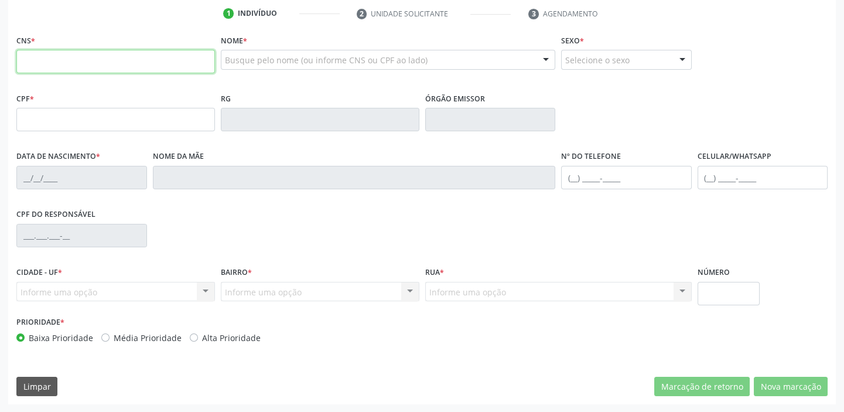
click at [182, 52] on input "text" at bounding box center [115, 61] width 199 height 23
type input "709 2062 7587 1330"
type input "457.434.604-34"
type input "05/07/1965"
type input "Petronilia Izabel de Albuquerque"
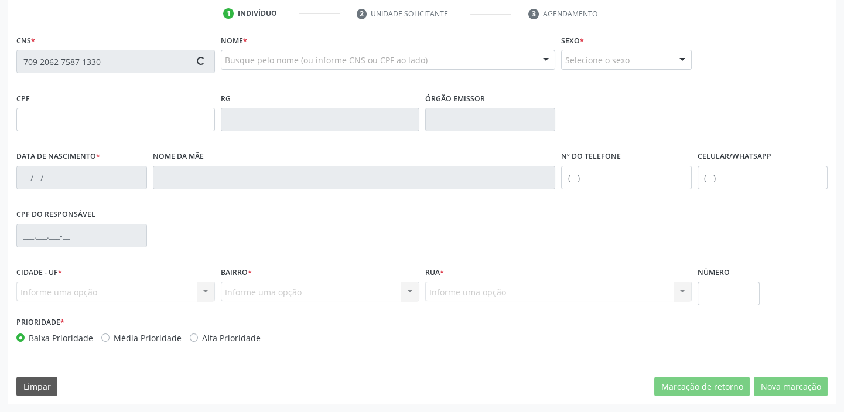
type input "(87) 98819-8538"
type input "943.972.794-20"
type input "12"
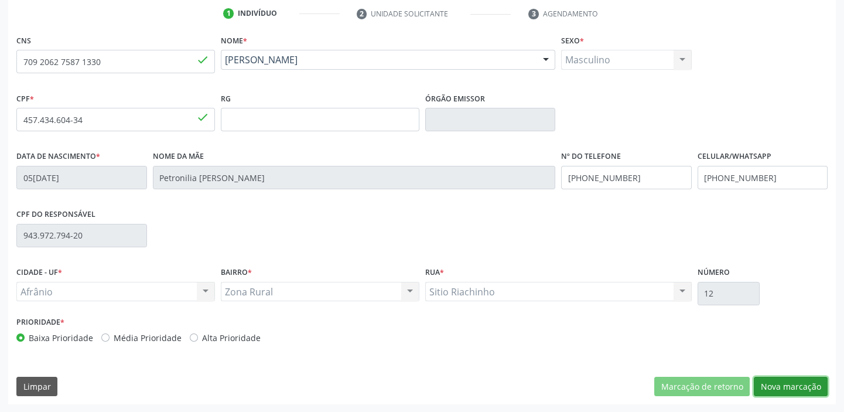
click at [770, 387] on button "Nova marcação" at bounding box center [791, 387] width 74 height 20
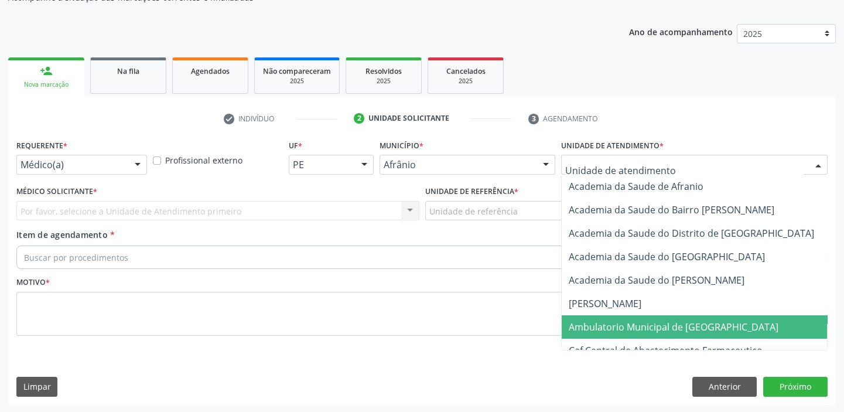
click at [605, 329] on span "Ambulatorio Municipal de [GEOGRAPHIC_DATA]" at bounding box center [674, 327] width 210 height 13
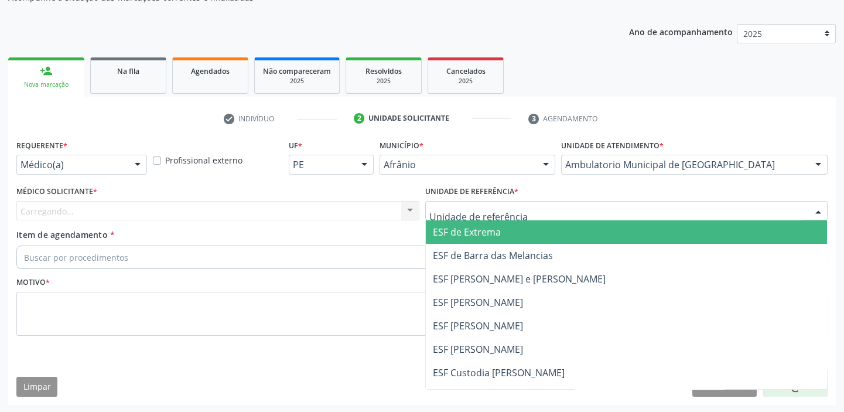
drag, startPoint x: 473, startPoint y: 207, endPoint x: 473, endPoint y: 274, distance: 67.4
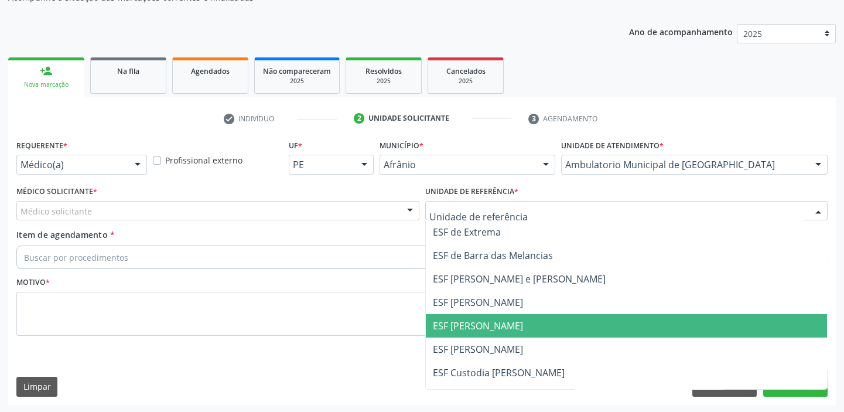
click at [469, 333] on span "ESF [PERSON_NAME]" at bounding box center [627, 325] width 402 height 23
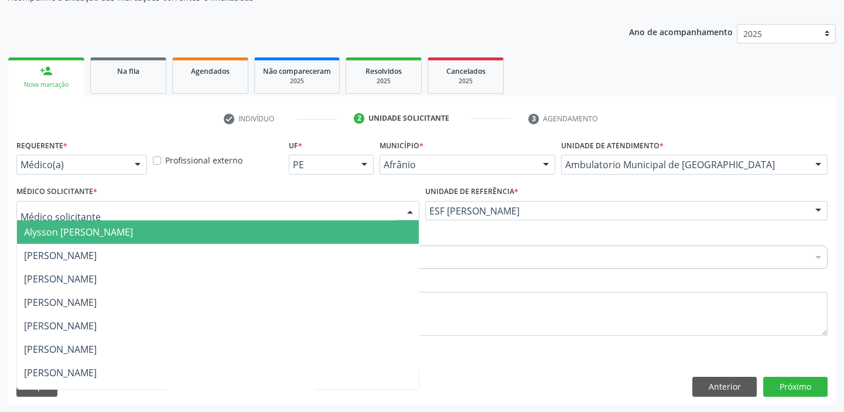
click at [64, 231] on span "Alysson [PERSON_NAME]" at bounding box center [78, 232] width 109 height 13
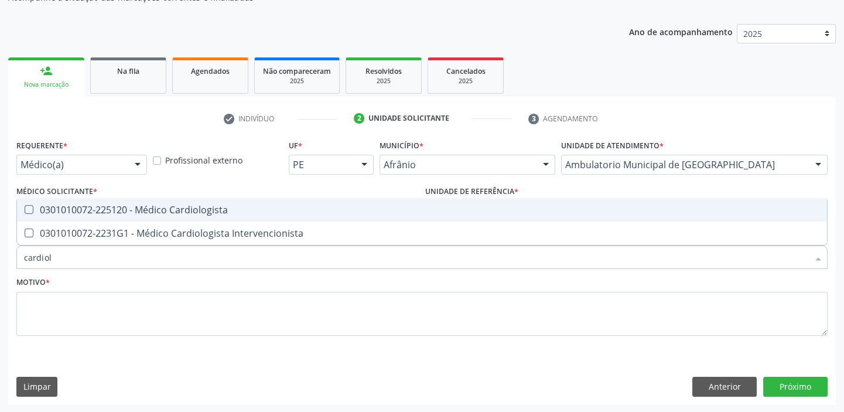
type input "cardiolo"
click at [132, 205] on div "0301010072-225120 - Médico Cardiologista" at bounding box center [422, 209] width 796 height 9
checkbox Cardiologista "true"
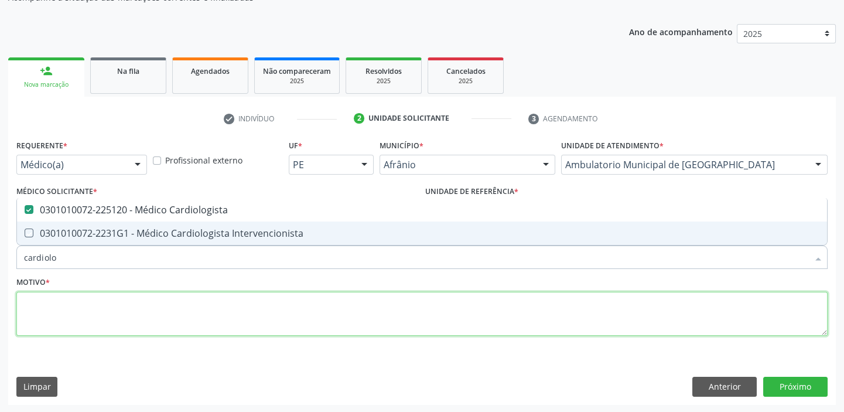
click at [96, 305] on textarea at bounding box center [422, 314] width 812 height 45
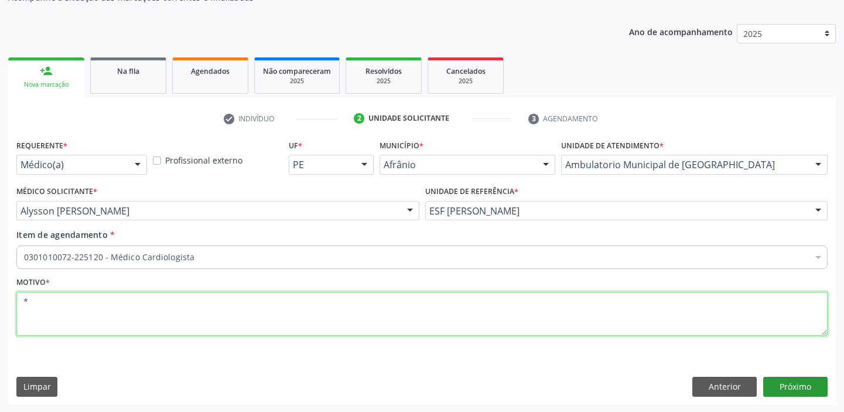
type textarea "*"
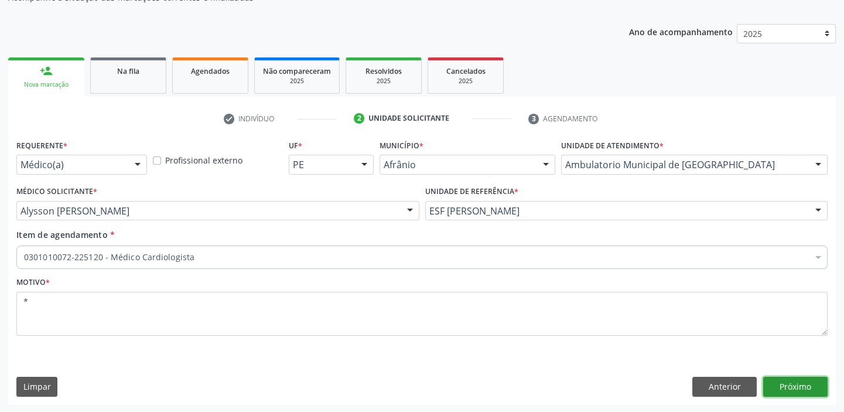
click at [797, 387] on button "Próximo" at bounding box center [795, 387] width 64 height 20
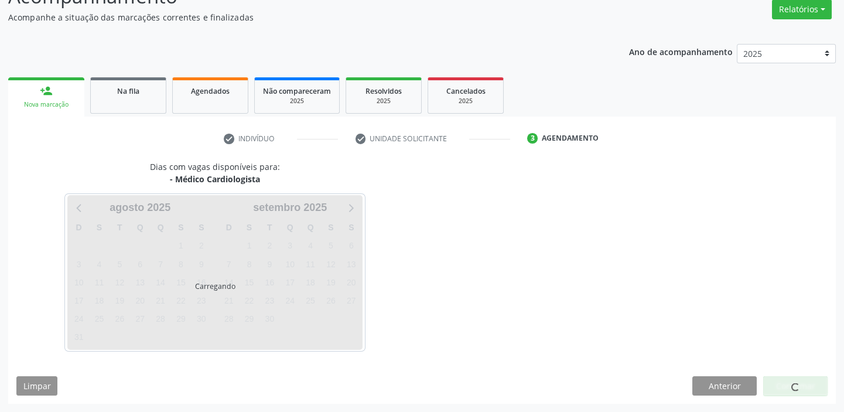
scroll to position [97, 0]
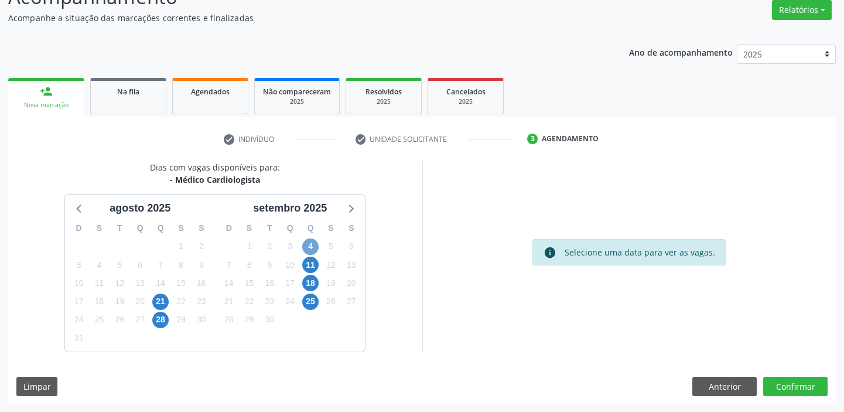
click at [311, 244] on span "4" at bounding box center [310, 246] width 16 height 16
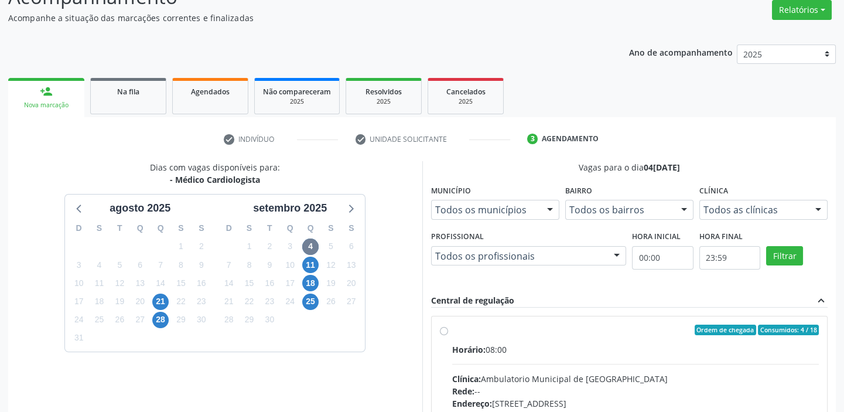
click at [448, 335] on input "Ordem de chegada Consumidos: 4 / 18 Horário: 08:00 Clínica: Ambulatorio Municip…" at bounding box center [444, 330] width 8 height 11
radio input "true"
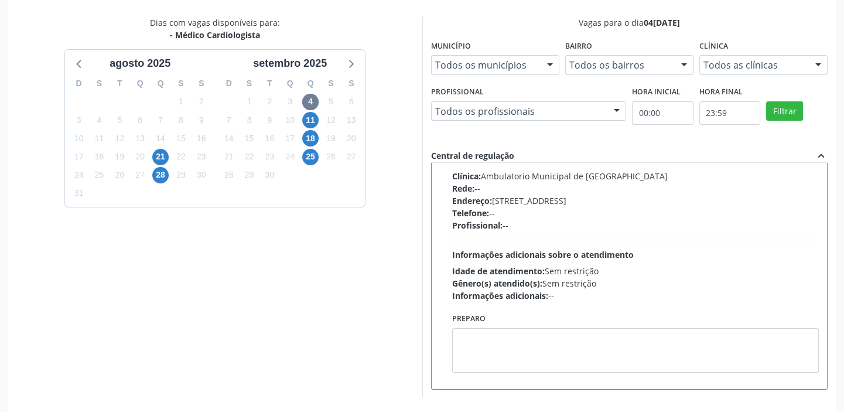
scroll to position [287, 0]
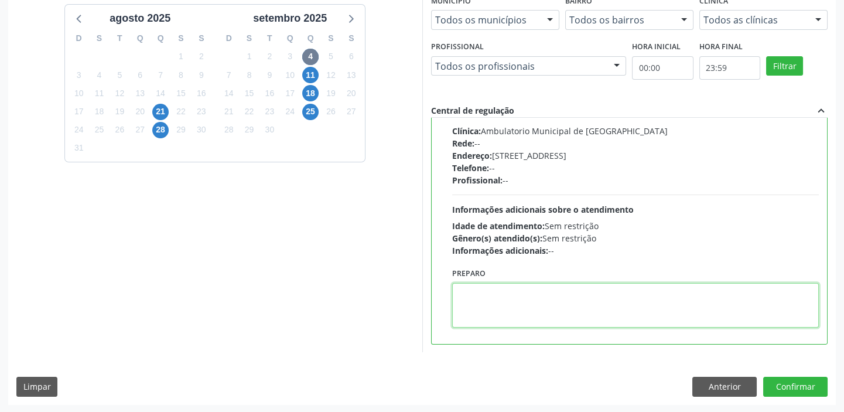
click at [538, 307] on textarea at bounding box center [635, 305] width 367 height 45
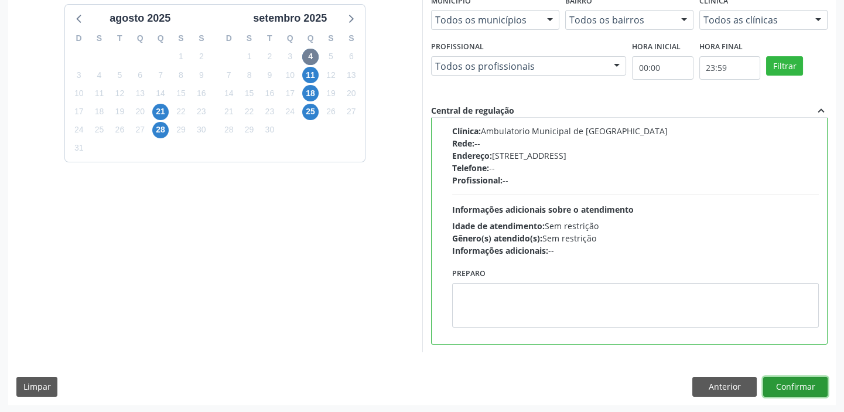
click at [802, 381] on button "Confirmar" at bounding box center [795, 387] width 64 height 20
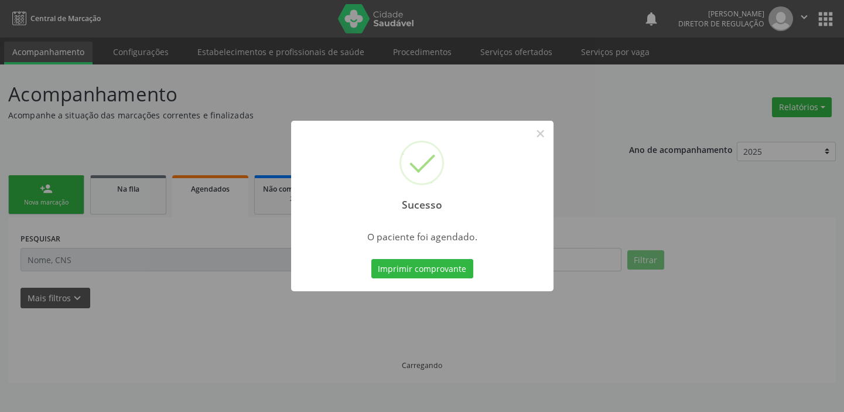
scroll to position [0, 0]
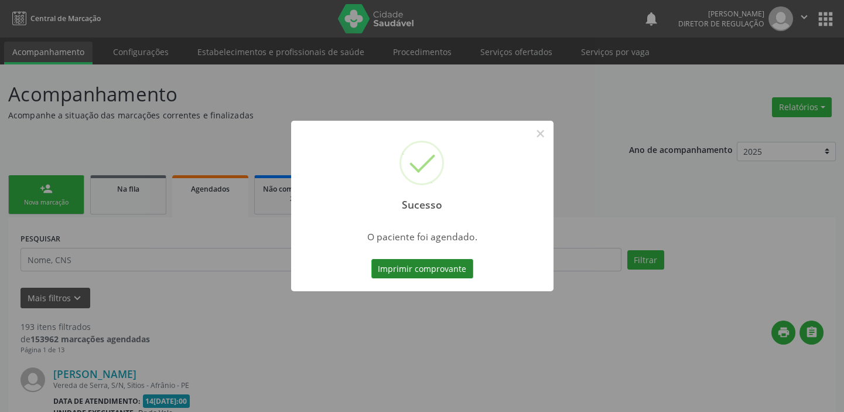
click at [404, 262] on button "Imprimir comprovante" at bounding box center [422, 269] width 102 height 20
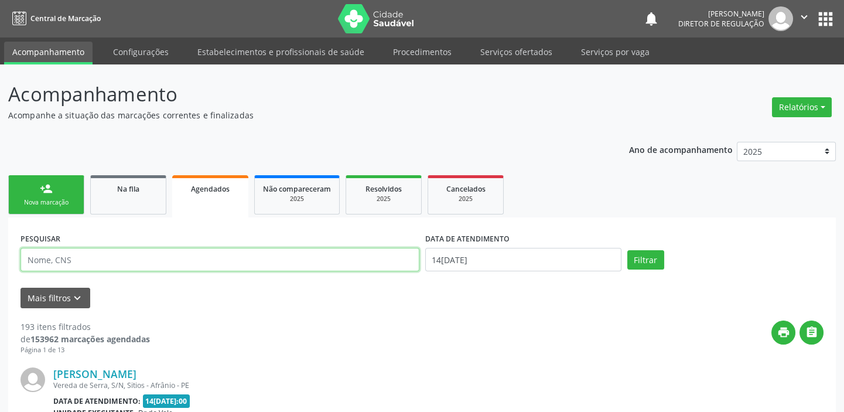
click at [62, 264] on input "text" at bounding box center [220, 259] width 399 height 23
click at [64, 262] on input "maralain" at bounding box center [220, 259] width 399 height 23
click at [107, 261] on input "maralaina de sousa rdrigues" at bounding box center [220, 259] width 399 height 23
type input "maralaina de sousa rodrigues"
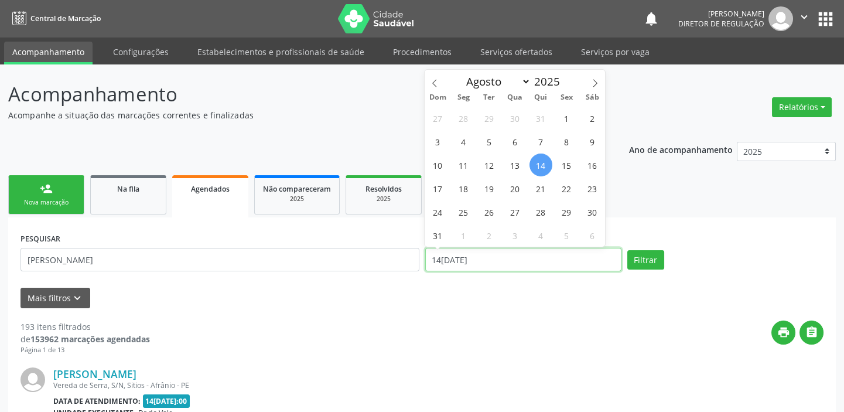
click at [477, 261] on input "[DATE]" at bounding box center [523, 259] width 196 height 23
click at [642, 263] on button "Filtrar" at bounding box center [646, 260] width 37 height 20
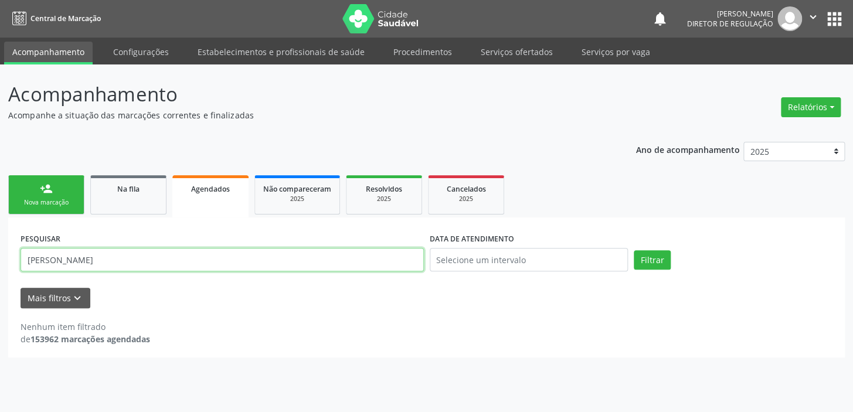
click at [54, 261] on input "maralaina de sousa rodrigues" at bounding box center [222, 259] width 403 height 23
click at [55, 260] on input "maralaina de sousa rodrigues" at bounding box center [222, 259] width 403 height 23
click at [25, 260] on input "maralina de sousa rodrigues" at bounding box center [222, 259] width 403 height 23
type input "amaralina de sousa rodrigues"
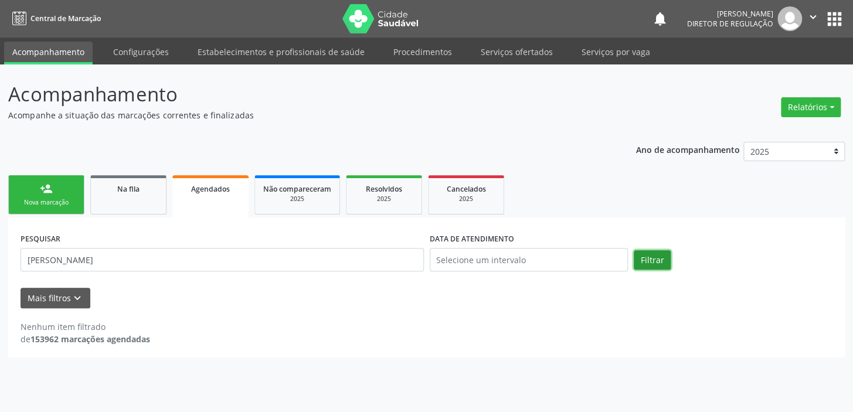
click at [639, 255] on button "Filtrar" at bounding box center [651, 260] width 37 height 20
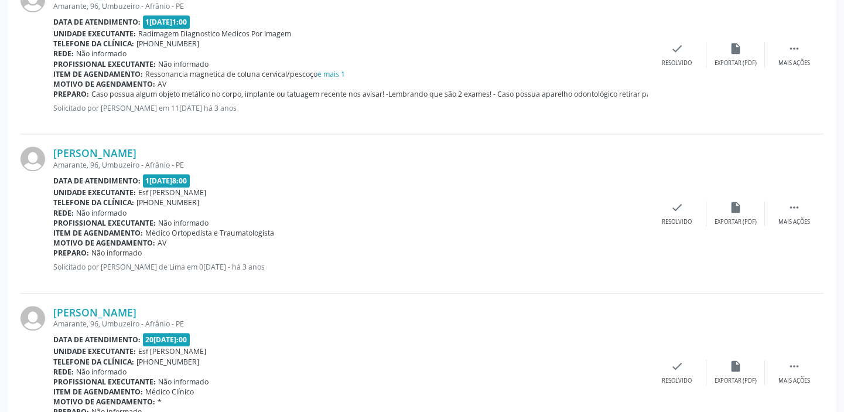
scroll to position [2487, 0]
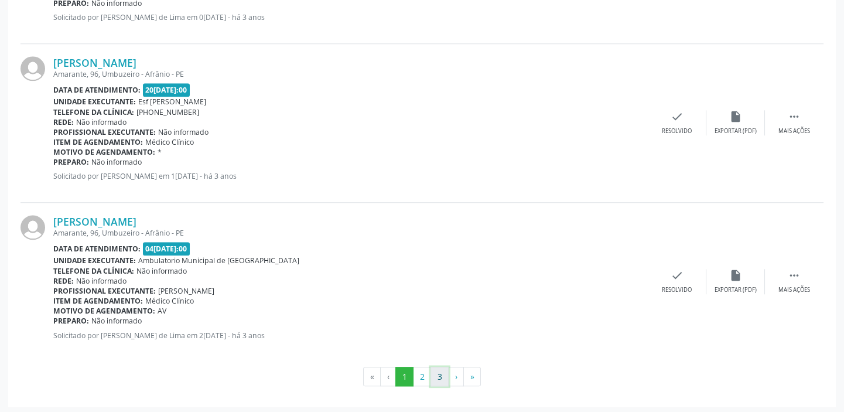
click at [435, 373] on button "3" at bounding box center [440, 377] width 18 height 20
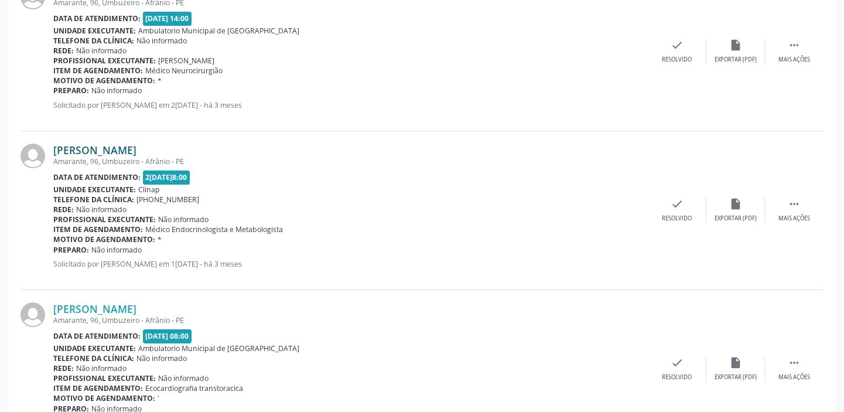
scroll to position [523, 0]
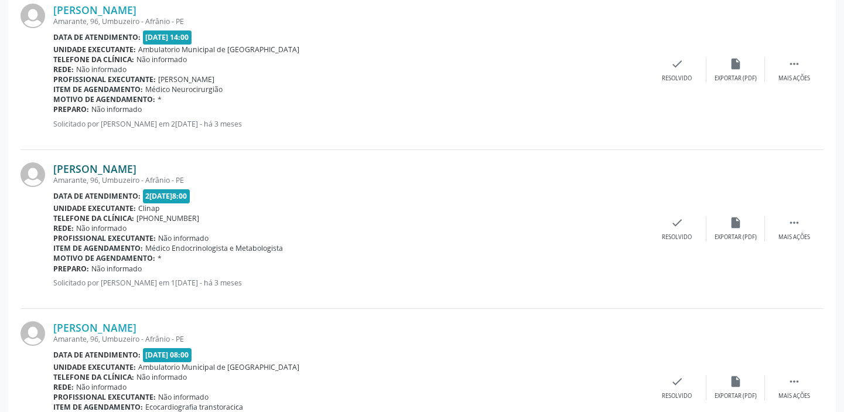
drag, startPoint x: 213, startPoint y: 168, endPoint x: 53, endPoint y: 166, distance: 159.4
click at [53, 166] on div "Amaralina de Sousa Rodrigues" at bounding box center [350, 168] width 595 height 13
copy link "Amaralina de Sousa Rodrigues"
click at [516, 166] on div "Amaralina de Sousa Rodrigues" at bounding box center [350, 168] width 595 height 13
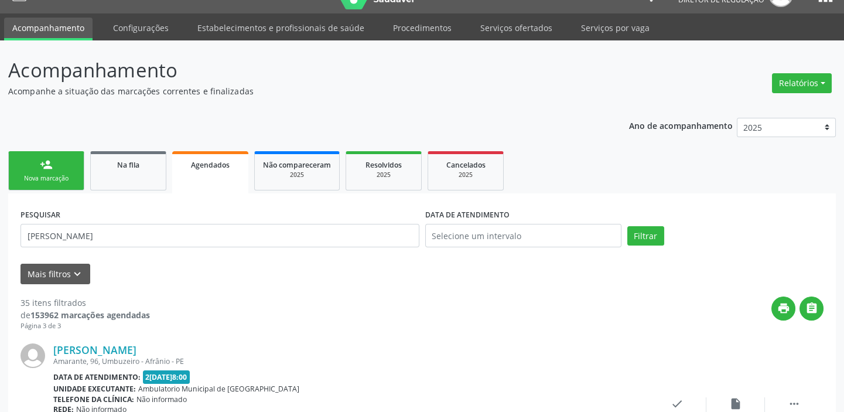
scroll to position [0, 0]
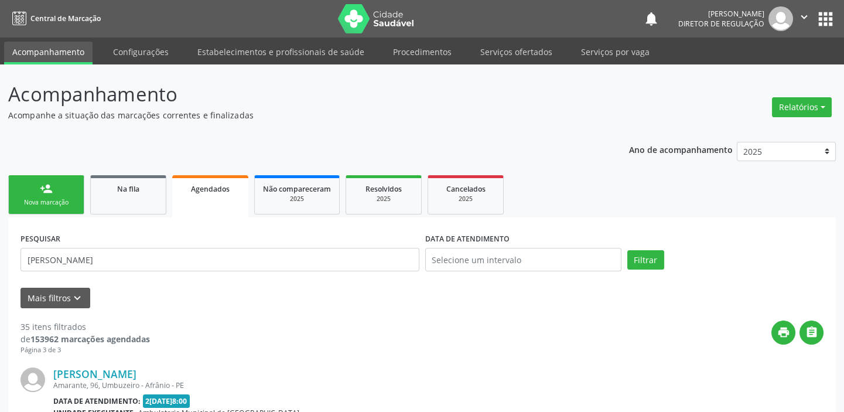
click at [70, 195] on link "person_add Nova marcação" at bounding box center [46, 194] width 76 height 39
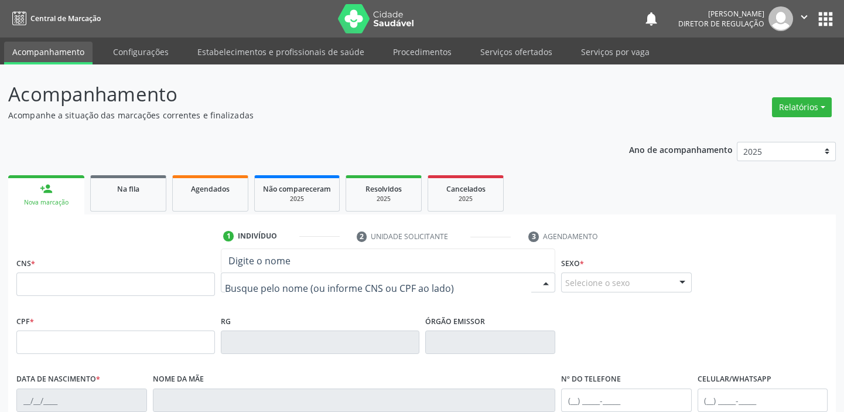
paste input "Amaralina de Sousa Rodrigues"
type input "Amaralina de Sousa Rodrigues"
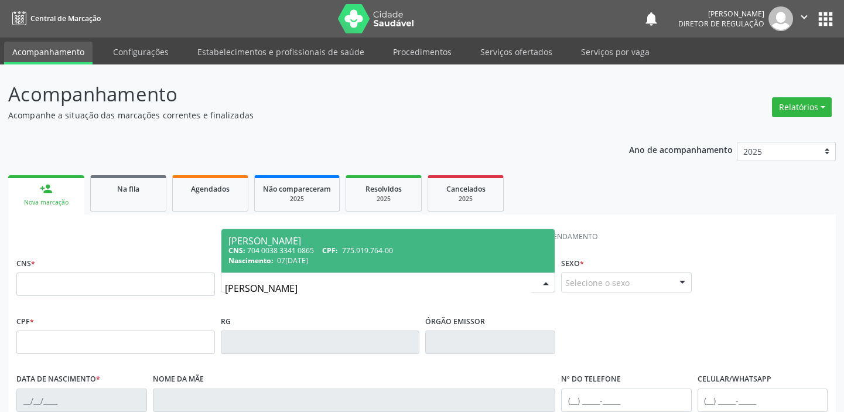
click at [352, 267] on span "Amaralina de Sousa Rodrigues CNS: 704 0038 3341 0865 CPF: 775.919.764-00 Nascim…" at bounding box center [387, 250] width 333 height 43
type input "704 0038 3341 0865"
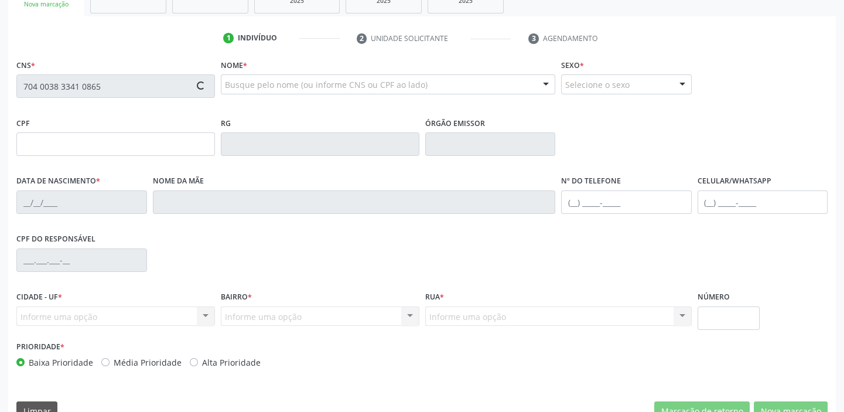
scroll to position [223, 0]
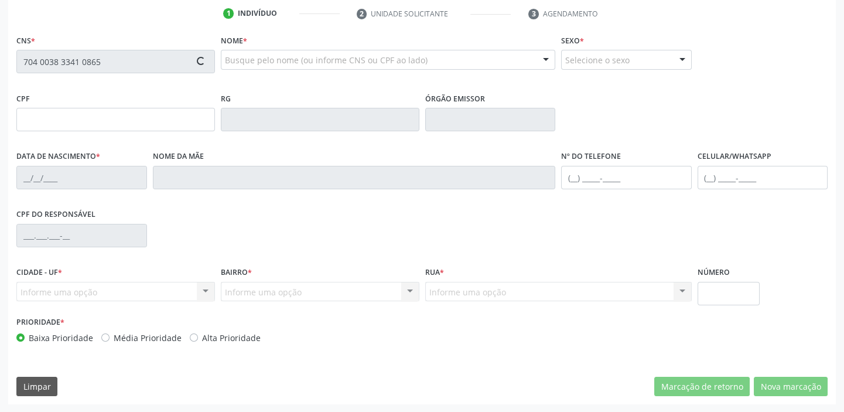
type input "775.919.764-00"
type input "07/09/1971"
type input "Maria Loudes de Sousa Rodrigues"
type input "(87) 98844-5115"
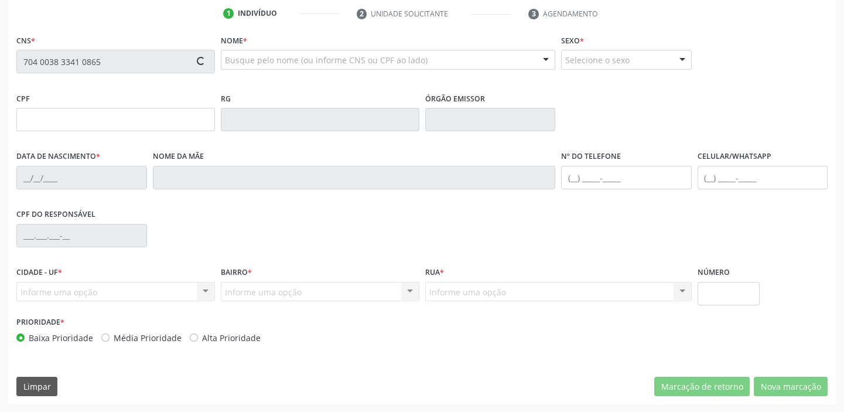
type input "96"
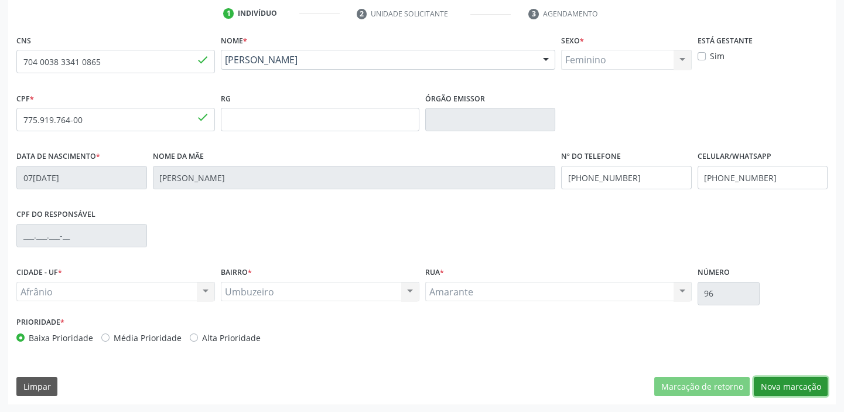
click at [779, 384] on button "Nova marcação" at bounding box center [791, 387] width 74 height 20
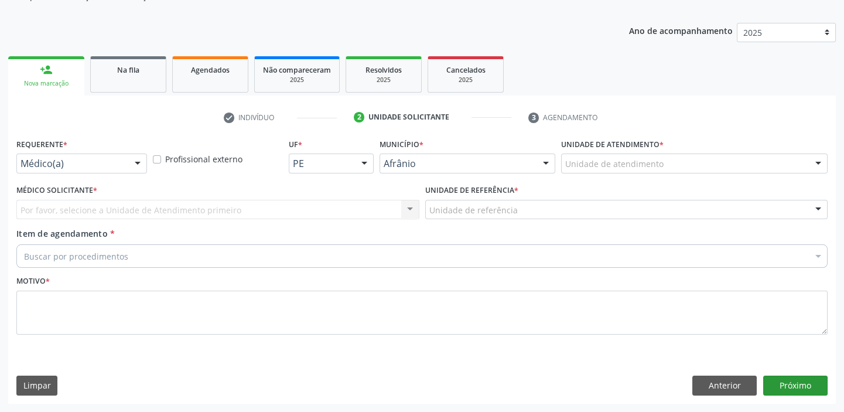
scroll to position [118, 0]
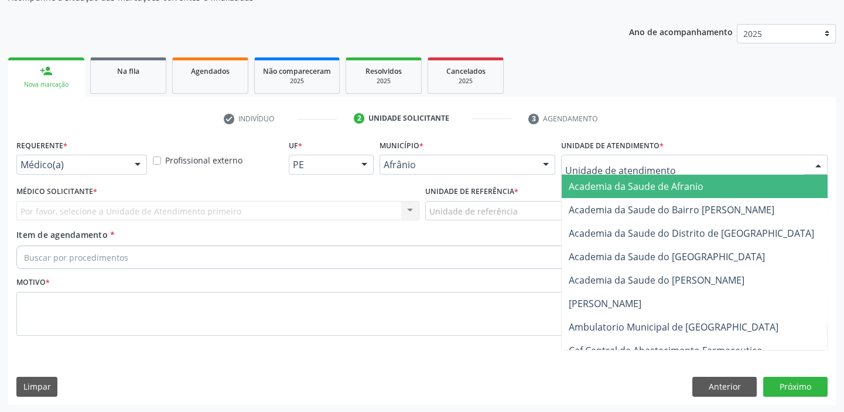
click at [615, 171] on div at bounding box center [694, 165] width 267 height 20
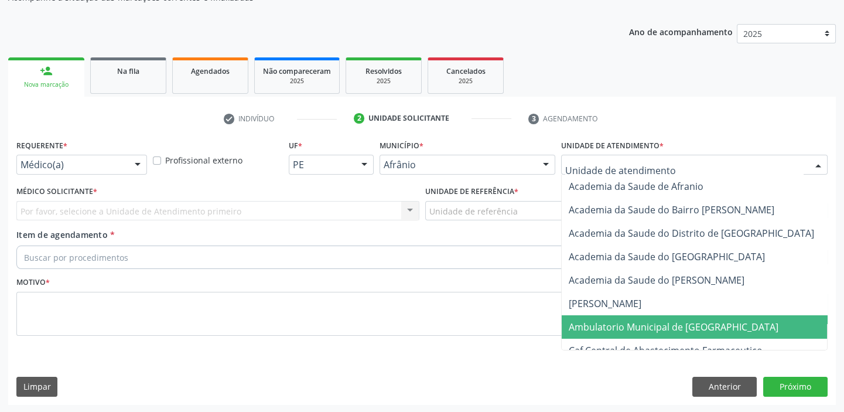
click at [631, 321] on span "Ambulatorio Municipal de [GEOGRAPHIC_DATA]" at bounding box center [674, 327] width 210 height 13
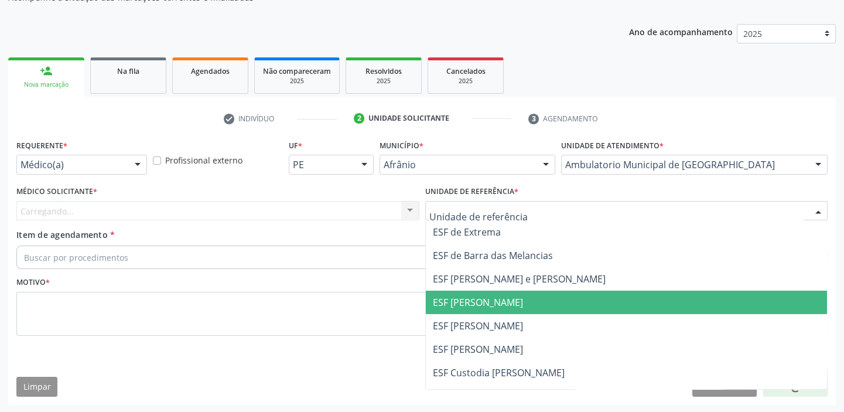
click at [464, 312] on span "ESF [PERSON_NAME]" at bounding box center [627, 302] width 402 height 23
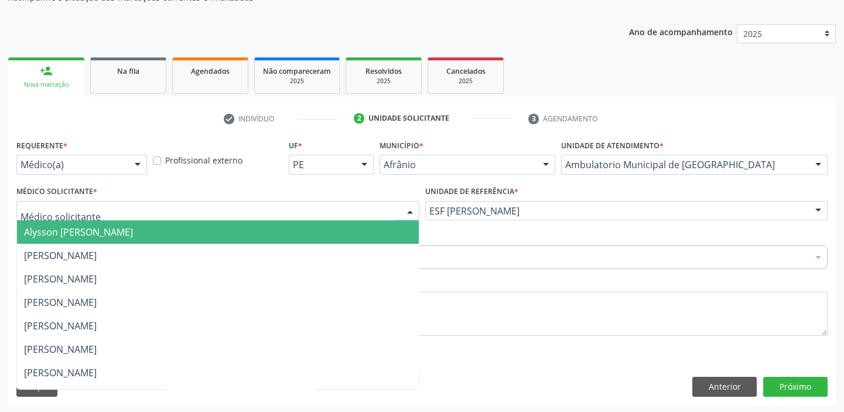
click at [39, 231] on span "Alysson [PERSON_NAME]" at bounding box center [78, 232] width 109 height 13
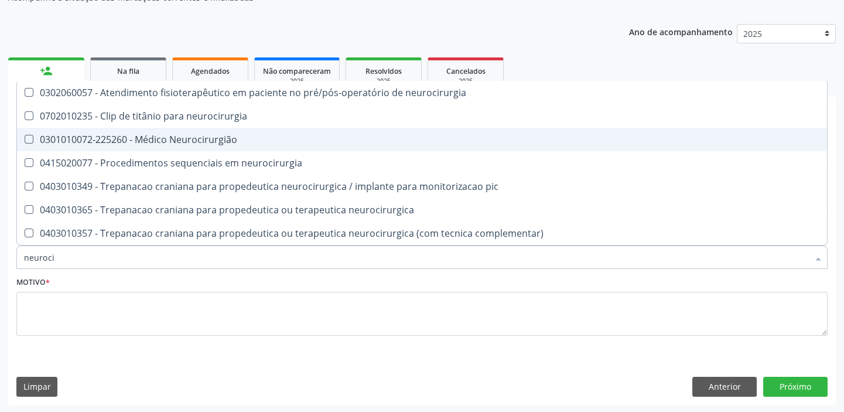
type input "neurocir"
click at [128, 138] on div "0301010072-225260 - Médico Neurocirurgião" at bounding box center [422, 139] width 796 height 9
checkbox Neurocirurgião "true"
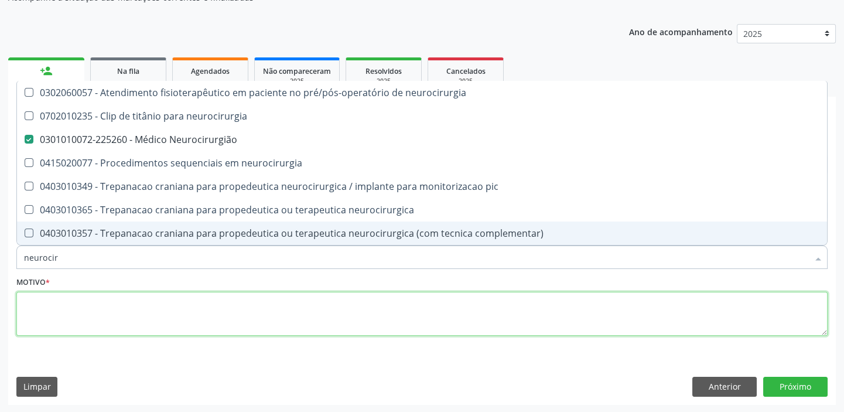
click at [52, 301] on textarea at bounding box center [422, 314] width 812 height 45
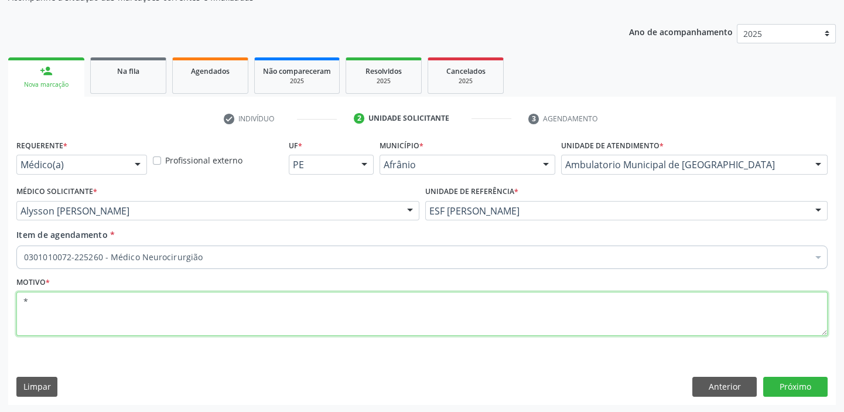
type textarea "*"
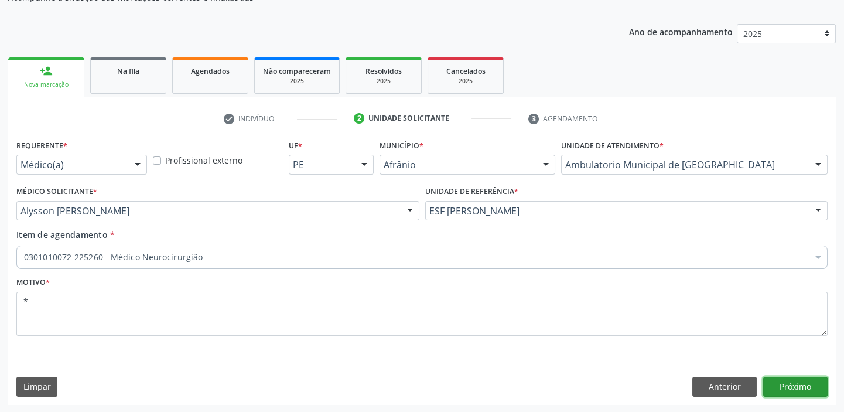
click at [795, 377] on button "Próximo" at bounding box center [795, 387] width 64 height 20
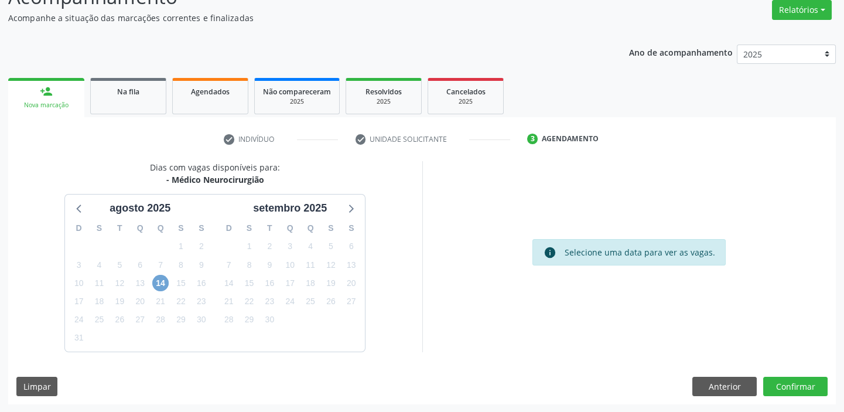
click at [158, 285] on span "14" at bounding box center [160, 283] width 16 height 16
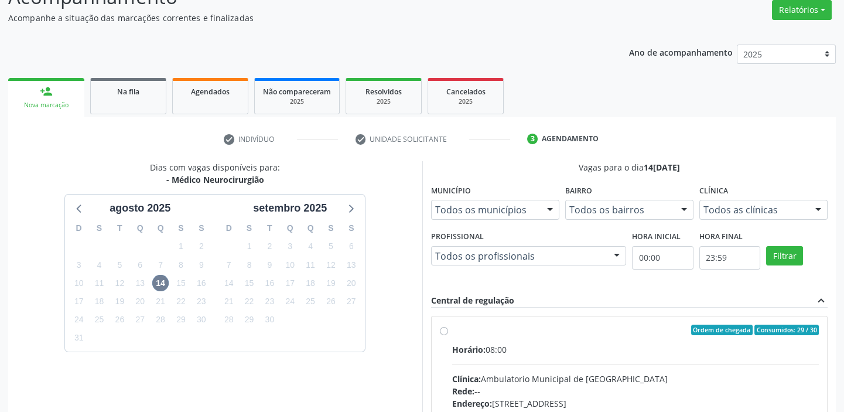
click at [448, 335] on input "Ordem de chegada Consumidos: 29 / 30 Horário: 08:00 Clínica: Ambulatorio Munici…" at bounding box center [444, 330] width 8 height 11
radio input "true"
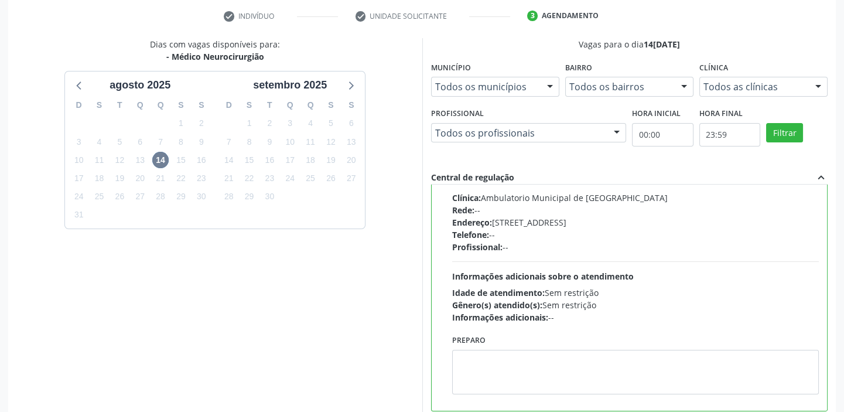
scroll to position [287, 0]
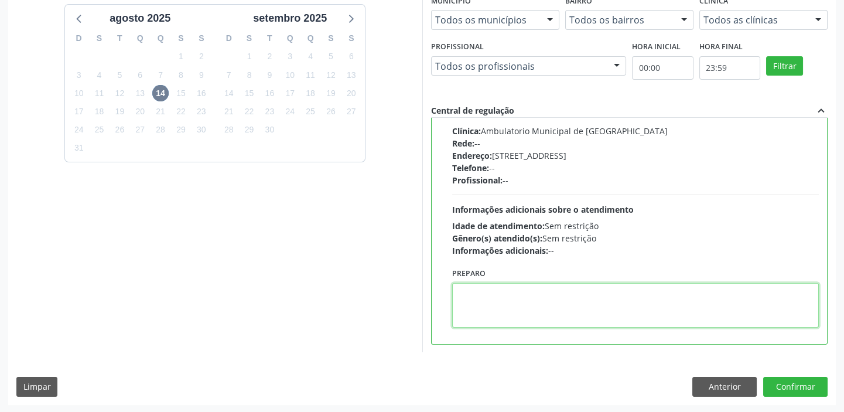
click at [562, 313] on textarea at bounding box center [635, 305] width 367 height 45
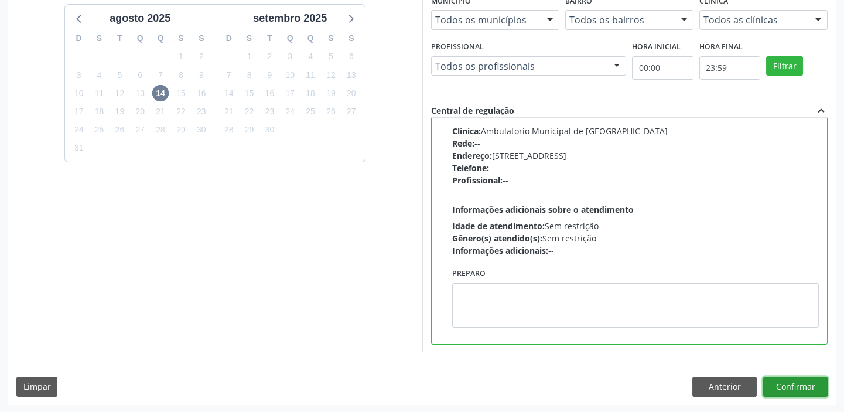
click at [790, 388] on button "Confirmar" at bounding box center [795, 387] width 64 height 20
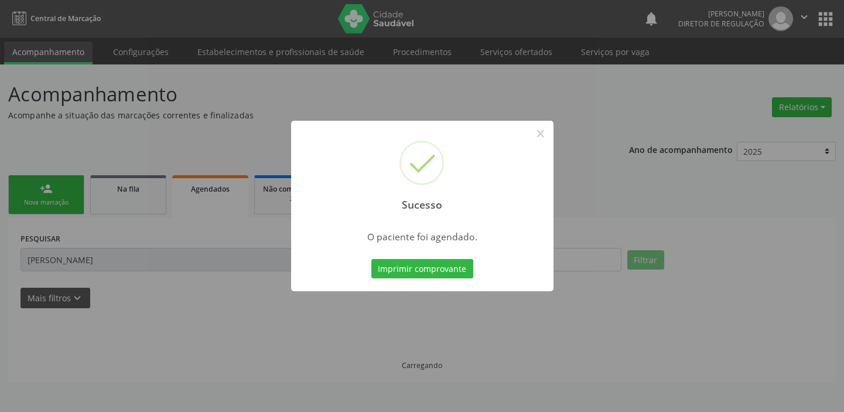
scroll to position [0, 0]
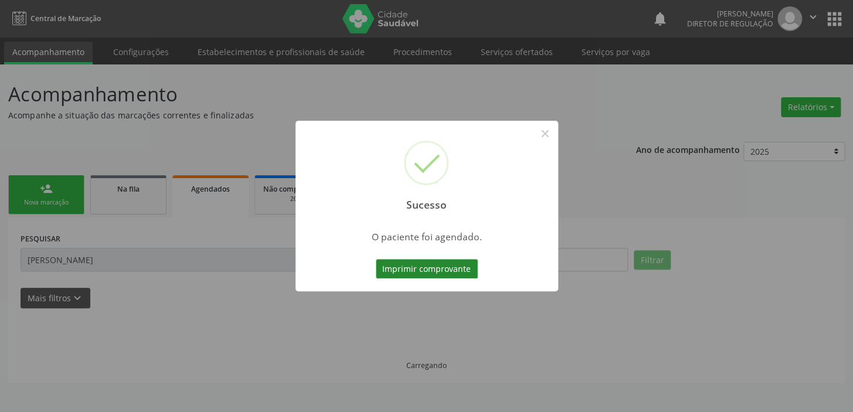
click at [430, 259] on button "Imprimir comprovante" at bounding box center [427, 269] width 102 height 20
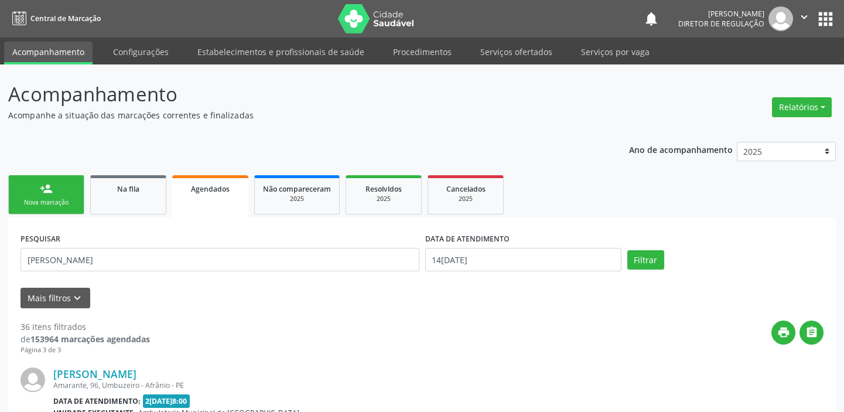
click at [75, 197] on link "person_add Nova marcação" at bounding box center [46, 194] width 76 height 39
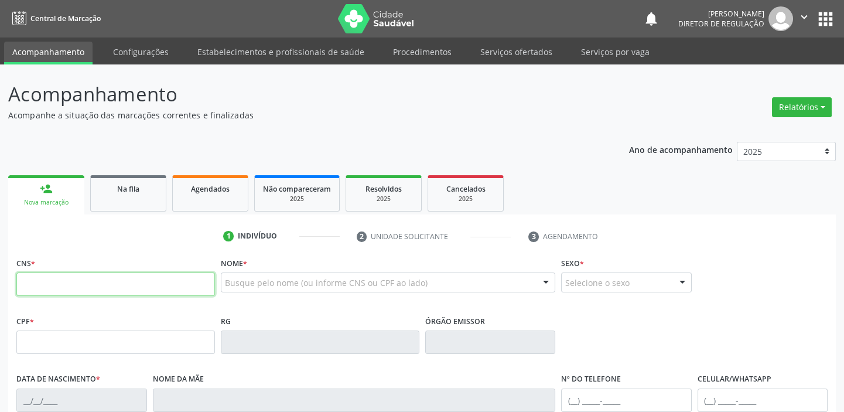
click at [89, 281] on input "text" at bounding box center [115, 283] width 199 height 23
type input "700 5081 8207 3154"
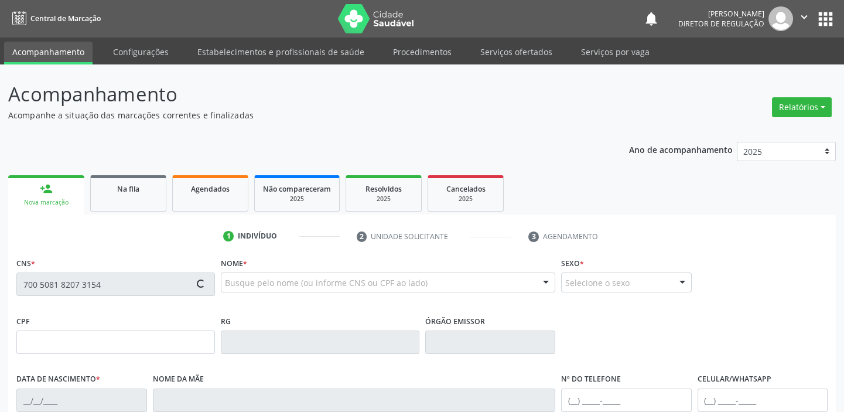
type input "12/12/1981"
type input "Margarida Gregoria Rodrigues"
type input "(87) 98838-2203"
type input "--"
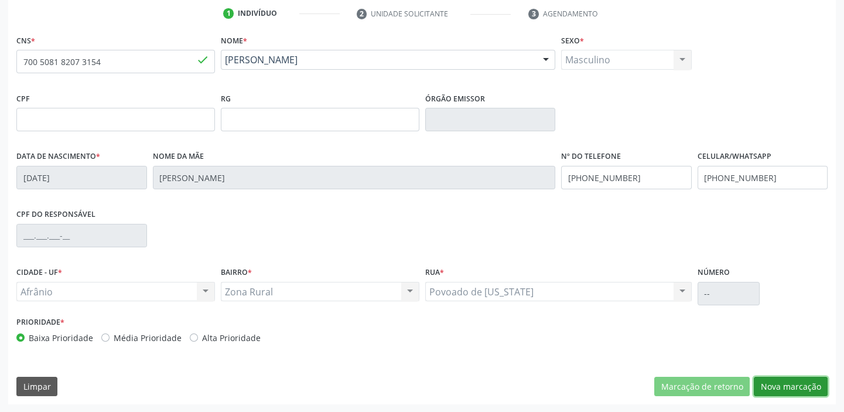
click at [789, 388] on button "Nova marcação" at bounding box center [791, 387] width 74 height 20
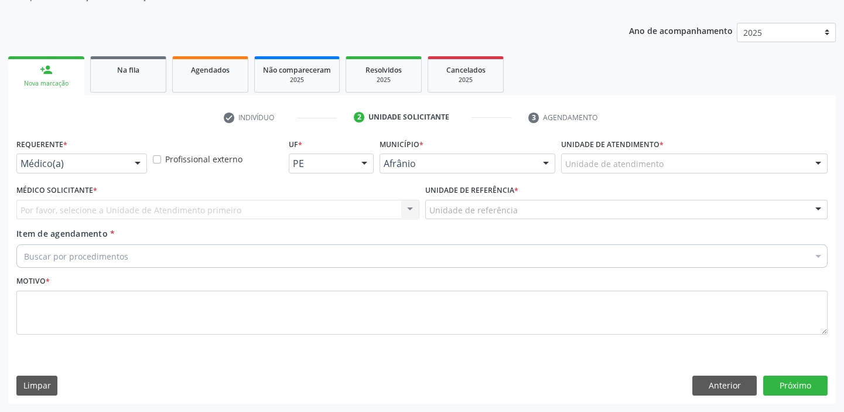
scroll to position [118, 0]
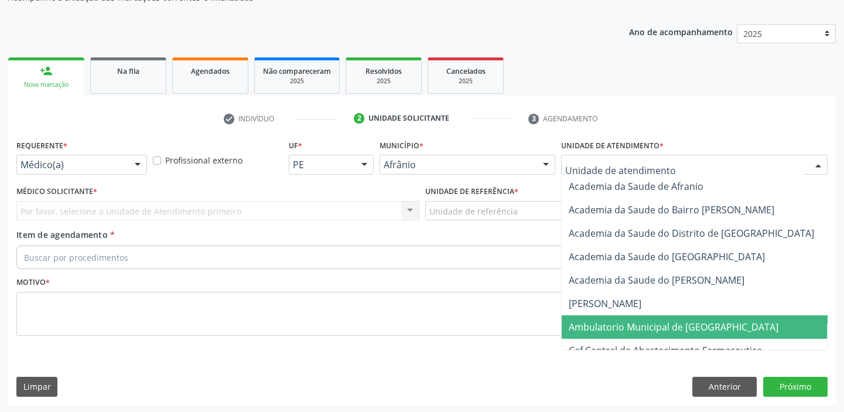
click at [620, 323] on span "Ambulatorio Municipal de [GEOGRAPHIC_DATA]" at bounding box center [674, 327] width 210 height 13
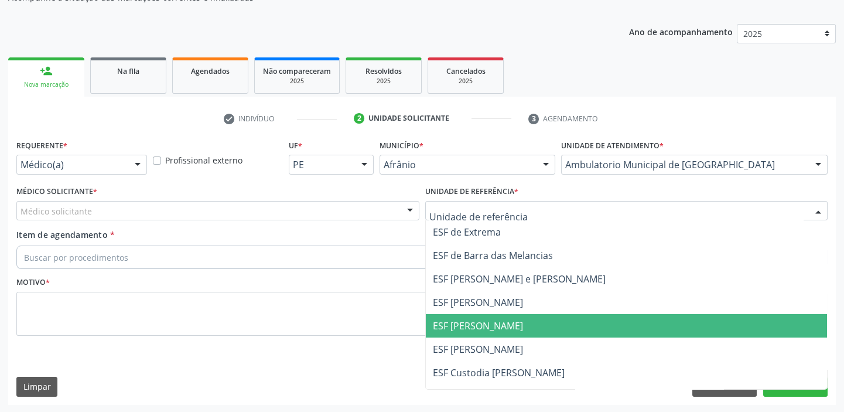
click at [478, 322] on span "ESF [PERSON_NAME]" at bounding box center [478, 325] width 90 height 13
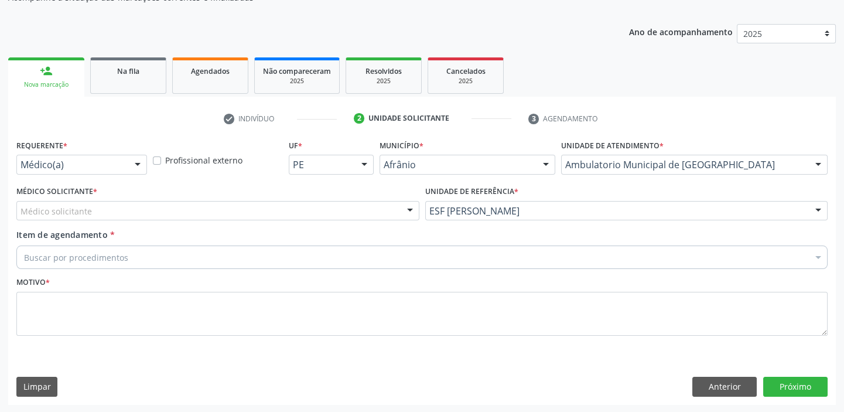
drag, startPoint x: 86, startPoint y: 216, endPoint x: 88, endPoint y: 232, distance: 16.0
click at [86, 221] on div "Médico solicitante [PERSON_NAME] [PERSON_NAME] [PERSON_NAME] Reis [PERSON_NAME]…" at bounding box center [217, 211] width 403 height 20
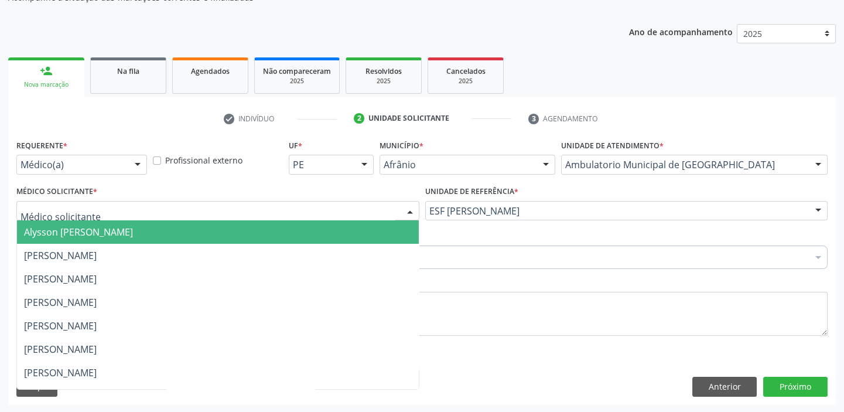
drag, startPoint x: 88, startPoint y: 234, endPoint x: 87, endPoint y: 246, distance: 11.8
click at [88, 234] on span "Alysson [PERSON_NAME]" at bounding box center [78, 232] width 109 height 13
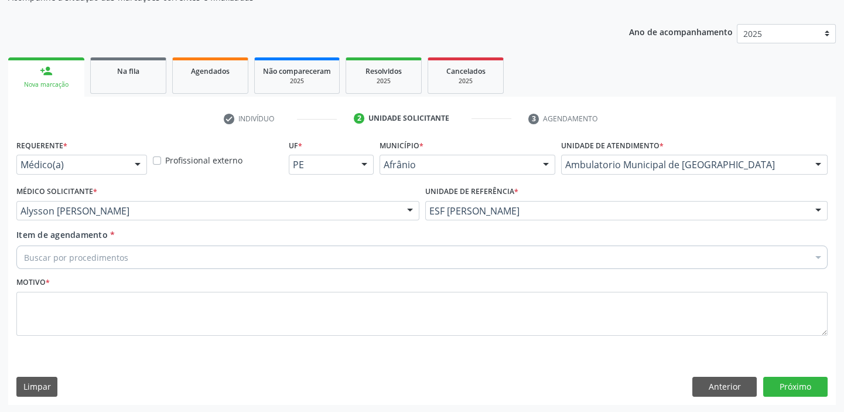
click at [86, 248] on div "Buscar por procedimentos" at bounding box center [422, 257] width 812 height 23
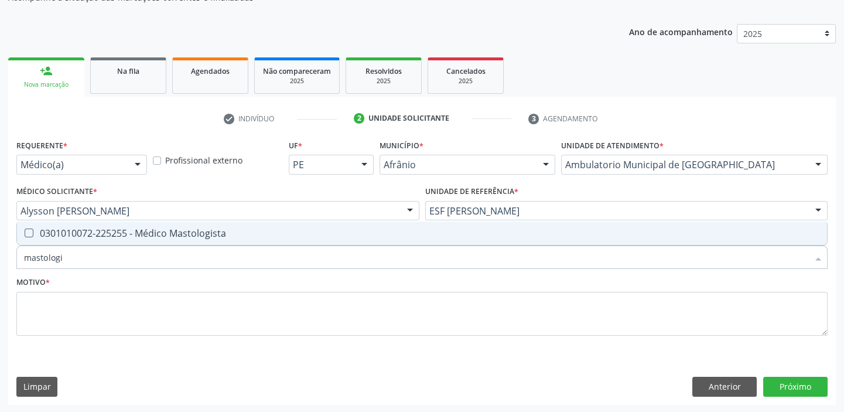
type input "mastologis"
click at [96, 234] on div "0301010072-225255 - Médico Mastologista" at bounding box center [422, 233] width 796 height 9
checkbox Mastologista "true"
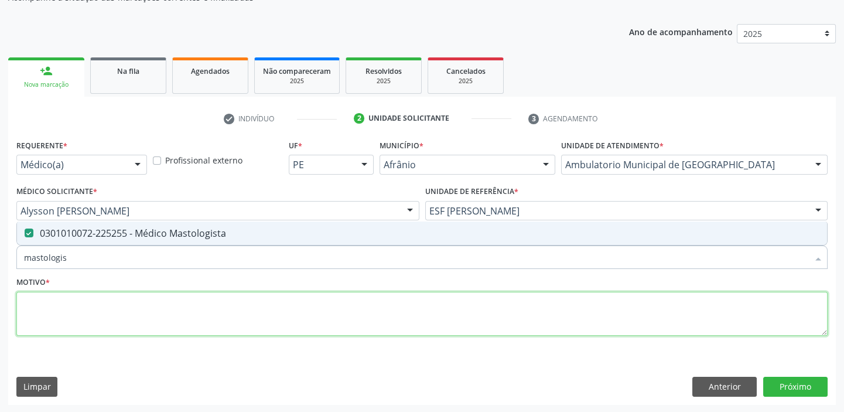
click at [66, 308] on textarea at bounding box center [422, 314] width 812 height 45
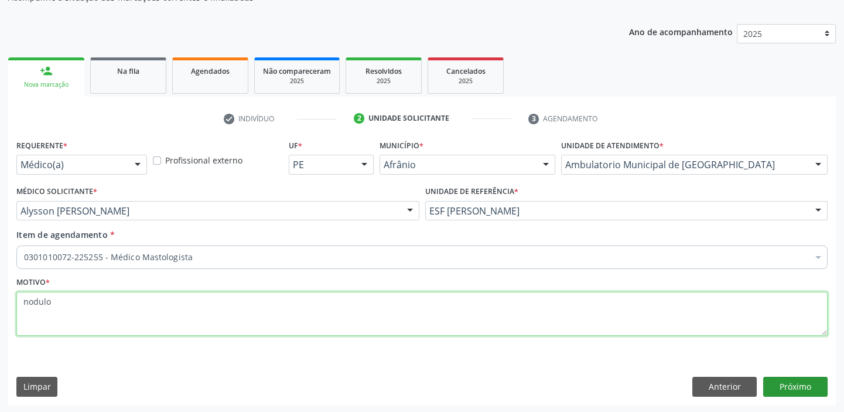
type textarea "nodulo"
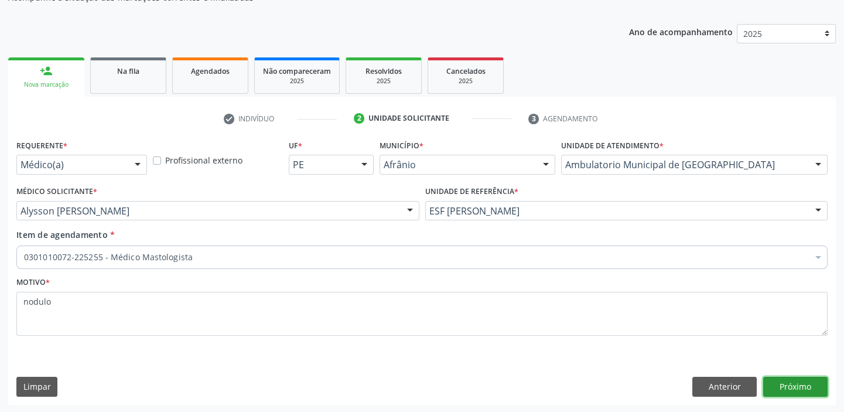
click at [800, 377] on button "Próximo" at bounding box center [795, 387] width 64 height 20
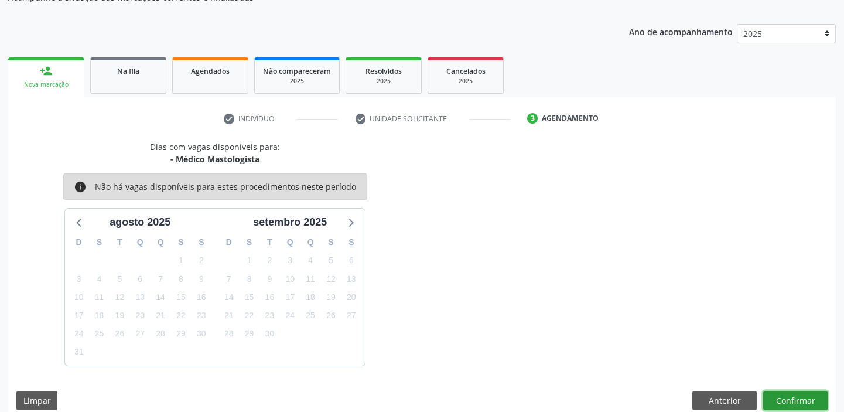
click at [775, 393] on button "Confirmar" at bounding box center [795, 401] width 64 height 20
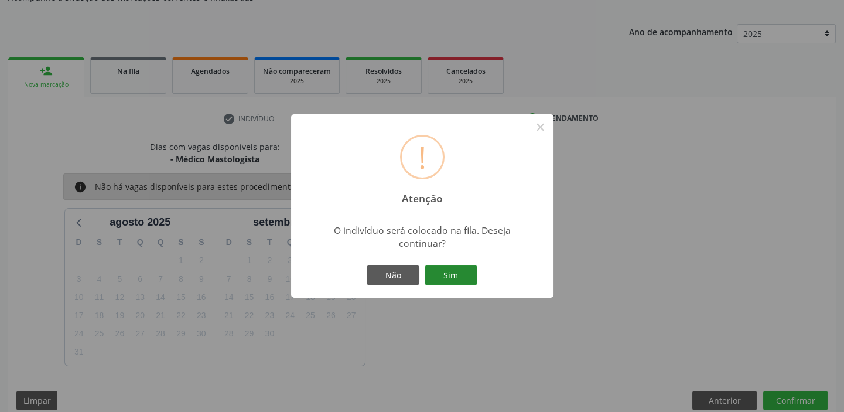
click at [439, 274] on button "Sim" at bounding box center [451, 275] width 53 height 20
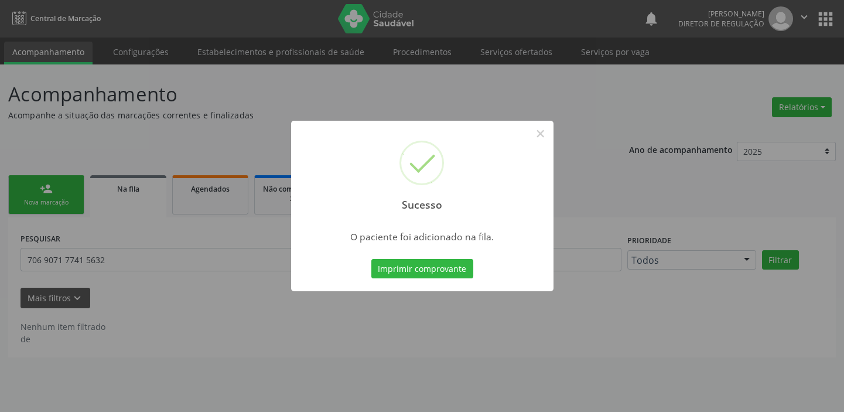
scroll to position [0, 0]
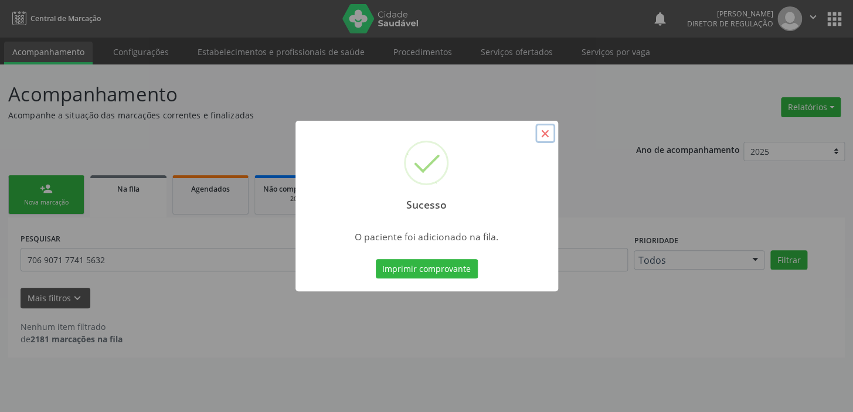
click at [549, 138] on button "×" at bounding box center [545, 134] width 20 height 20
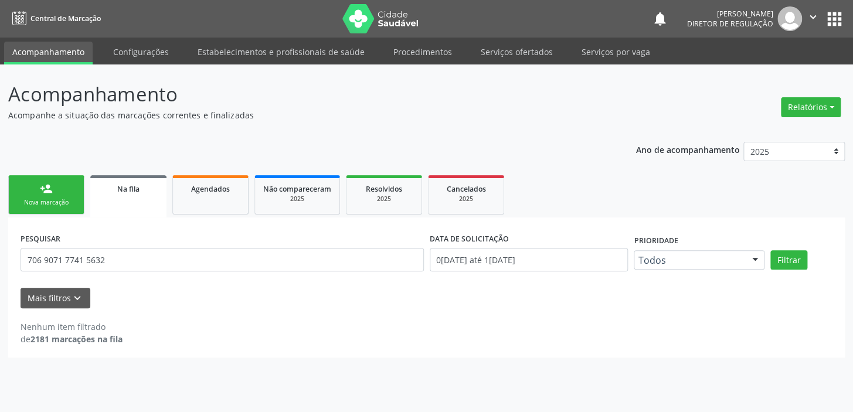
click at [39, 201] on div "Nova marcação" at bounding box center [46, 202] width 59 height 9
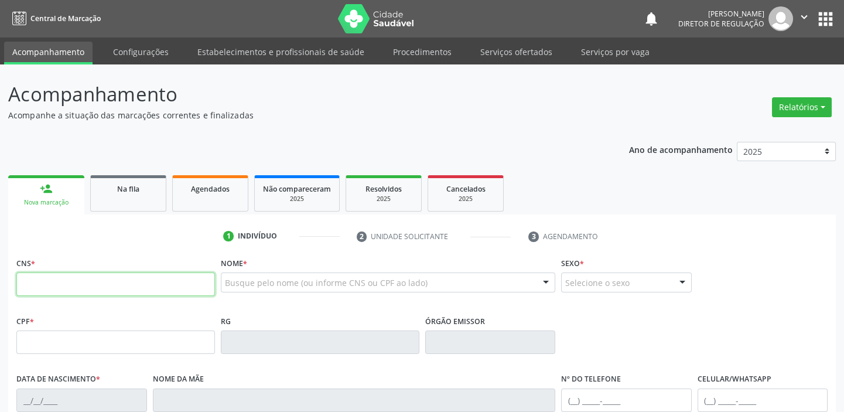
click at [56, 288] on input "text" at bounding box center [115, 283] width 199 height 23
type input "7"
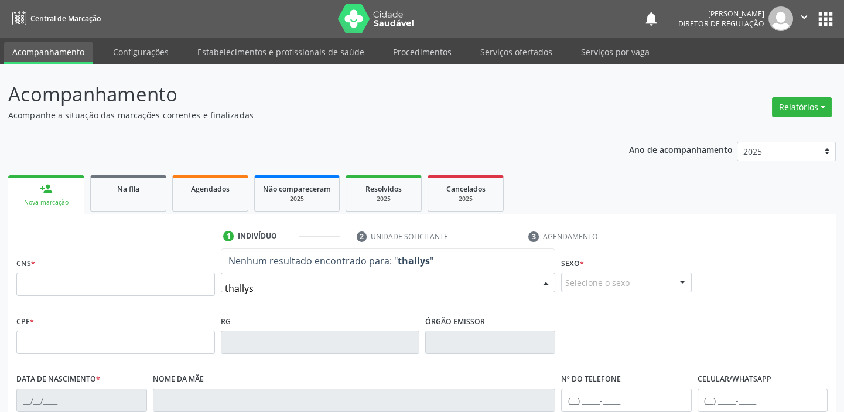
type input "thallys"
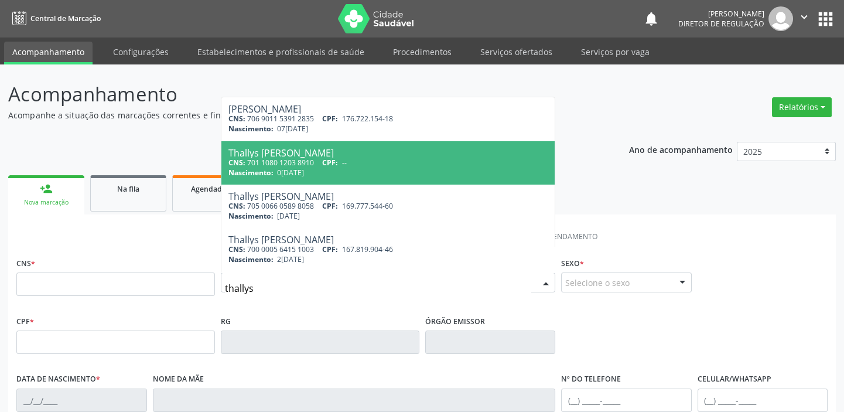
click at [316, 166] on div "CNS: 701 1080 1203 8910 CPF: --" at bounding box center [388, 163] width 319 height 10
type input "701 1080 1203 8910"
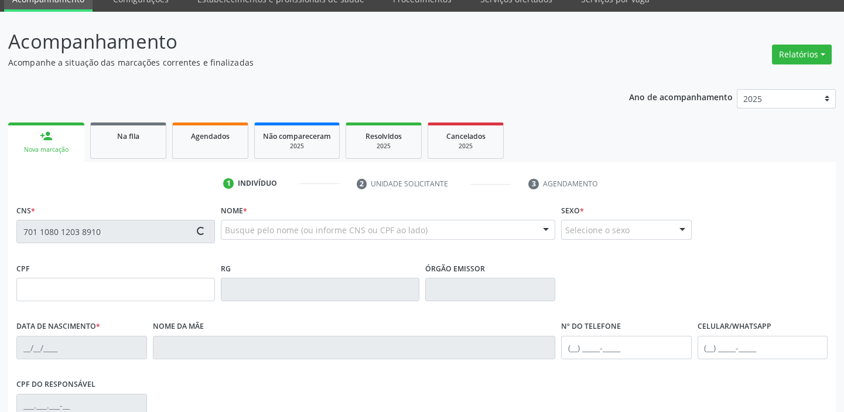
type input "09/10/2009"
type input "S/N"
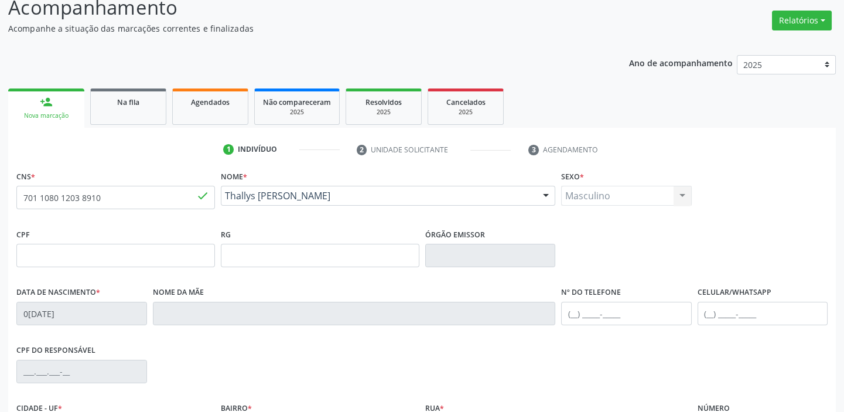
scroll to position [63, 0]
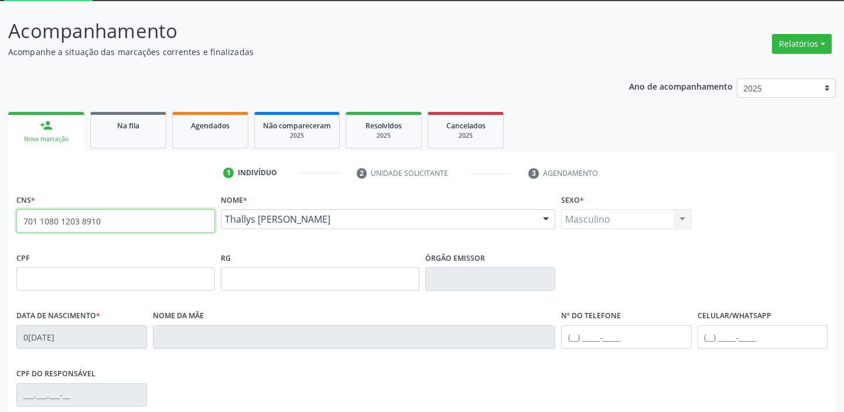
click at [114, 227] on input "701 1080 1203 8910" at bounding box center [115, 220] width 199 height 23
type input "7"
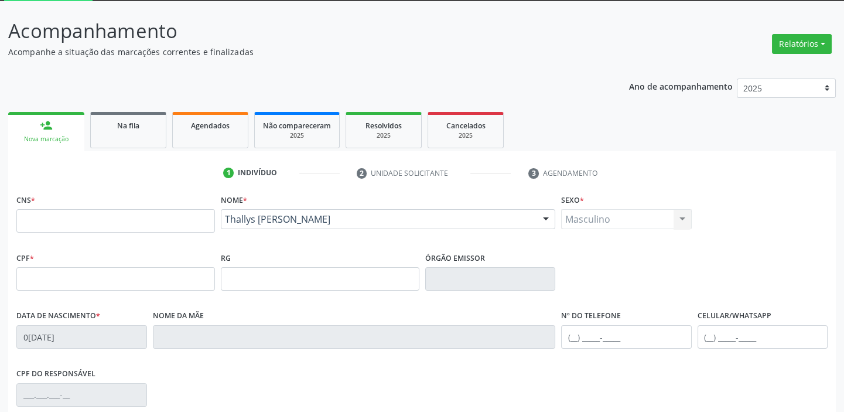
click at [321, 226] on div "Thallys Henrique da Silva Brito" at bounding box center [388, 219] width 335 height 20
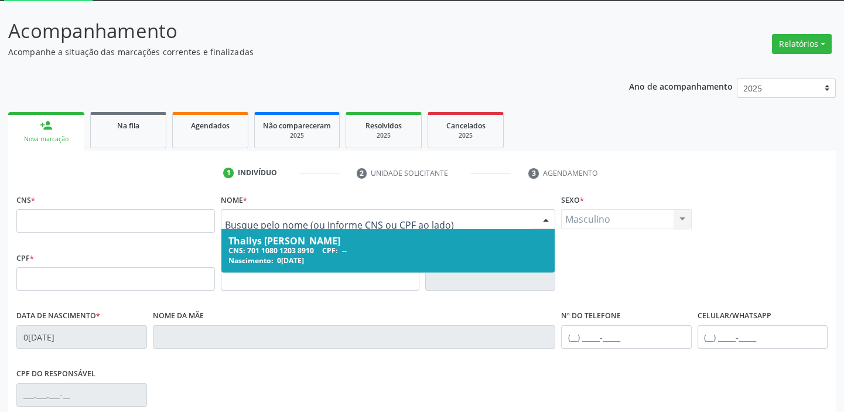
click at [315, 249] on div "CNS: 701 1080 1203 8910 CPF: --" at bounding box center [388, 251] width 319 height 10
